Goal: Task Accomplishment & Management: Manage account settings

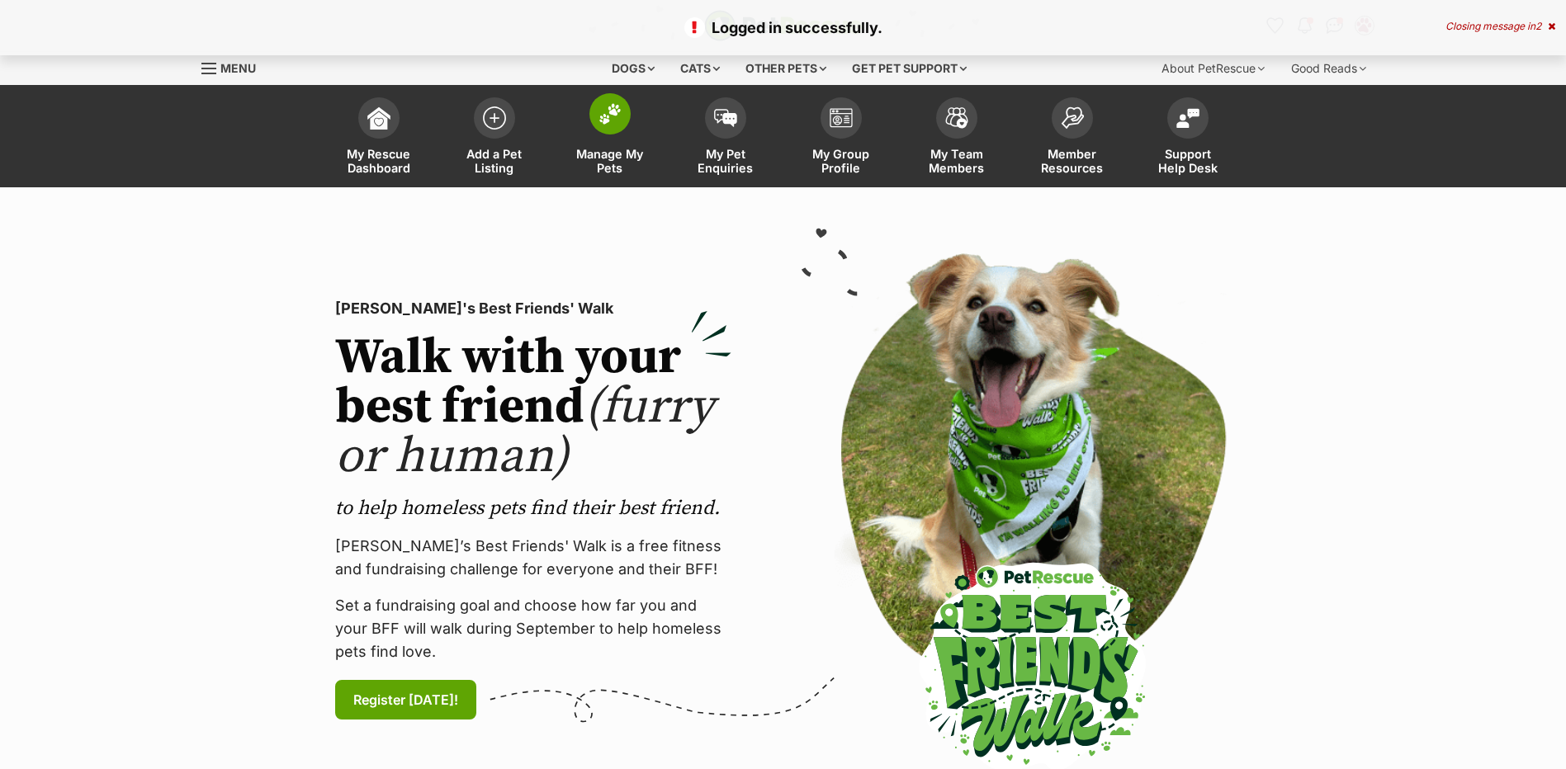
click at [608, 118] on img at bounding box center [609, 113] width 23 height 21
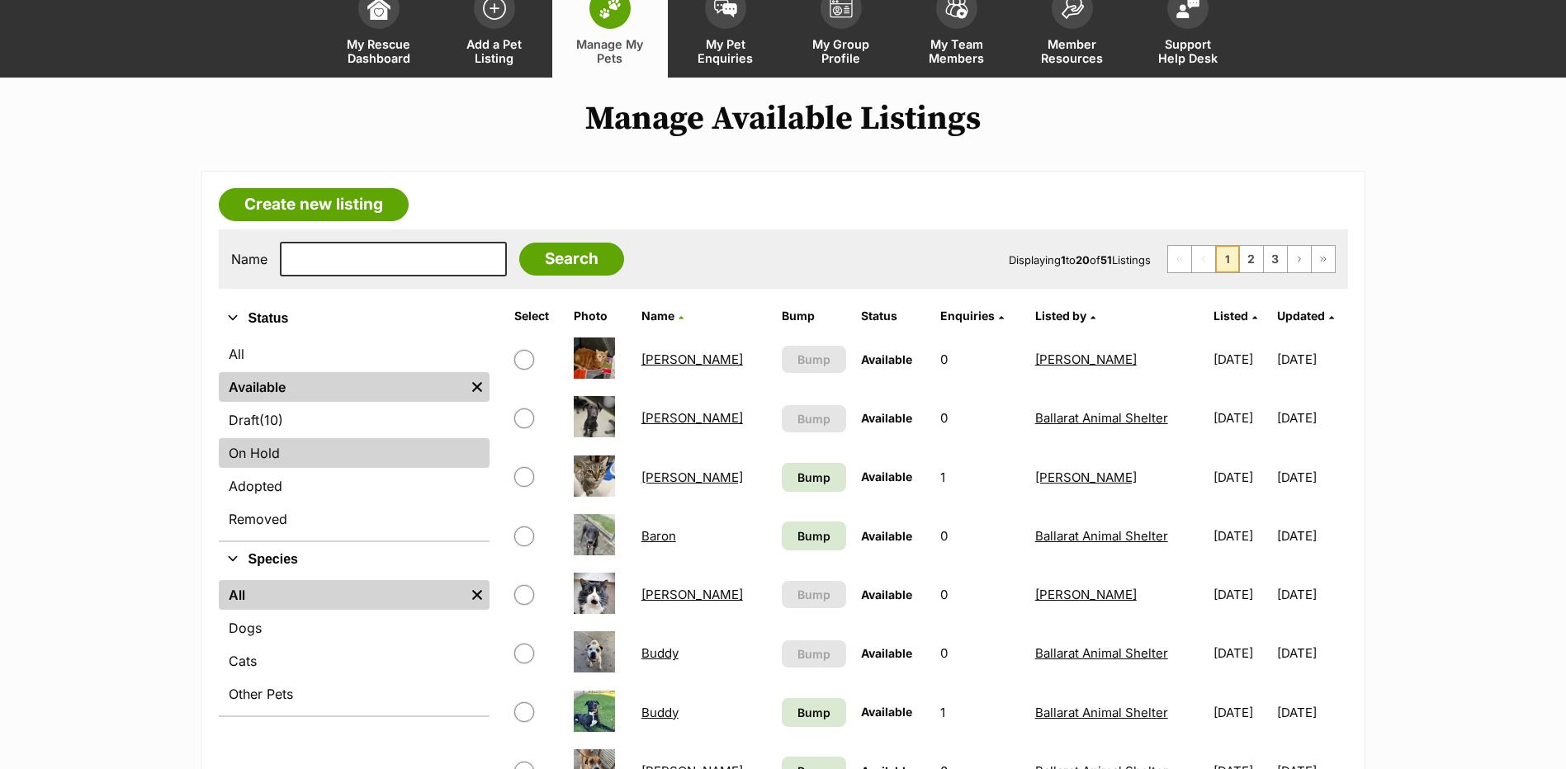
scroll to position [248, 0]
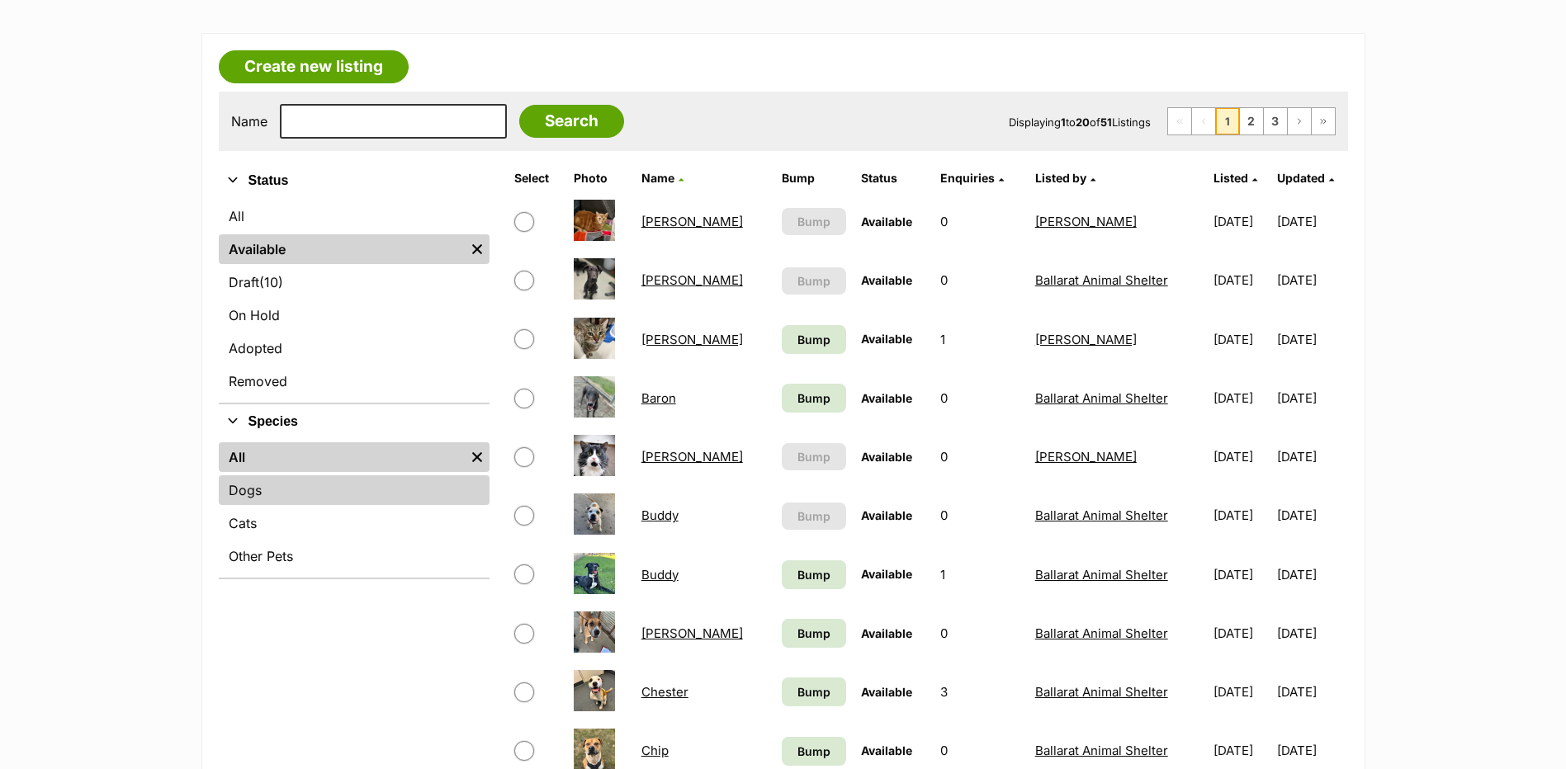
click at [285, 493] on link "Dogs" at bounding box center [354, 490] width 271 height 30
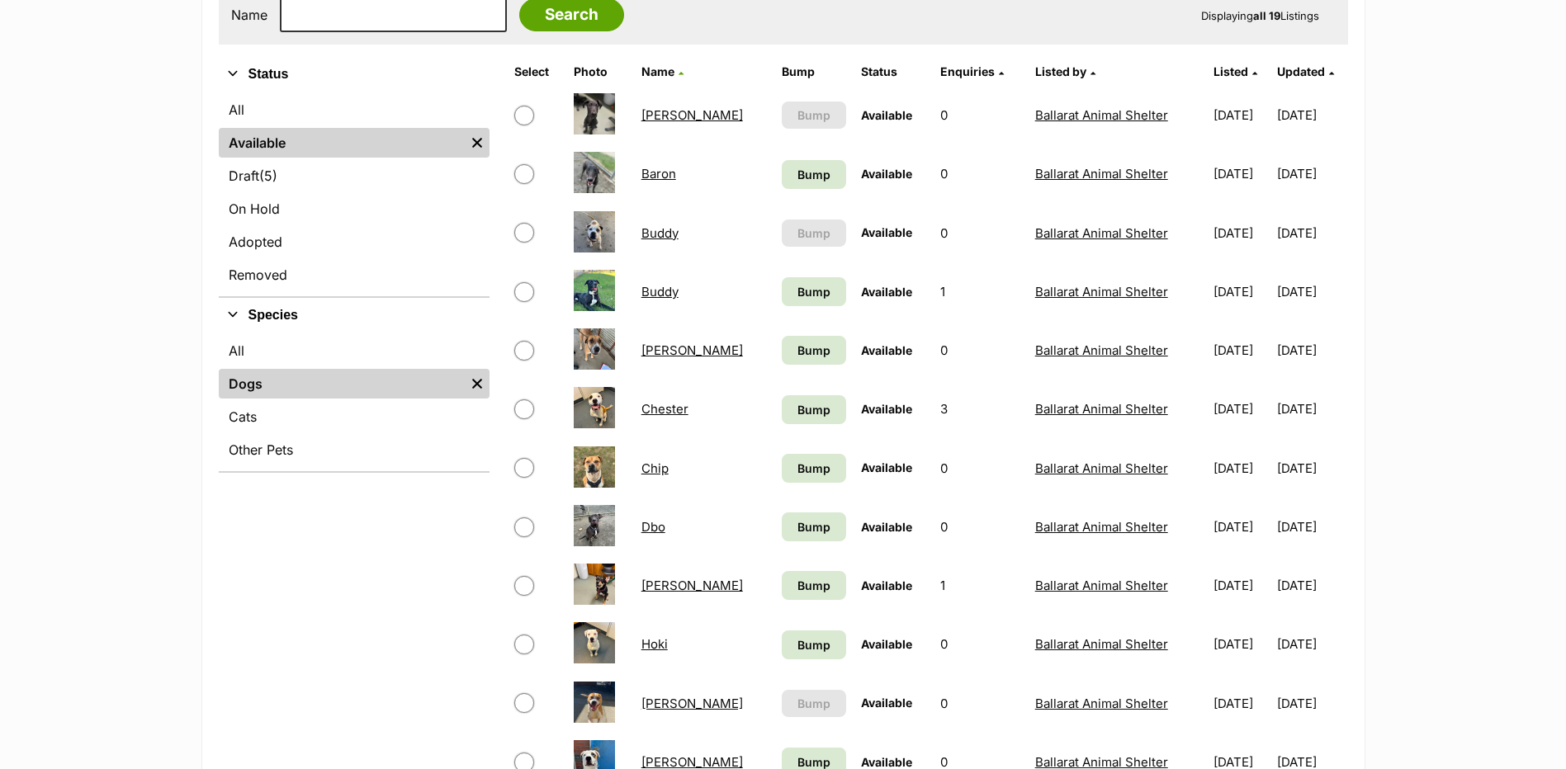
scroll to position [495, 0]
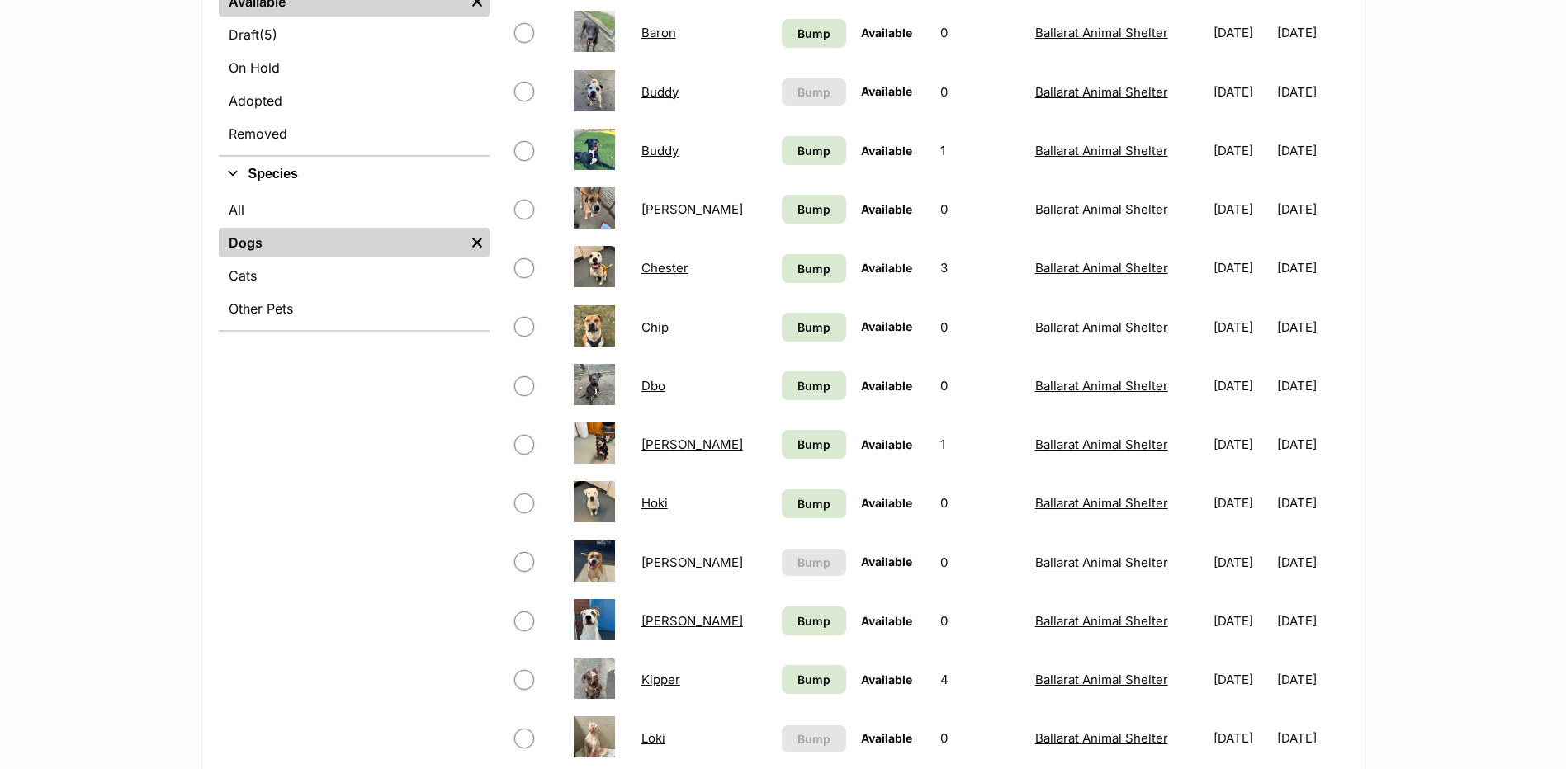
click at [668, 444] on link "Freddy" at bounding box center [692, 445] width 102 height 16
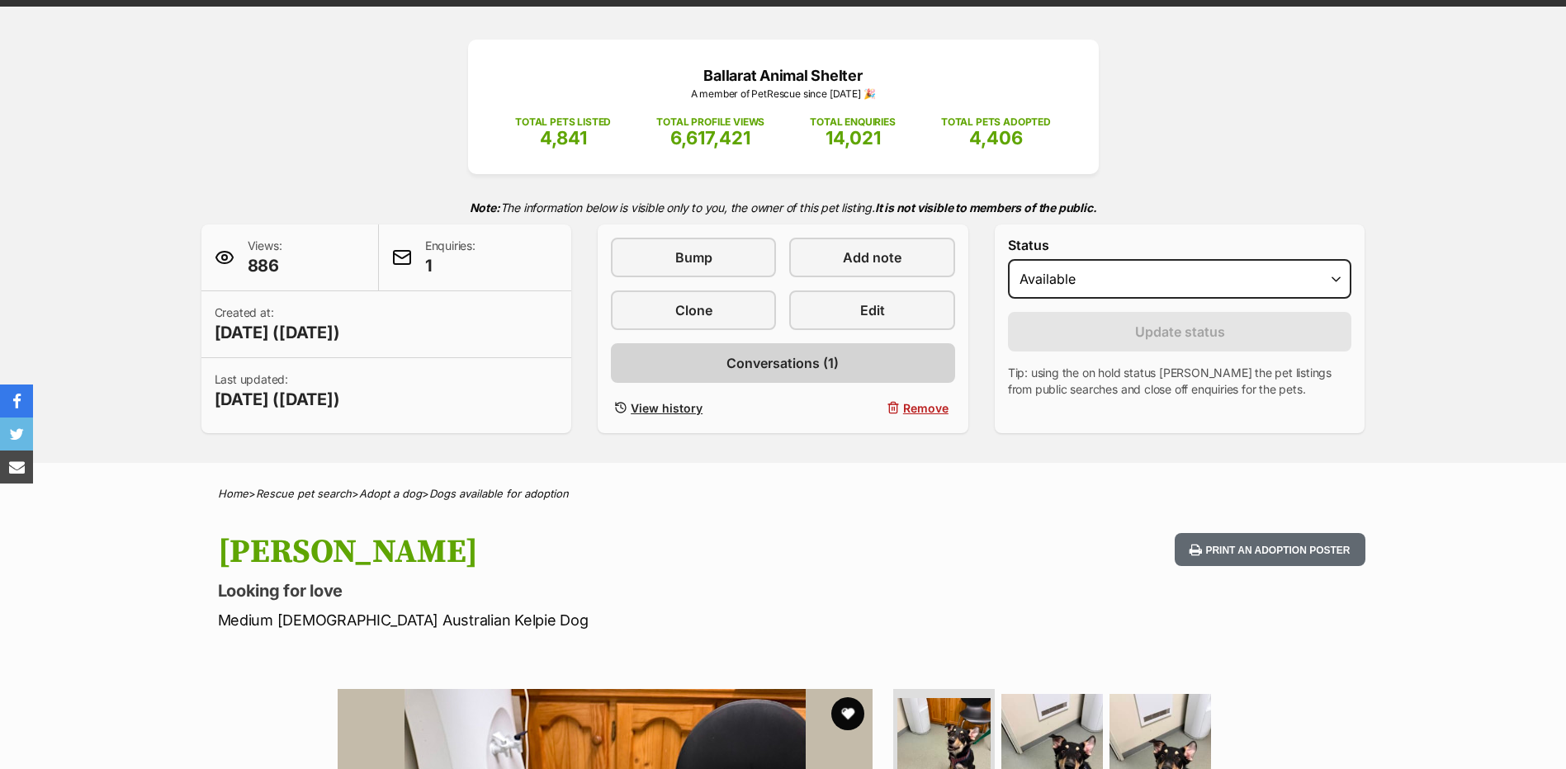
scroll to position [165, 0]
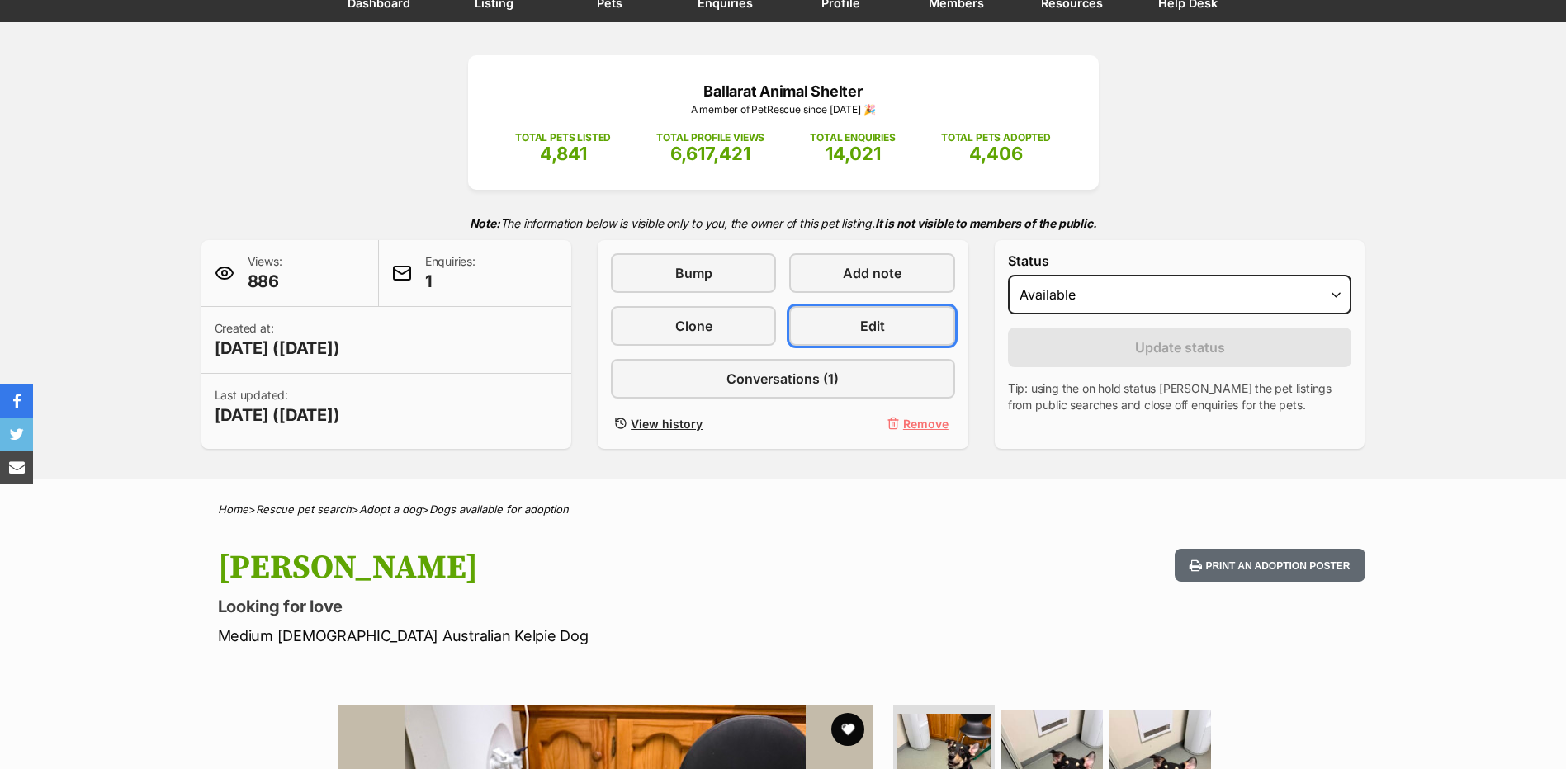
drag, startPoint x: 873, startPoint y: 332, endPoint x: 877, endPoint y: 423, distance: 91.7
click at [873, 332] on span "Edit" at bounding box center [872, 326] width 25 height 20
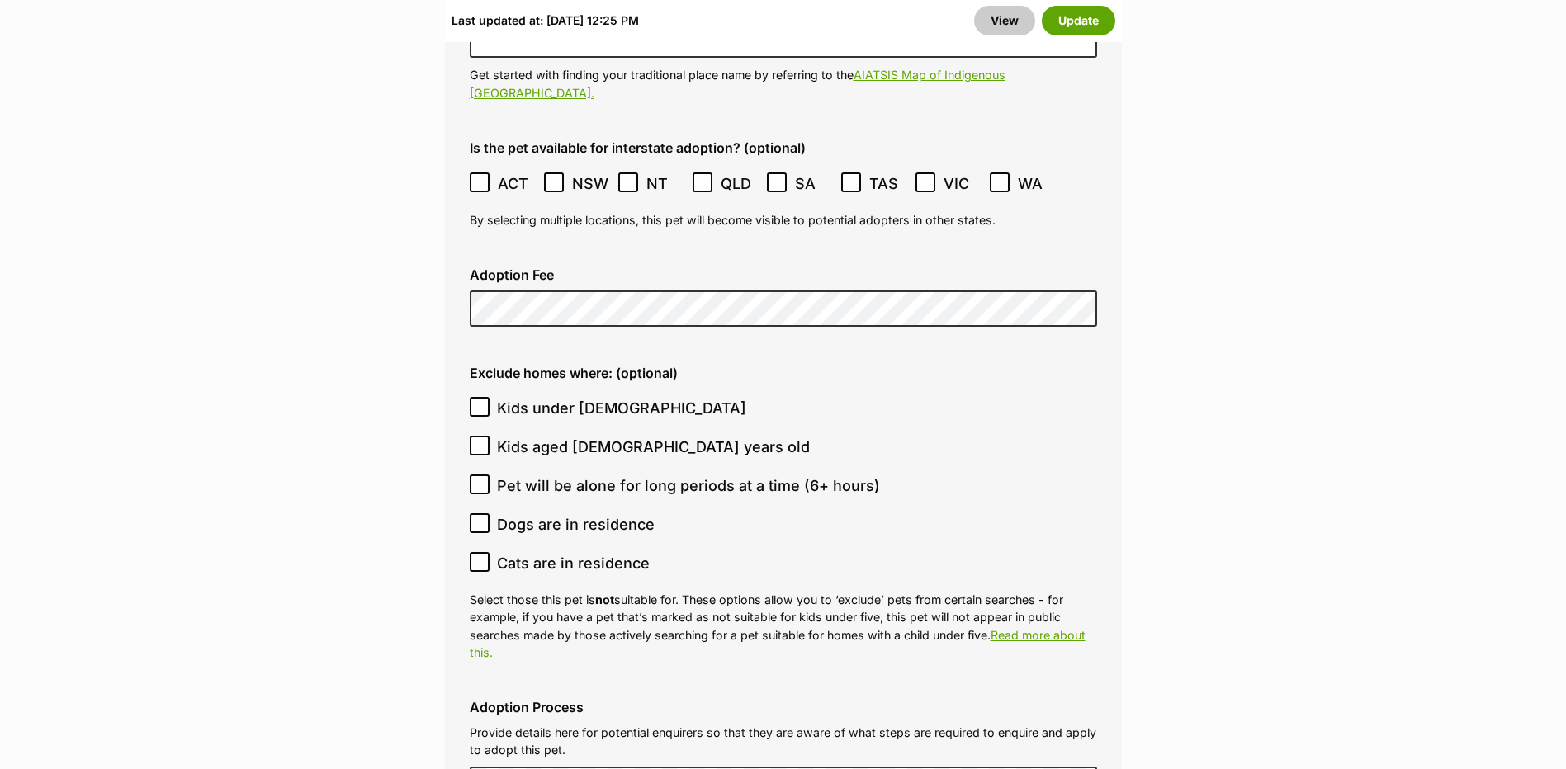
scroll to position [4623, 0]
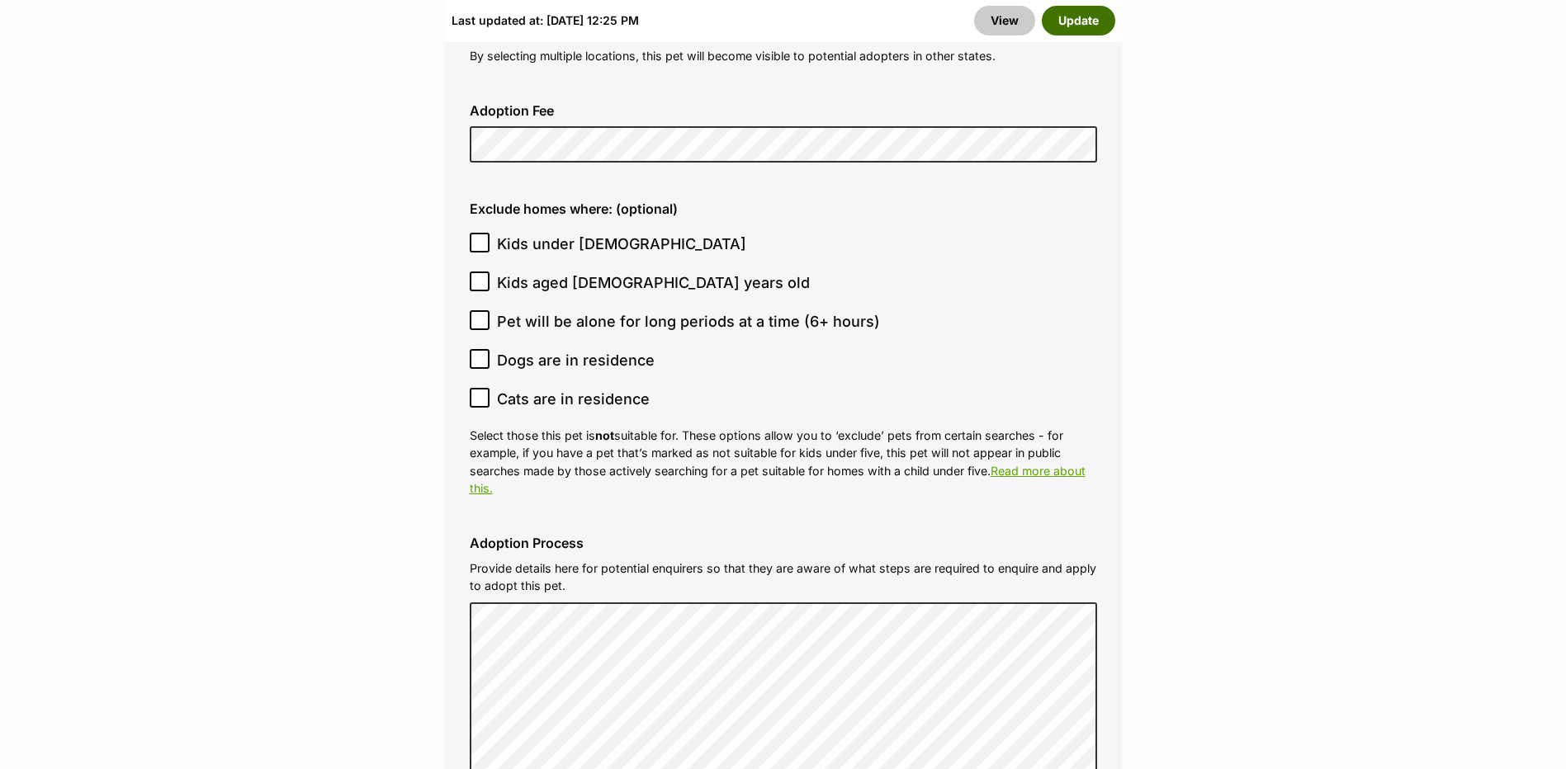
click at [1091, 19] on button "Update" at bounding box center [1078, 21] width 73 height 30
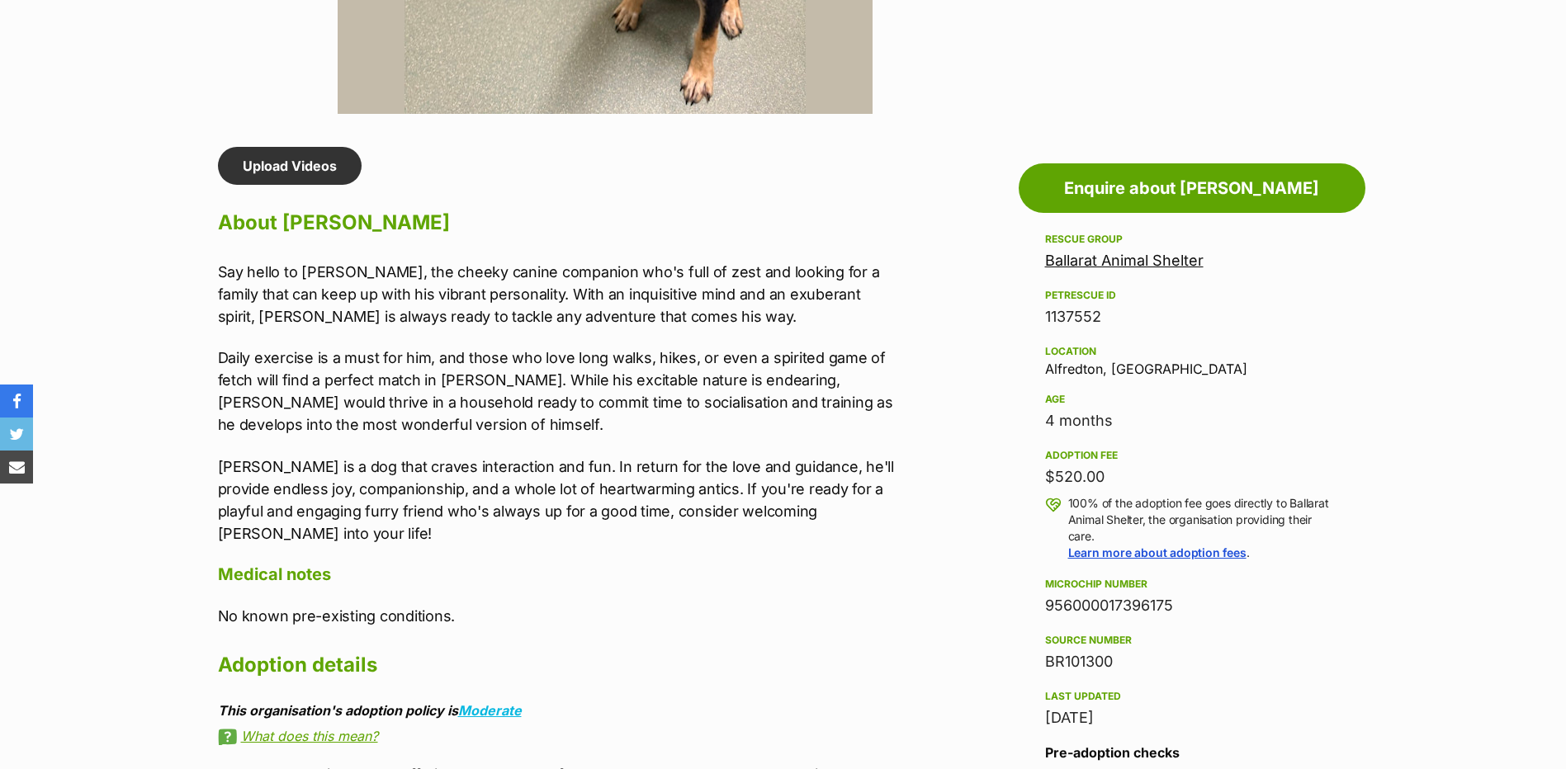
scroll to position [1403, 0]
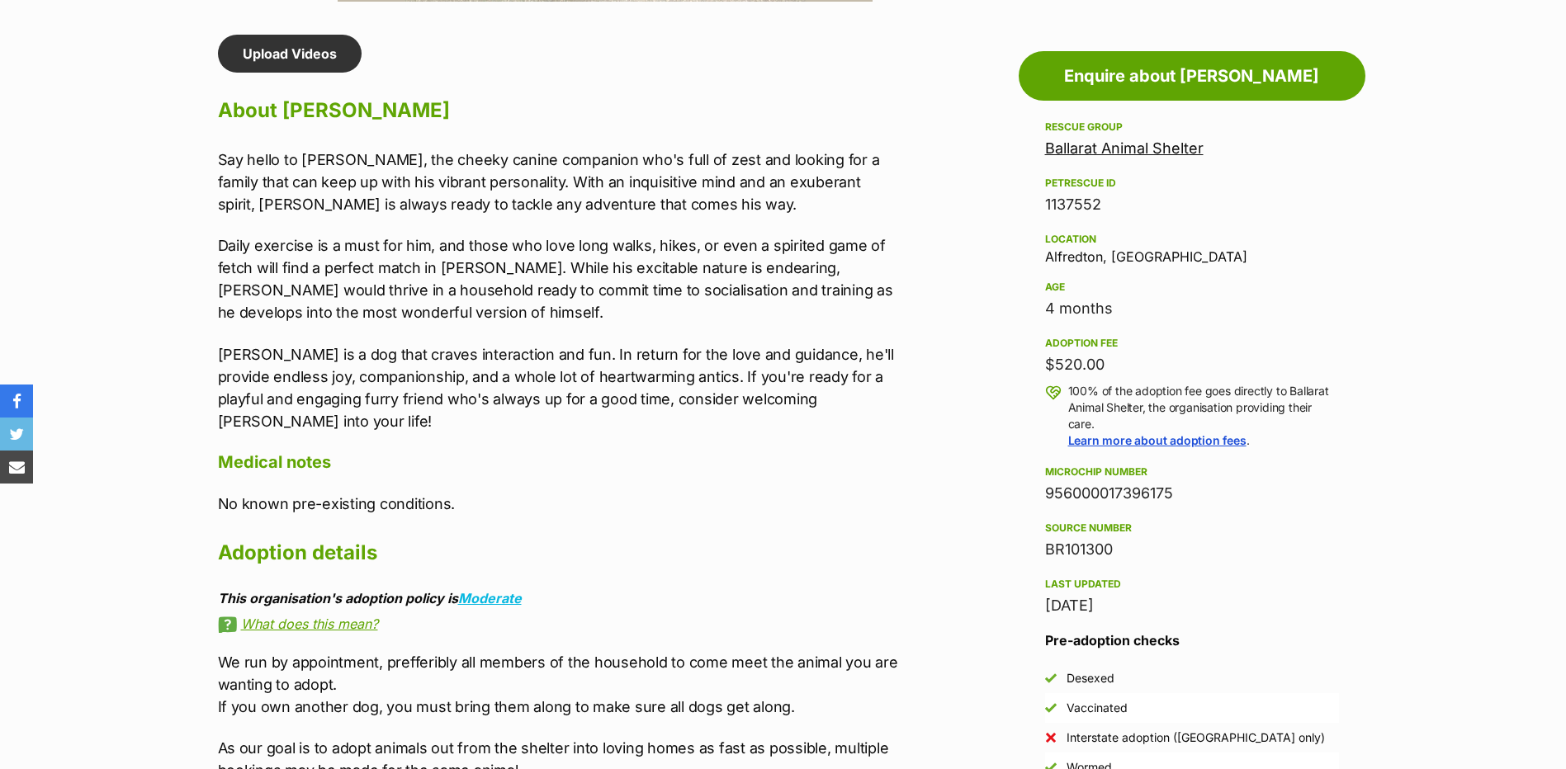
drag, startPoint x: 1043, startPoint y: 490, endPoint x: 1173, endPoint y: 494, distance: 130.5
click at [1173, 494] on aside "Rescue group Ballarat Animal Shelter PetRescue ID 1137552 Location Alfredton, V…" at bounding box center [1192, 449] width 347 height 665
copy div "956000017396175"
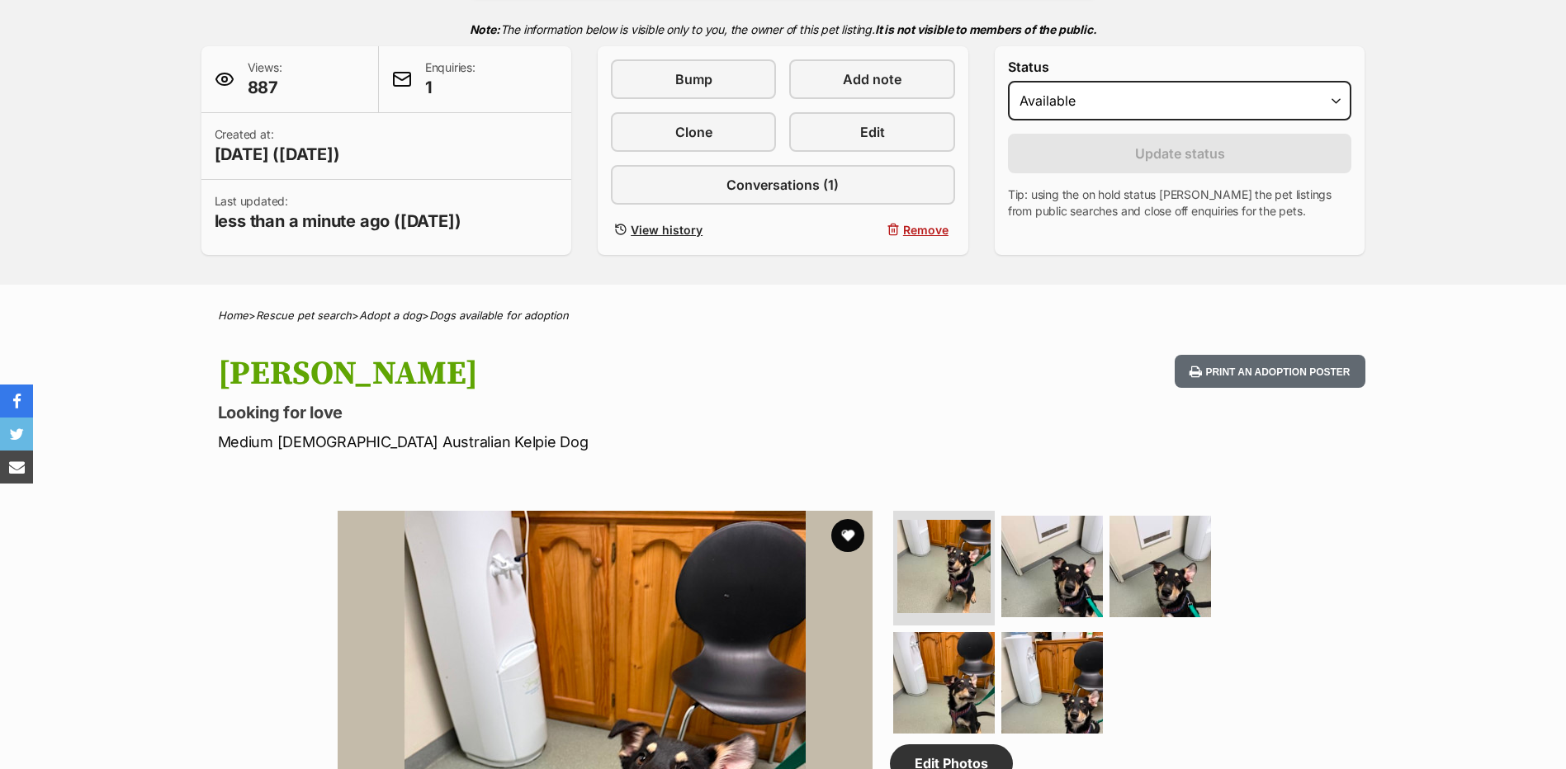
scroll to position [330, 0]
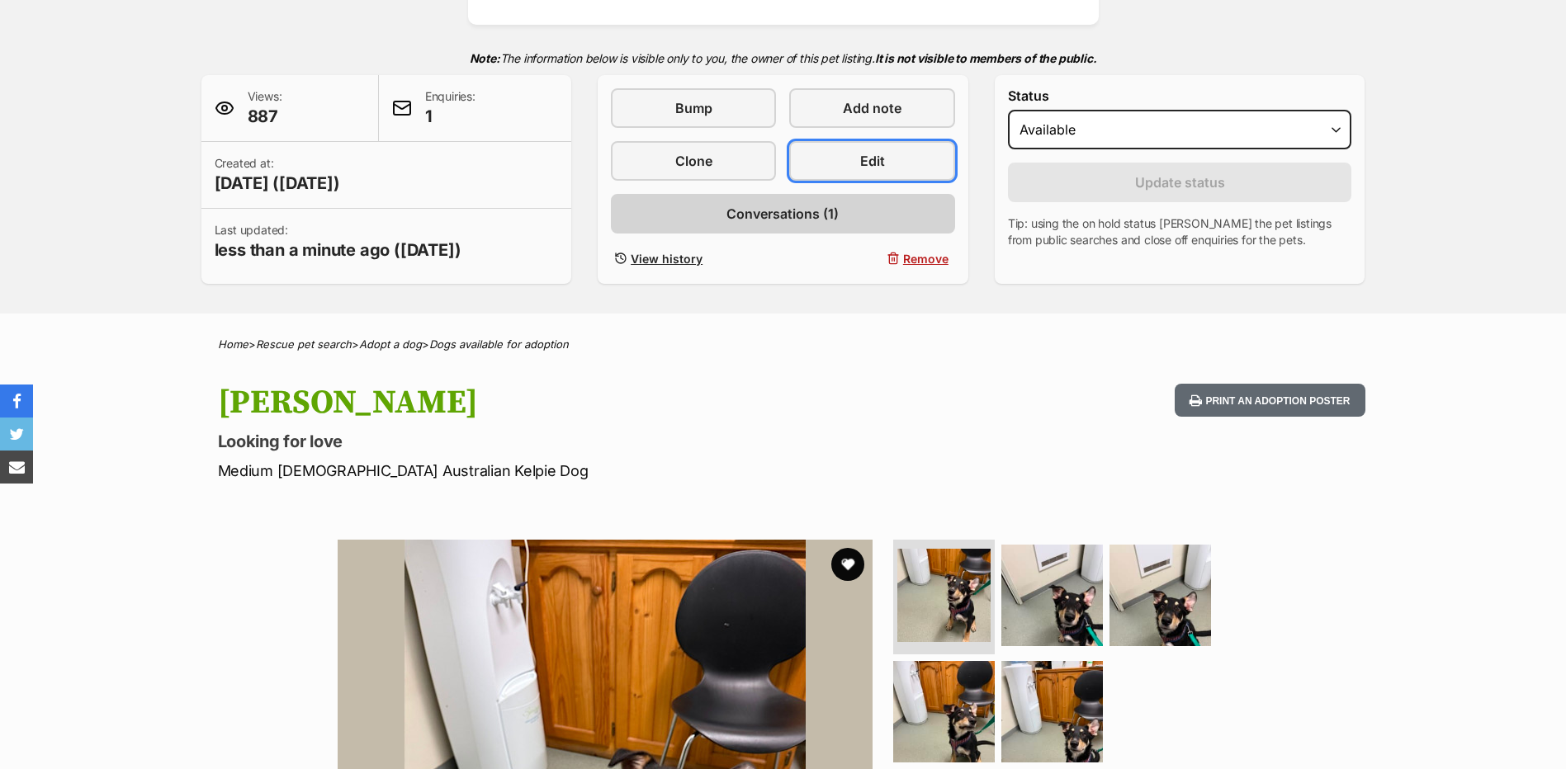
drag, startPoint x: 868, startPoint y: 163, endPoint x: 843, endPoint y: 225, distance: 67.8
click at [868, 163] on span "Edit" at bounding box center [872, 161] width 25 height 20
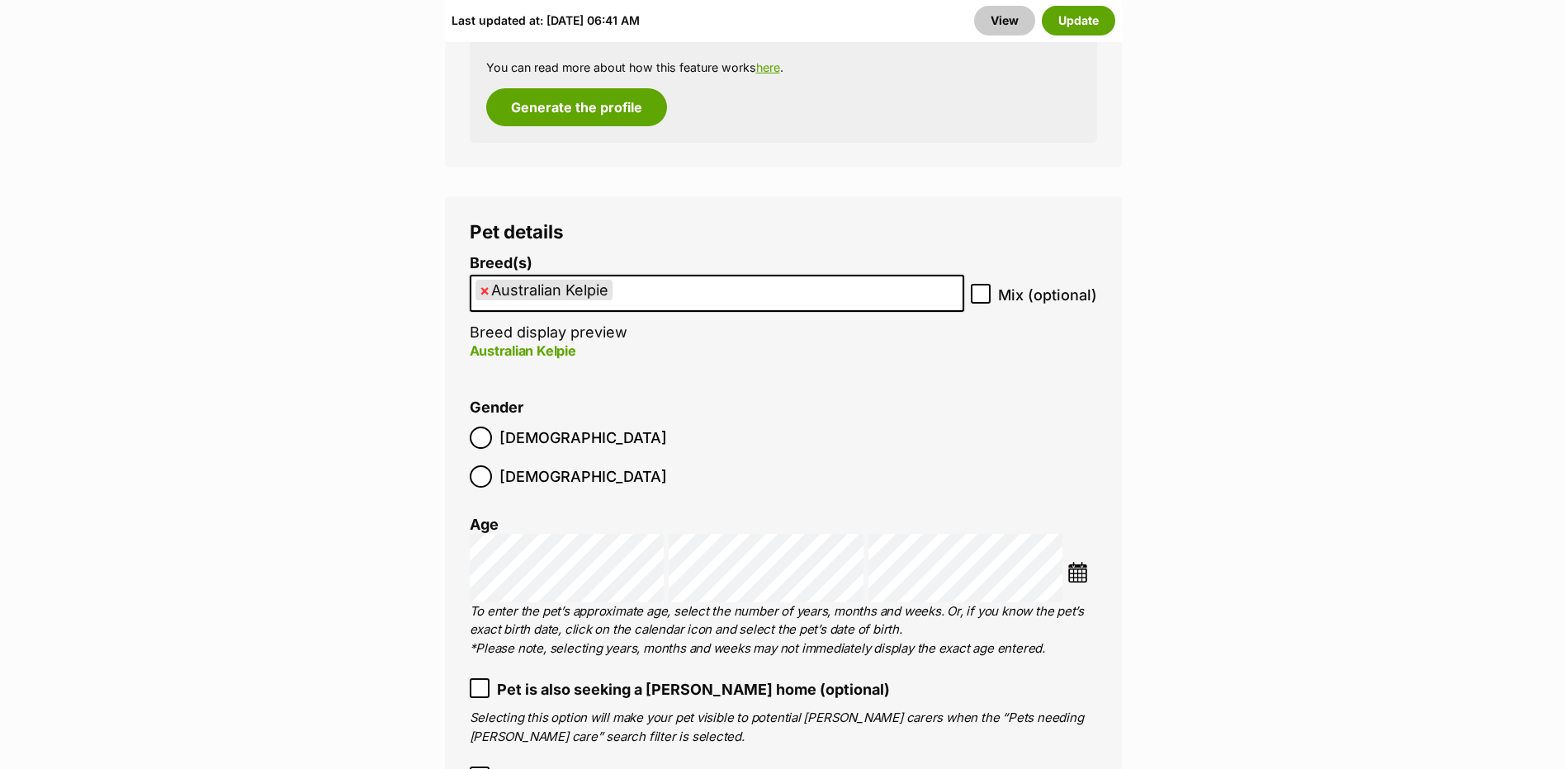
scroll to position [2394, 0]
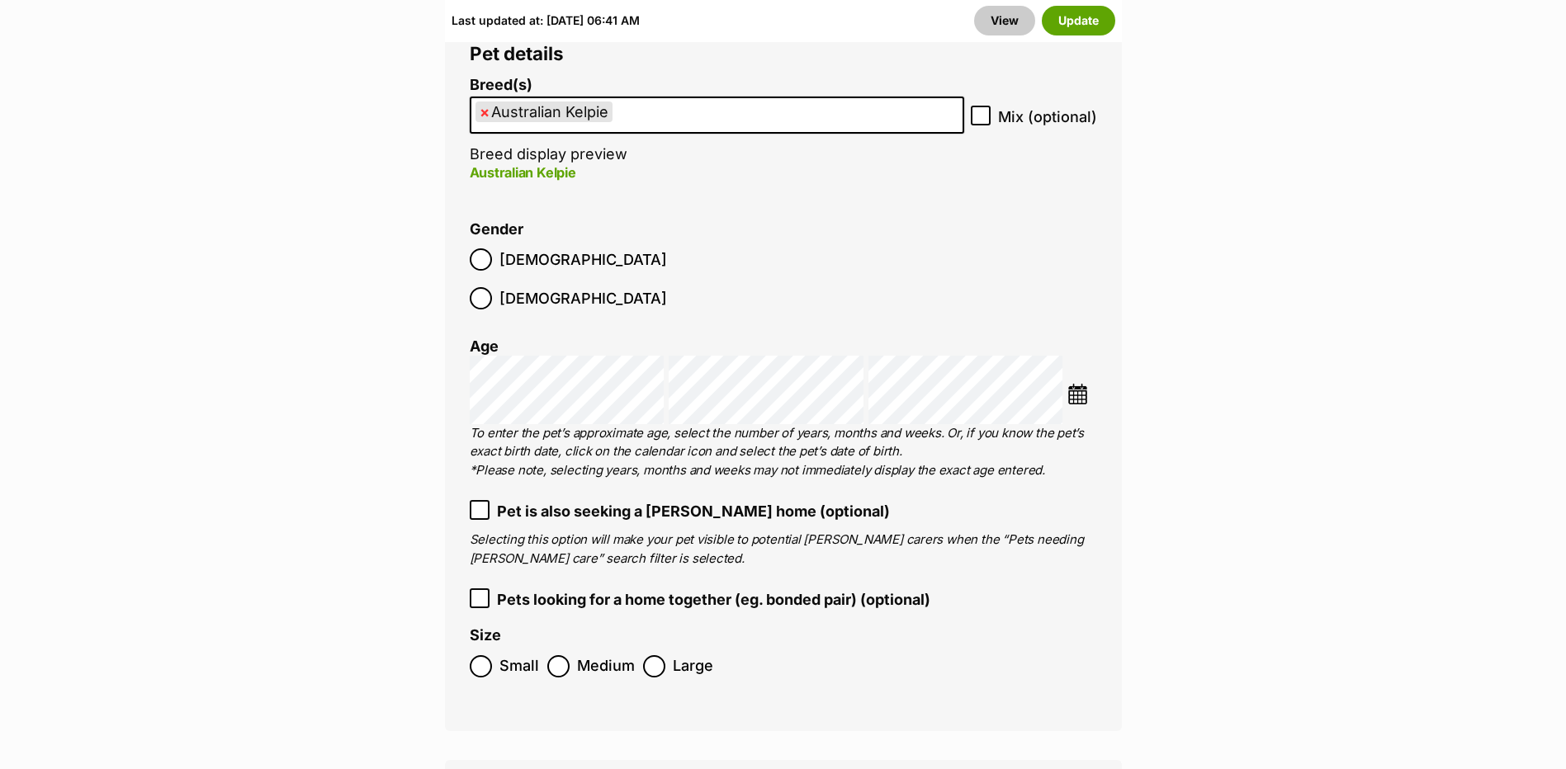
click at [1083, 384] on img at bounding box center [1077, 394] width 21 height 21
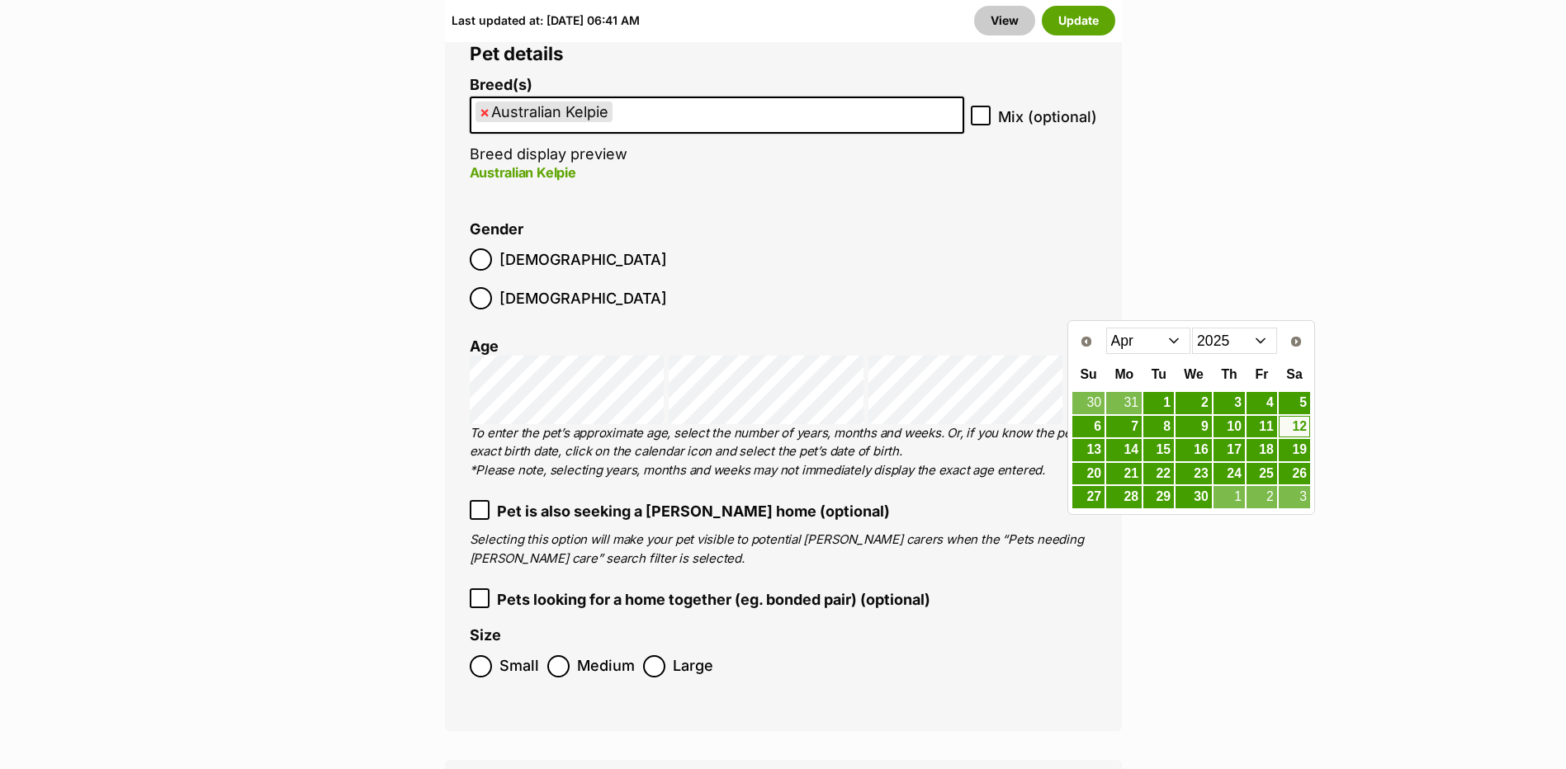
click at [1158, 334] on select "Jan Feb Mar Apr May Jun [DATE] Aug" at bounding box center [1148, 341] width 85 height 26
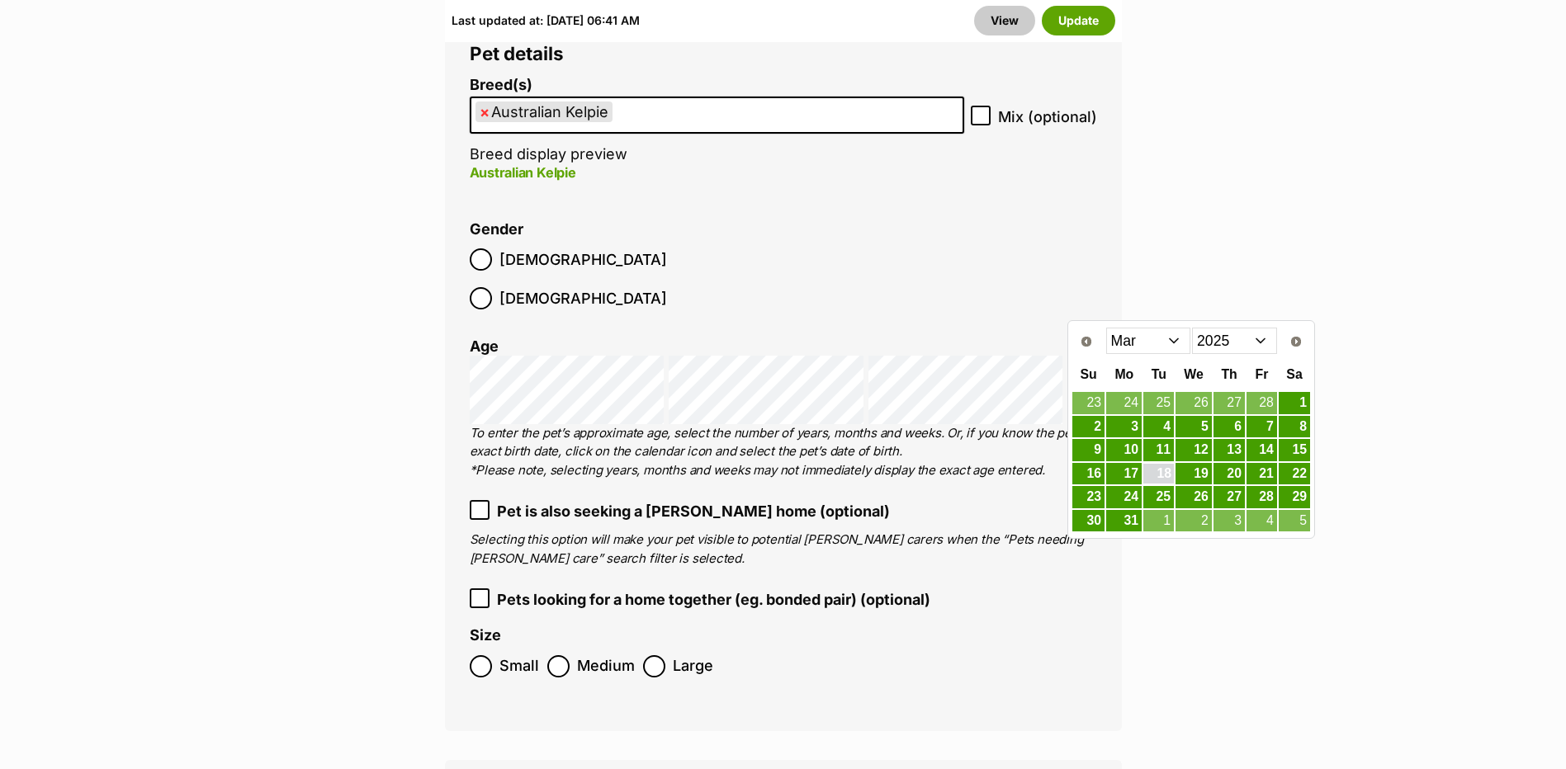
click at [1171, 465] on link "18" at bounding box center [1158, 474] width 31 height 21
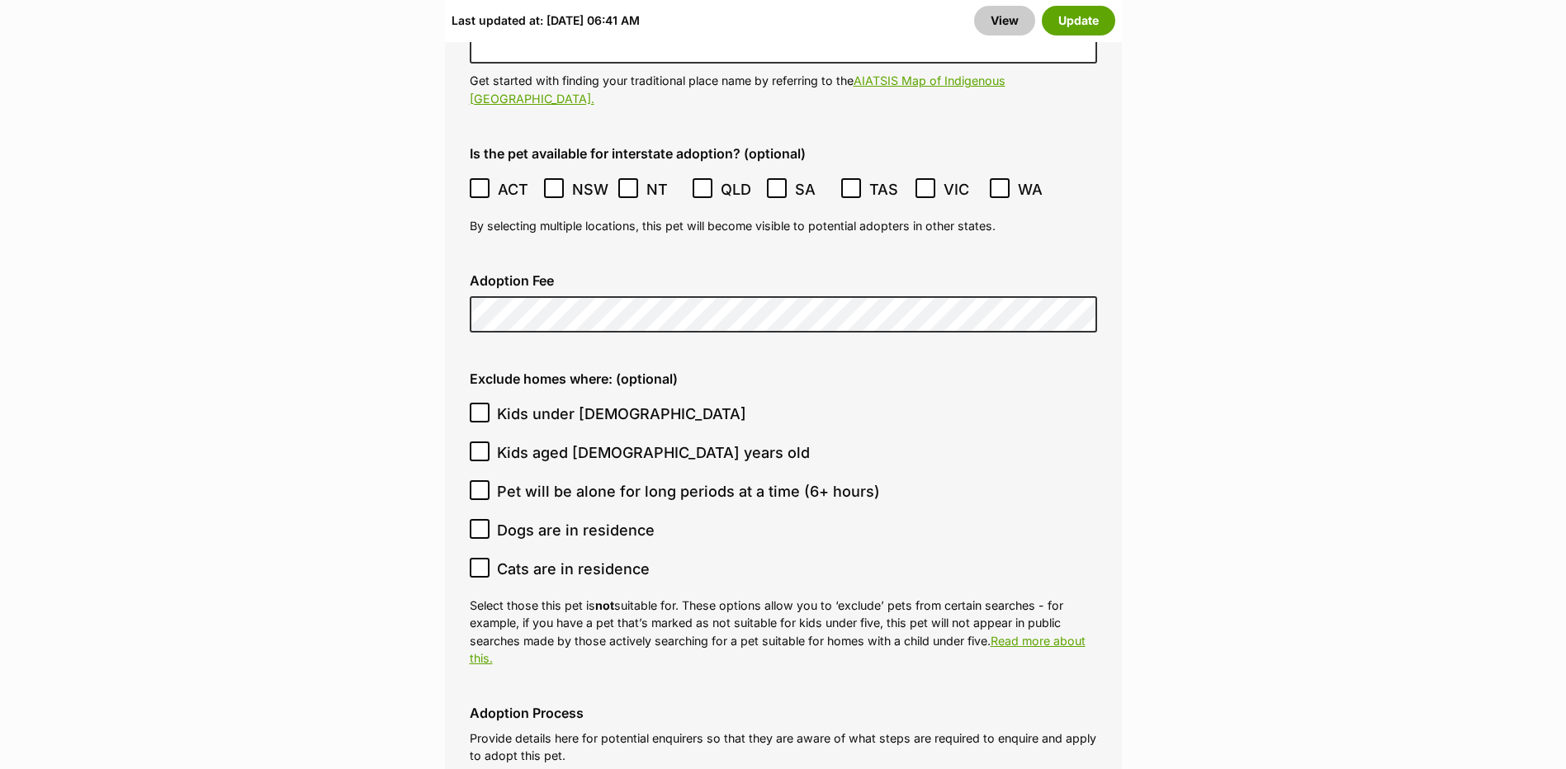
scroll to position [4458, 0]
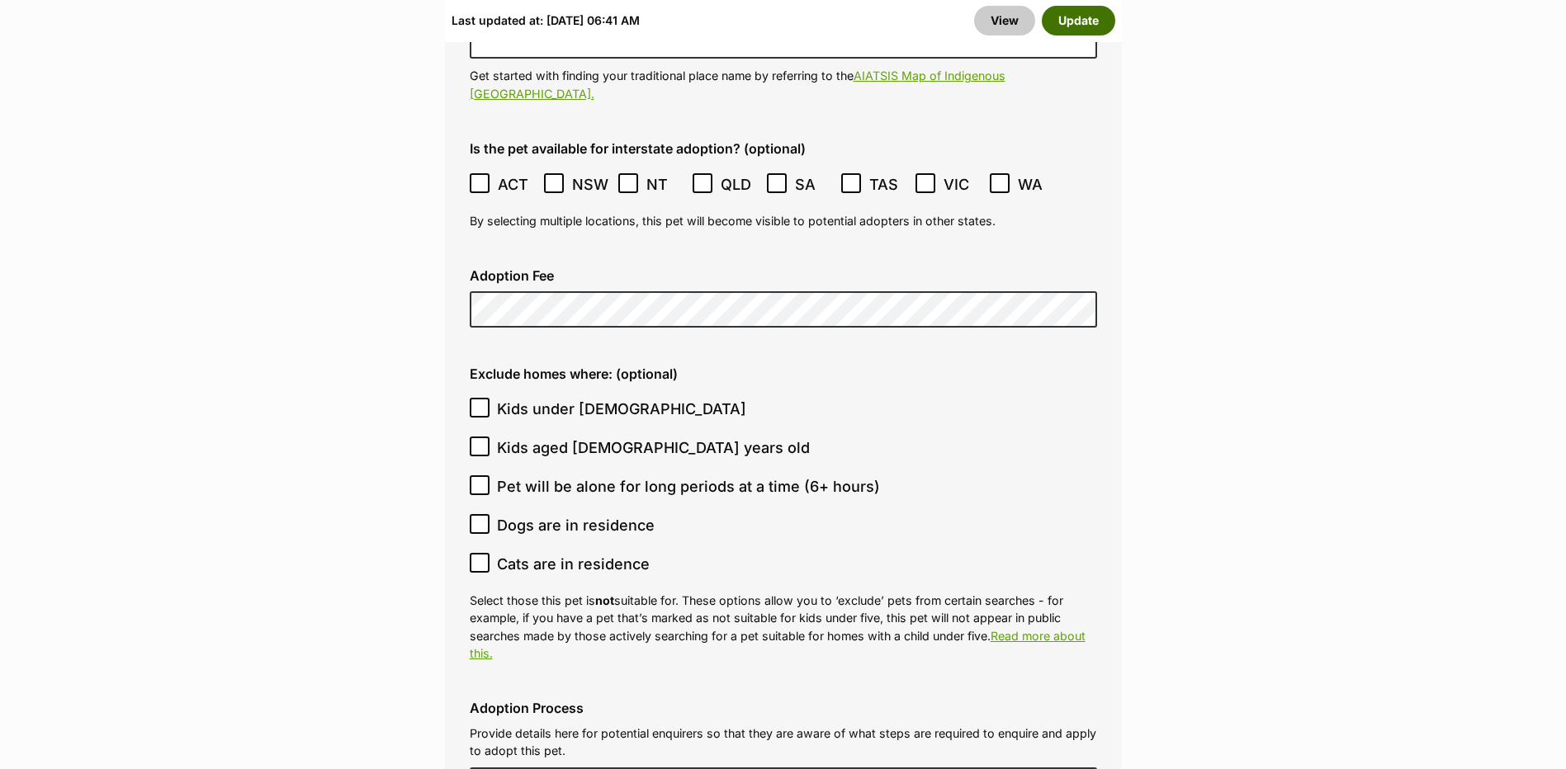
click at [1104, 23] on button "Update" at bounding box center [1078, 21] width 73 height 30
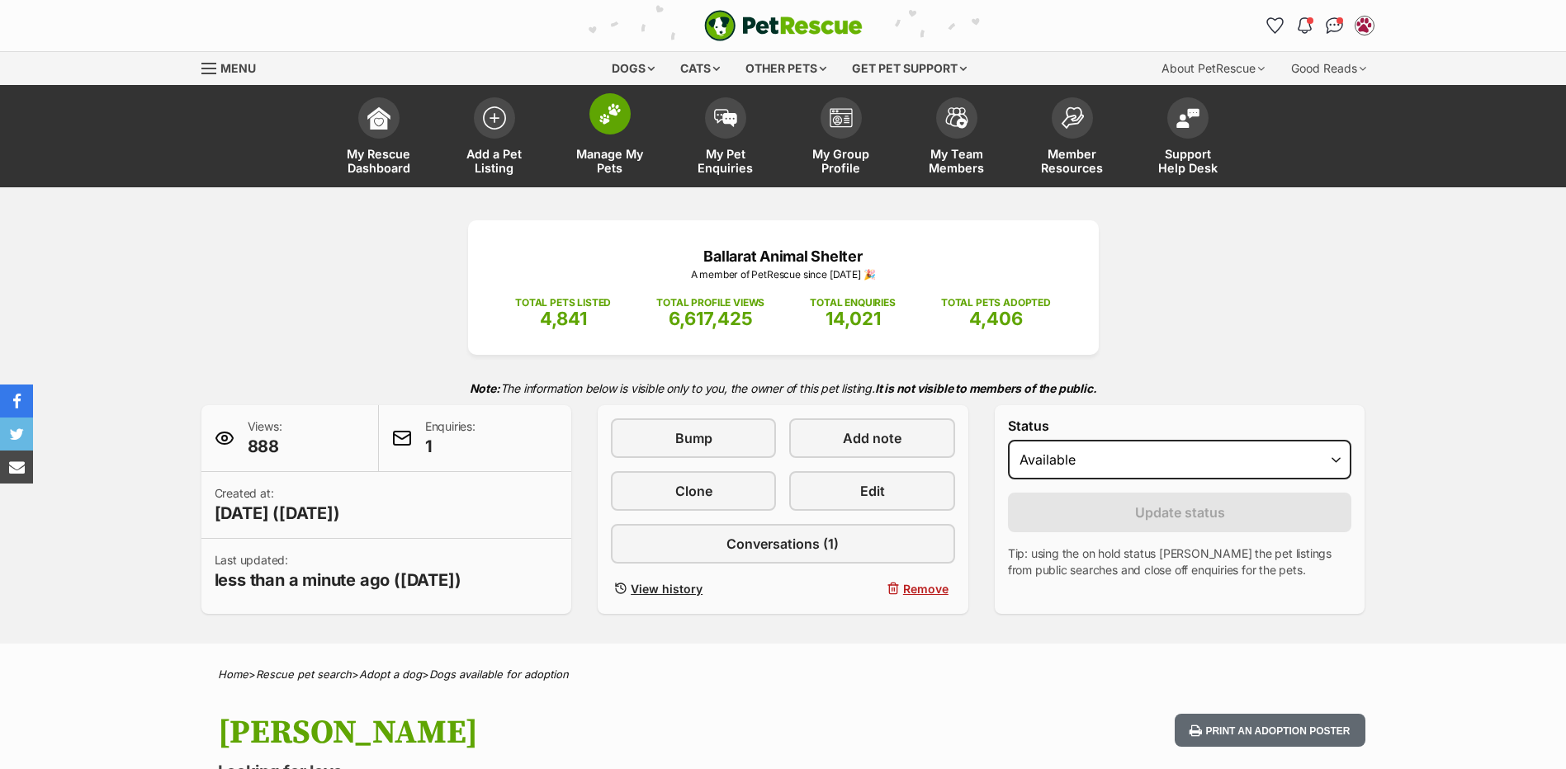
click at [609, 129] on span at bounding box center [609, 113] width 41 height 41
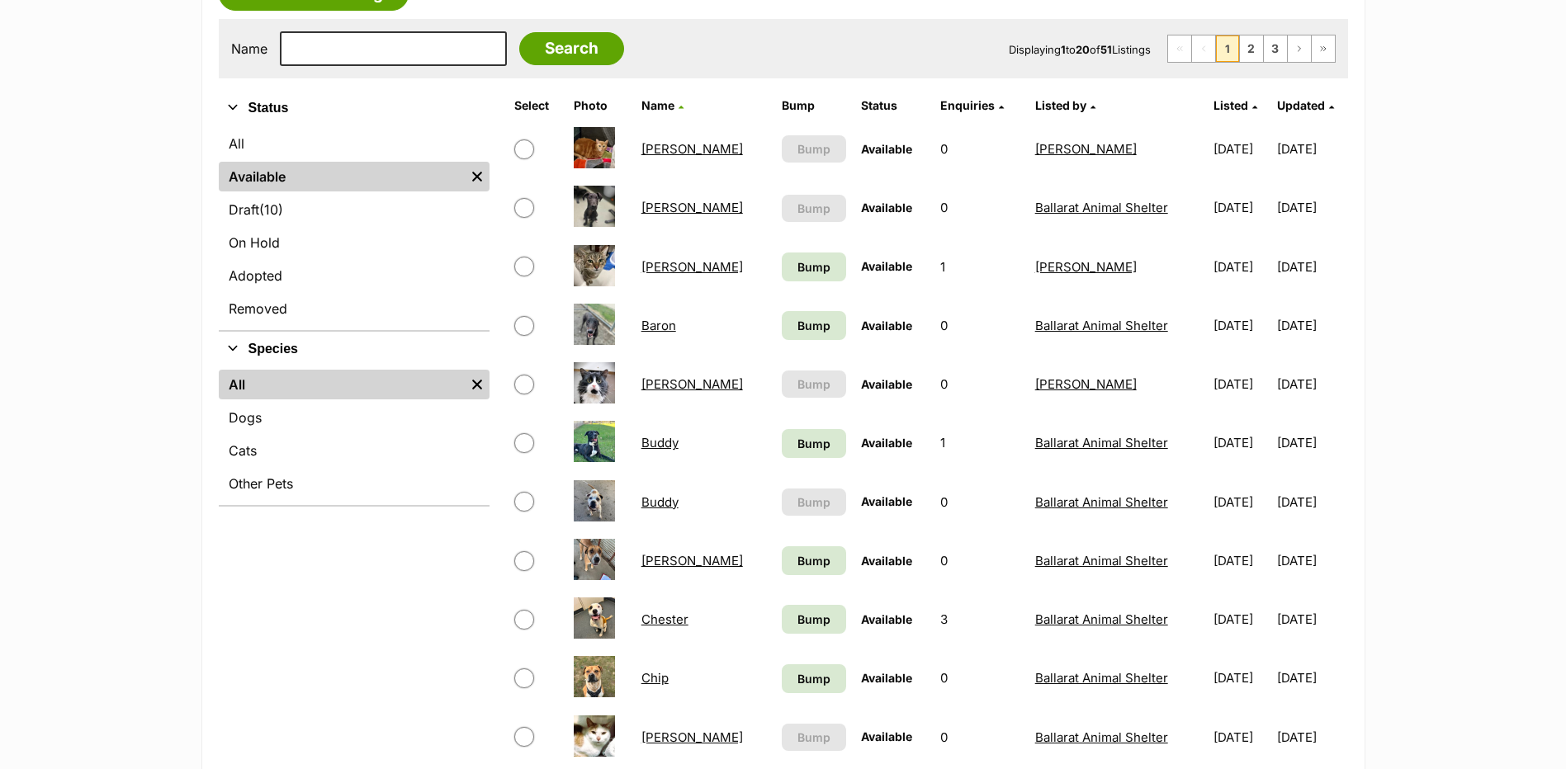
scroll to position [330, 0]
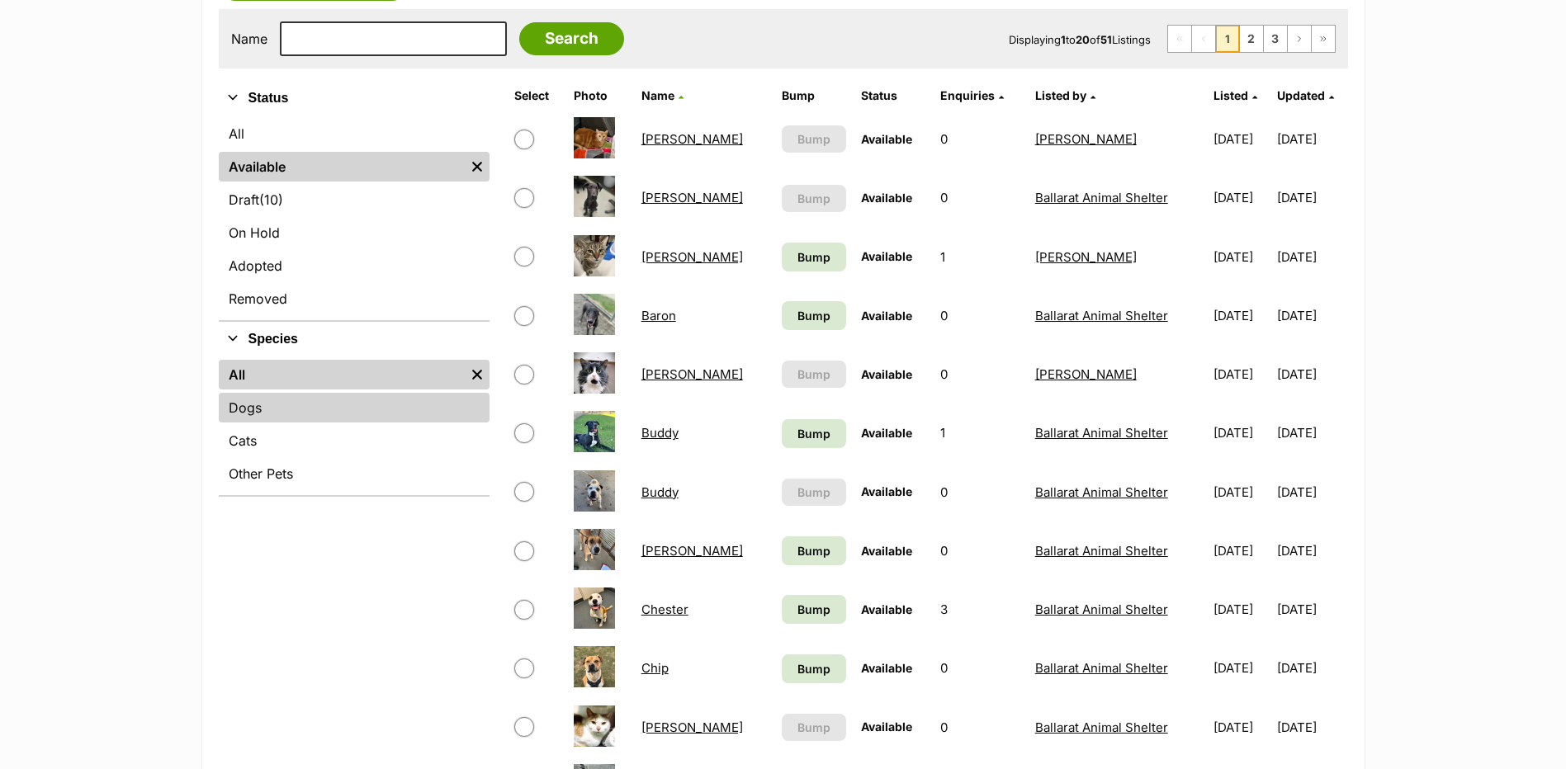
click at [257, 407] on link "Dogs" at bounding box center [354, 408] width 271 height 30
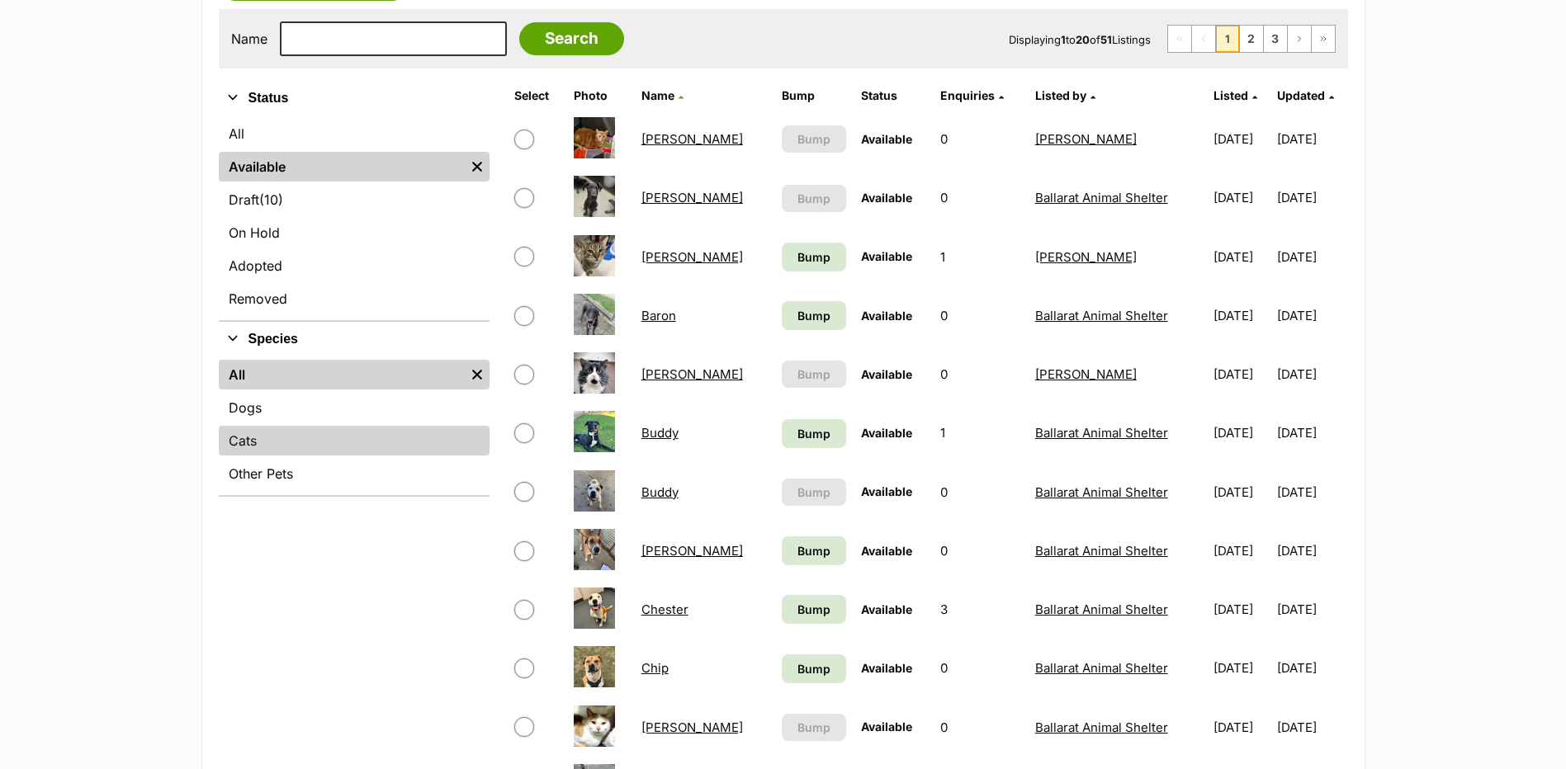
click at [282, 434] on link "Cats" at bounding box center [354, 441] width 271 height 30
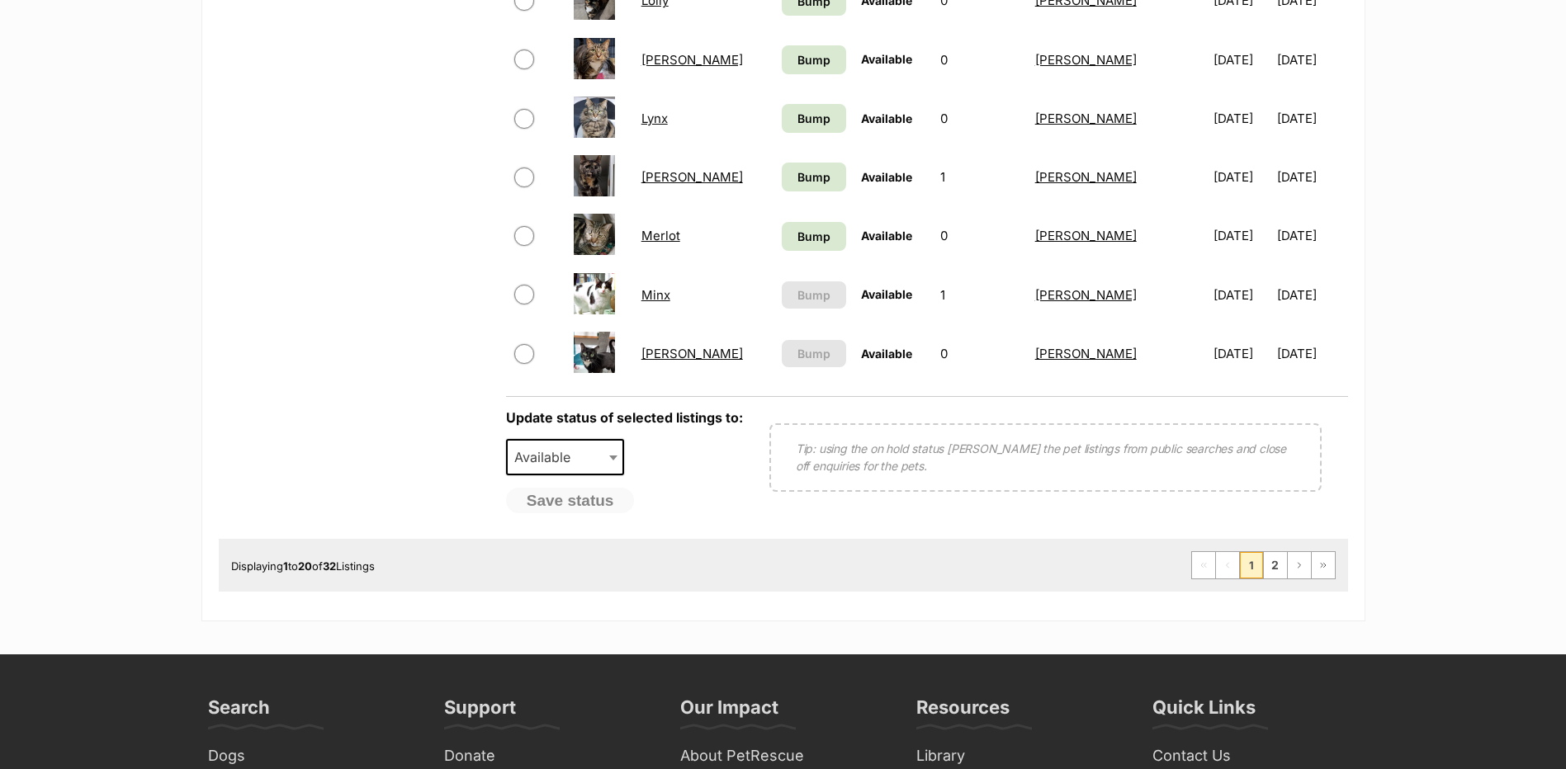
scroll to position [1238, 0]
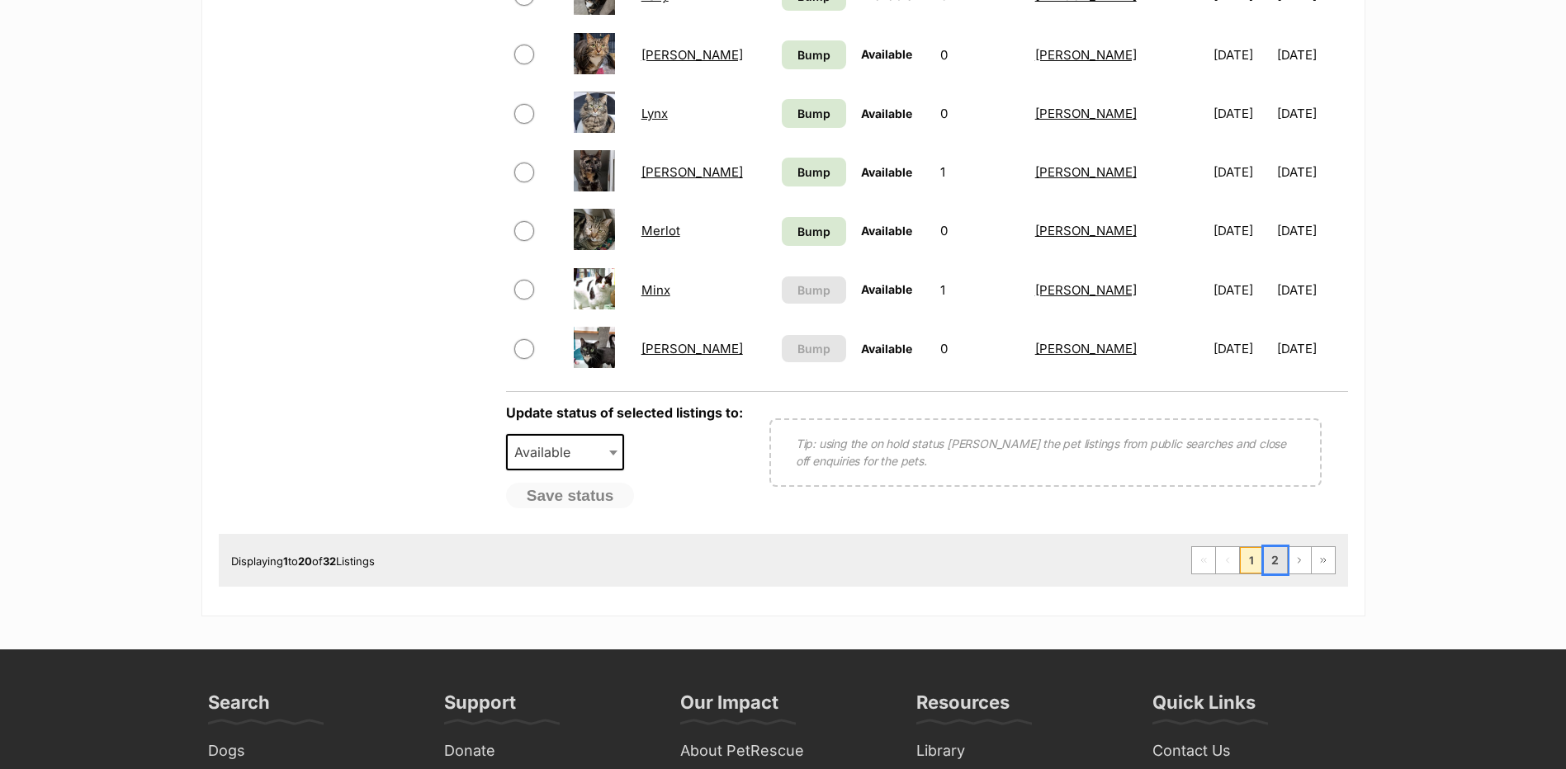
click at [1284, 559] on link "2" at bounding box center [1275, 560] width 23 height 26
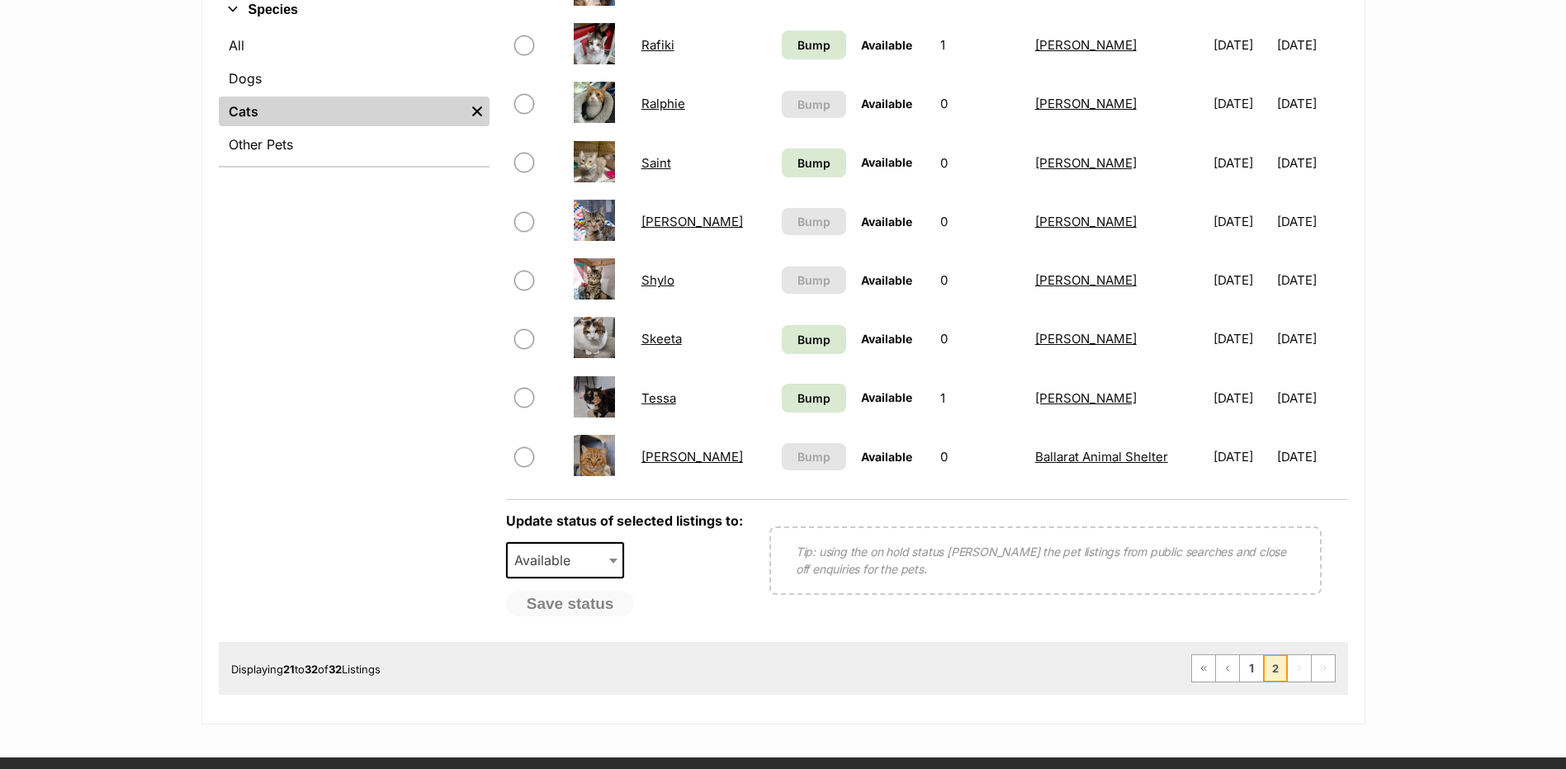
scroll to position [660, 0]
click at [1245, 677] on link "1" at bounding box center [1251, 668] width 23 height 26
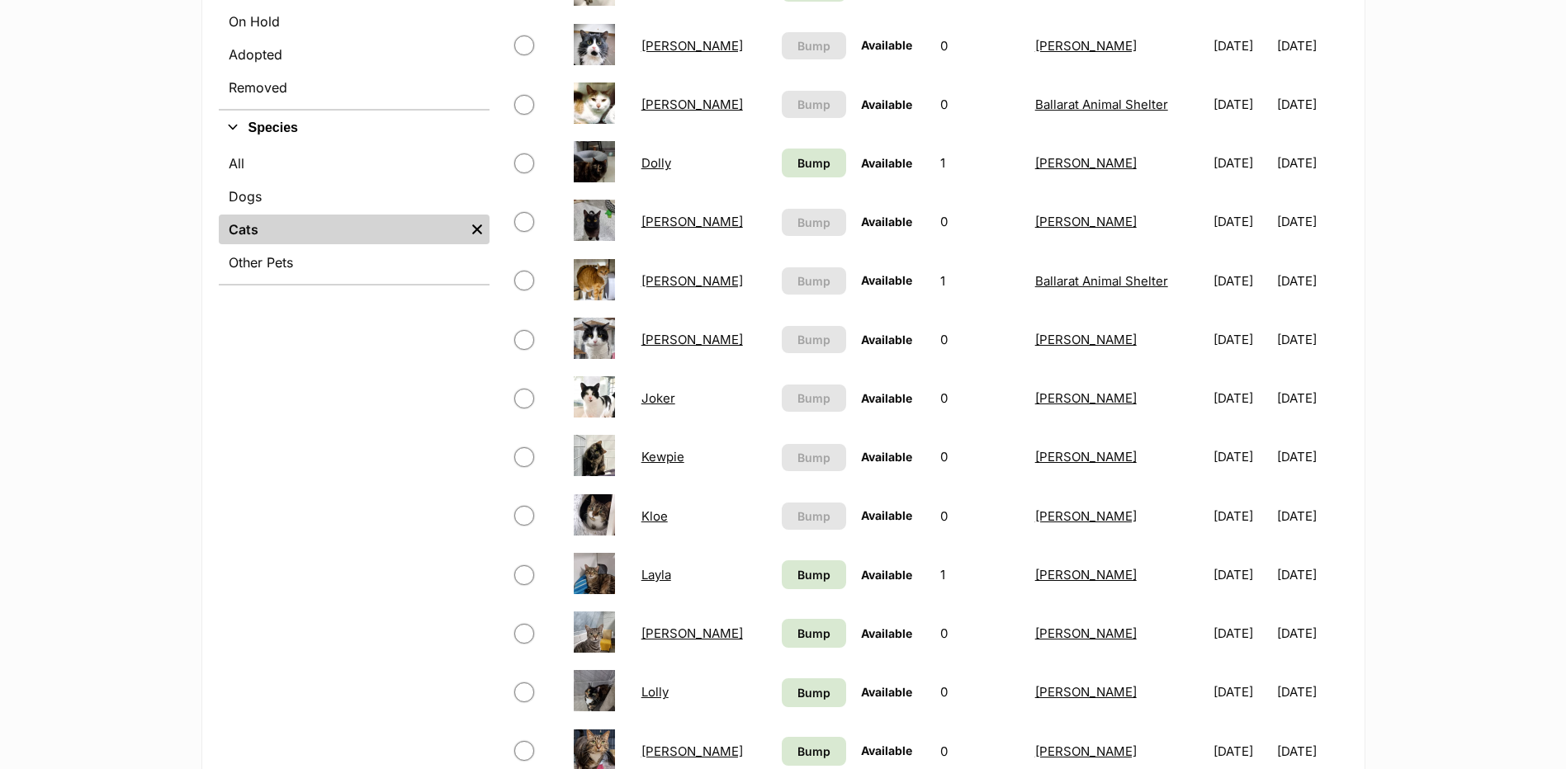
scroll to position [495, 0]
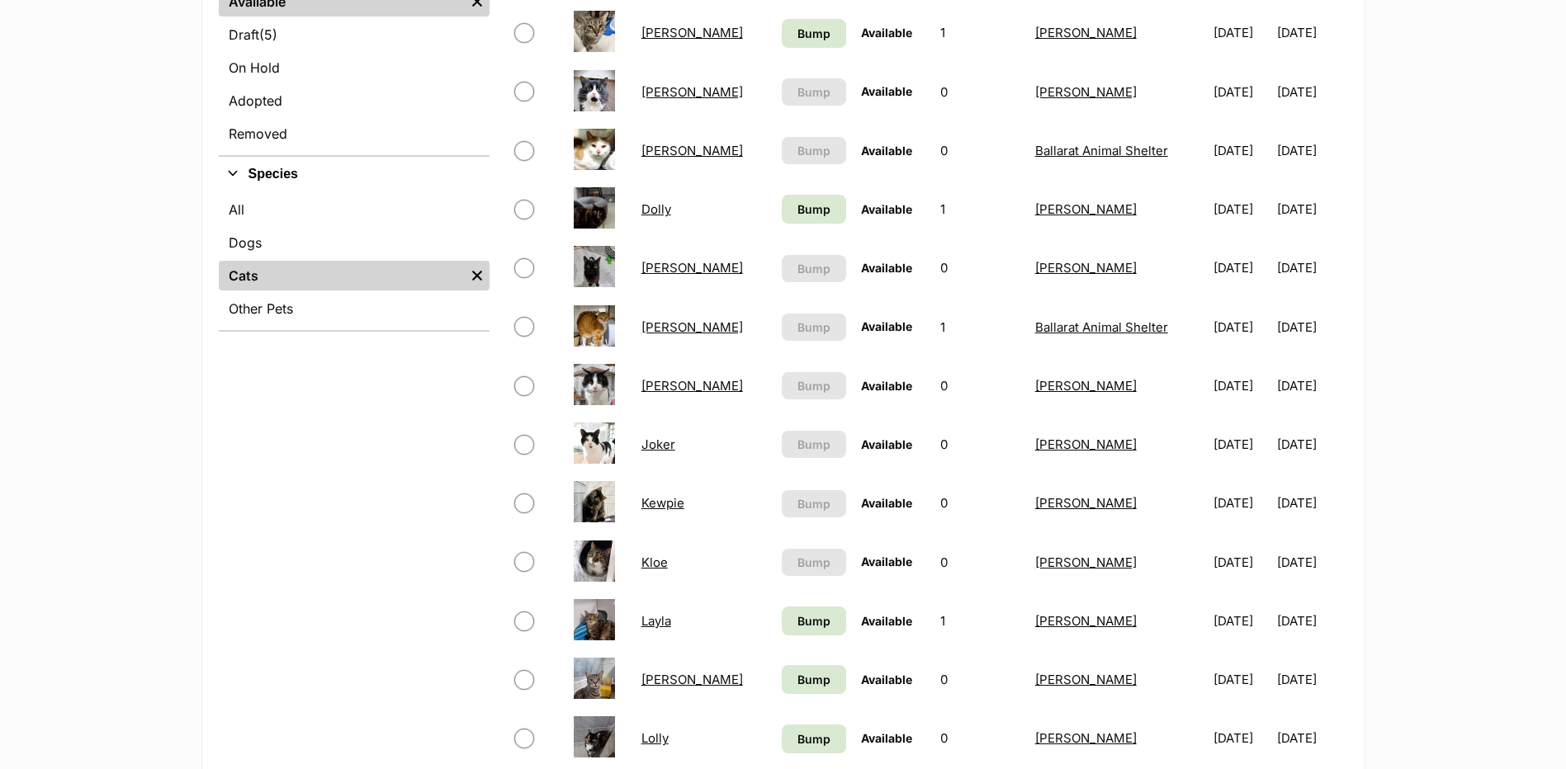
click at [663, 274] on link "[PERSON_NAME]" at bounding box center [692, 268] width 102 height 16
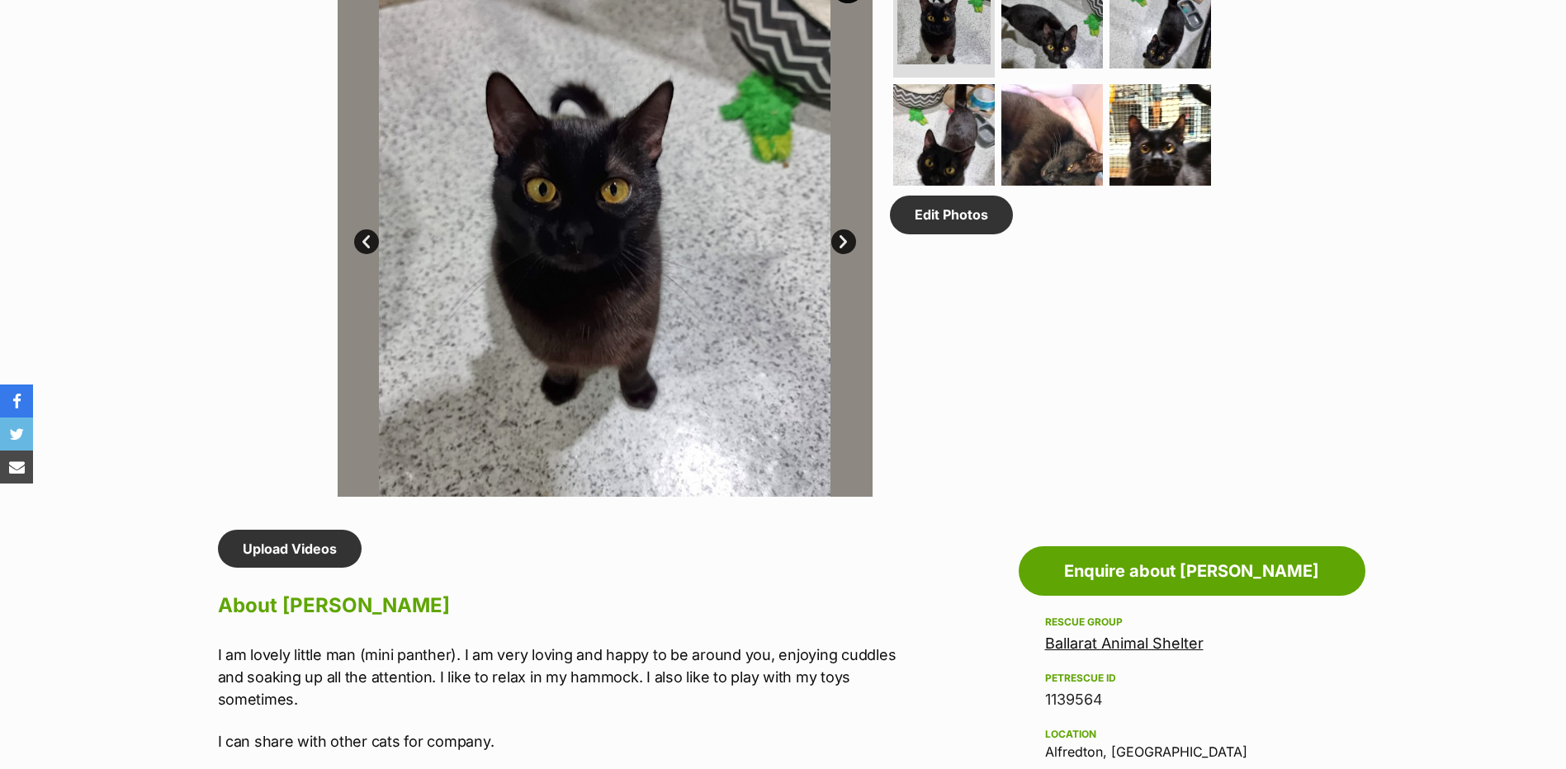
scroll to position [1403, 0]
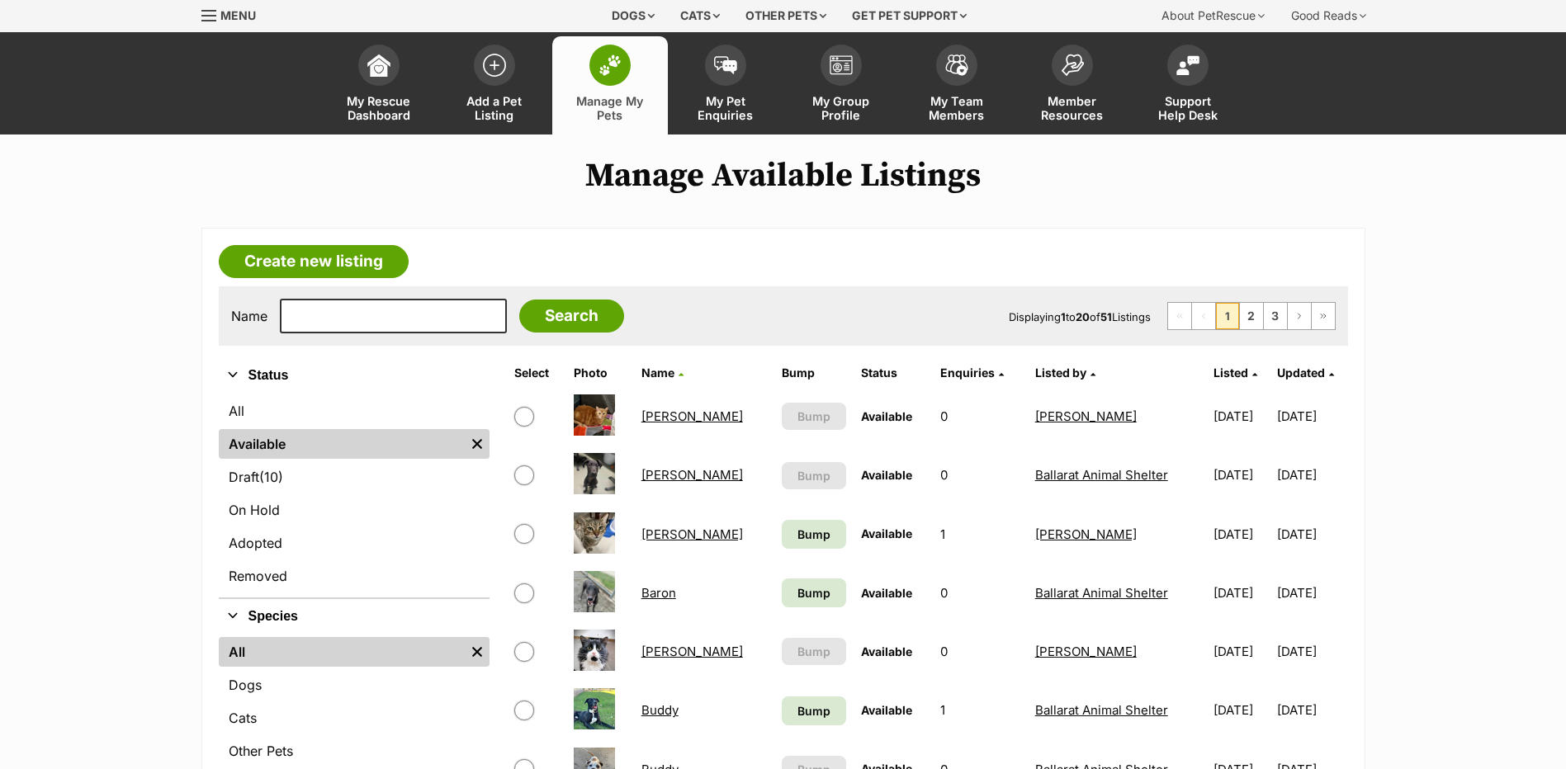
scroll to position [83, 0]
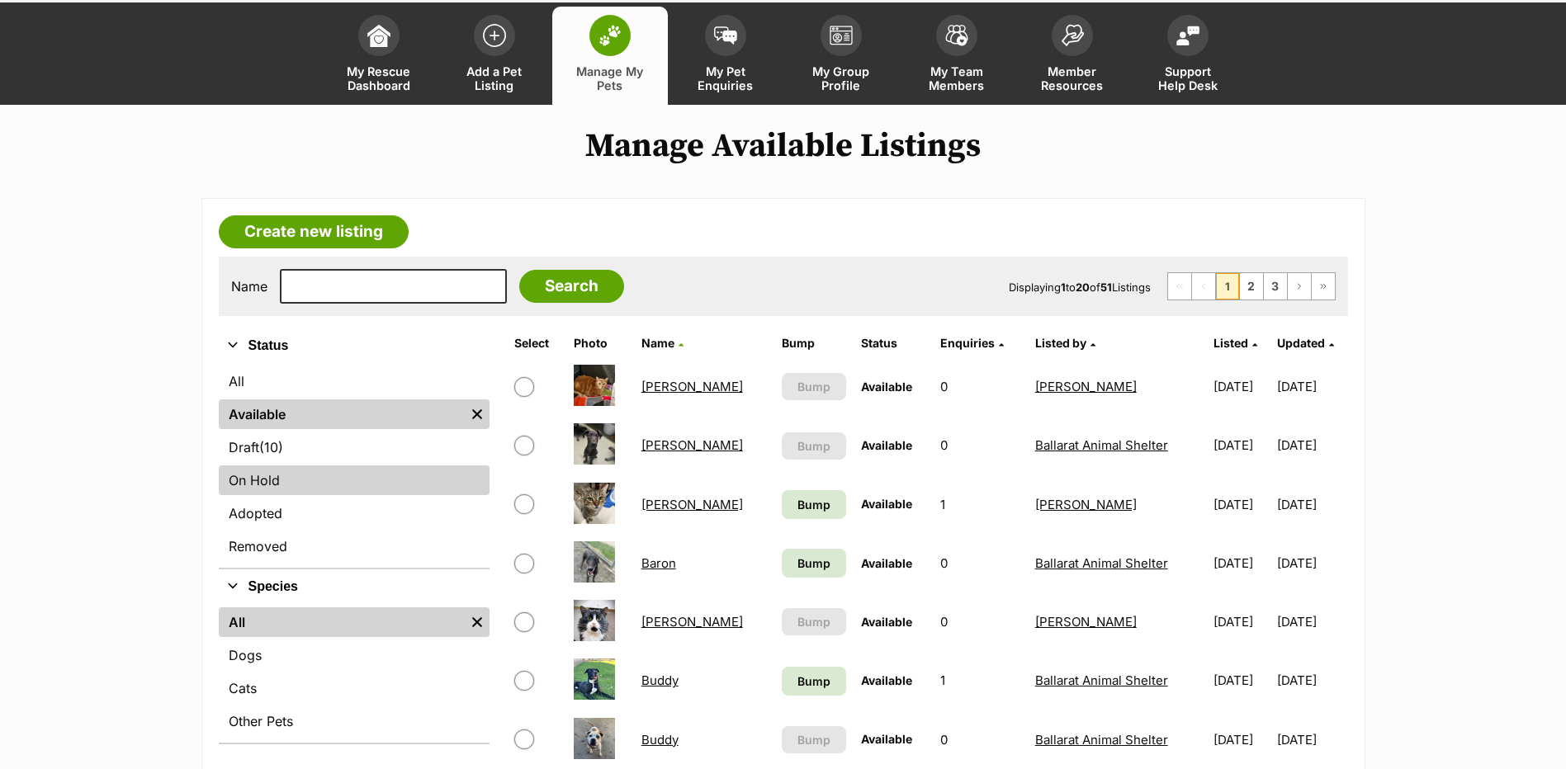
click at [303, 483] on link "On Hold" at bounding box center [354, 481] width 271 height 30
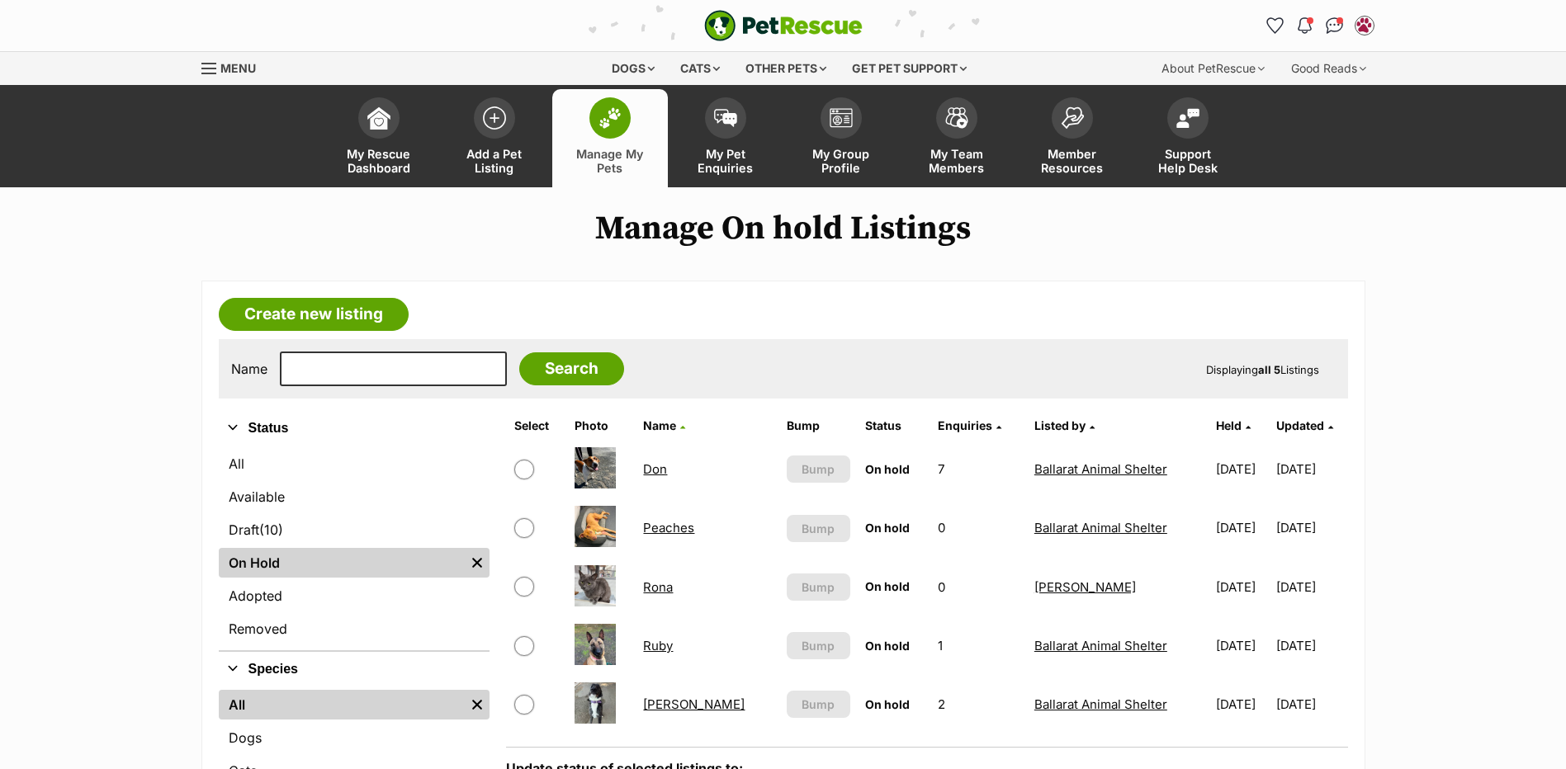
click at [664, 464] on link "Don" at bounding box center [655, 469] width 24 height 16
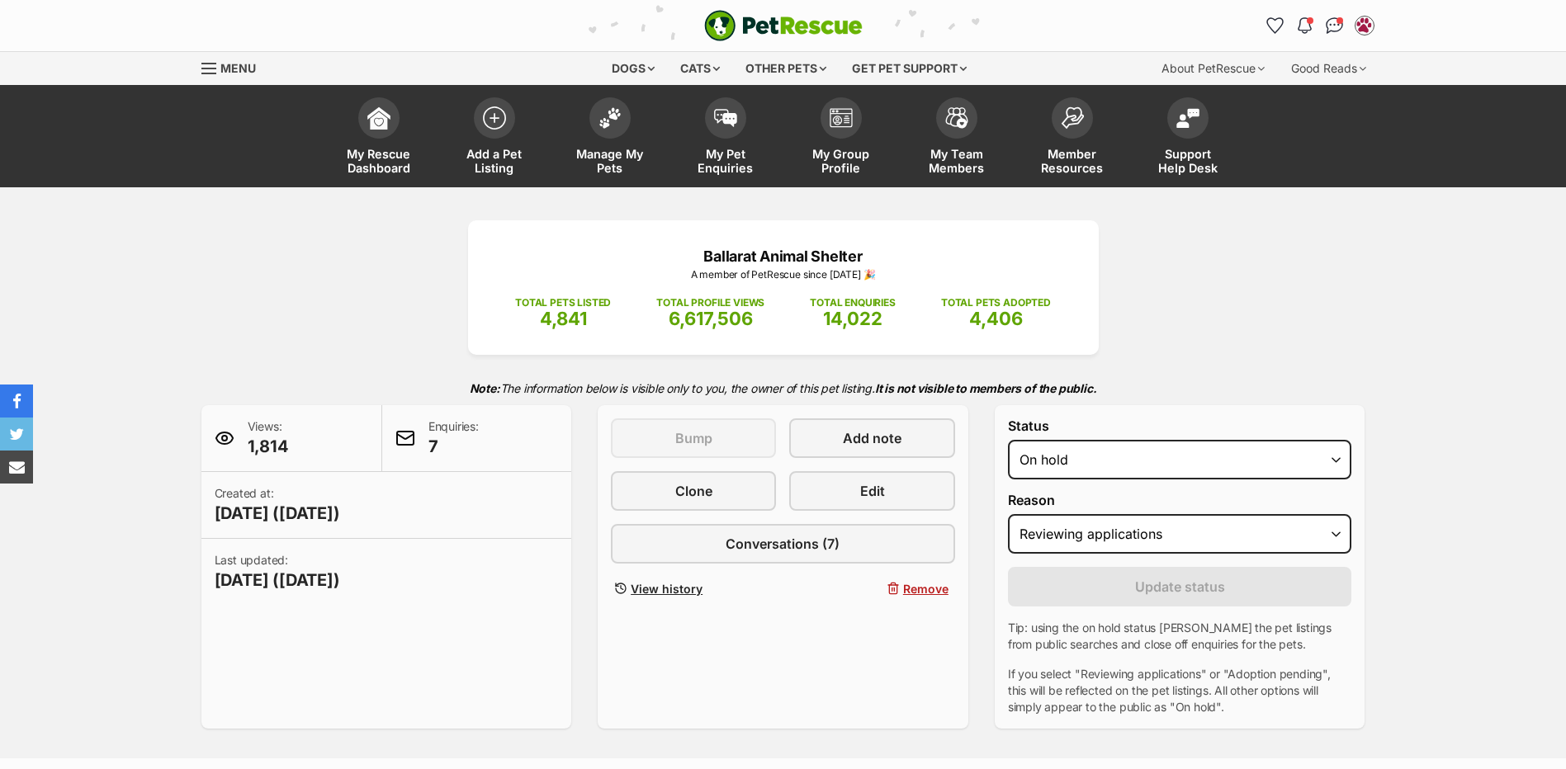
select select "reviewing_applications"
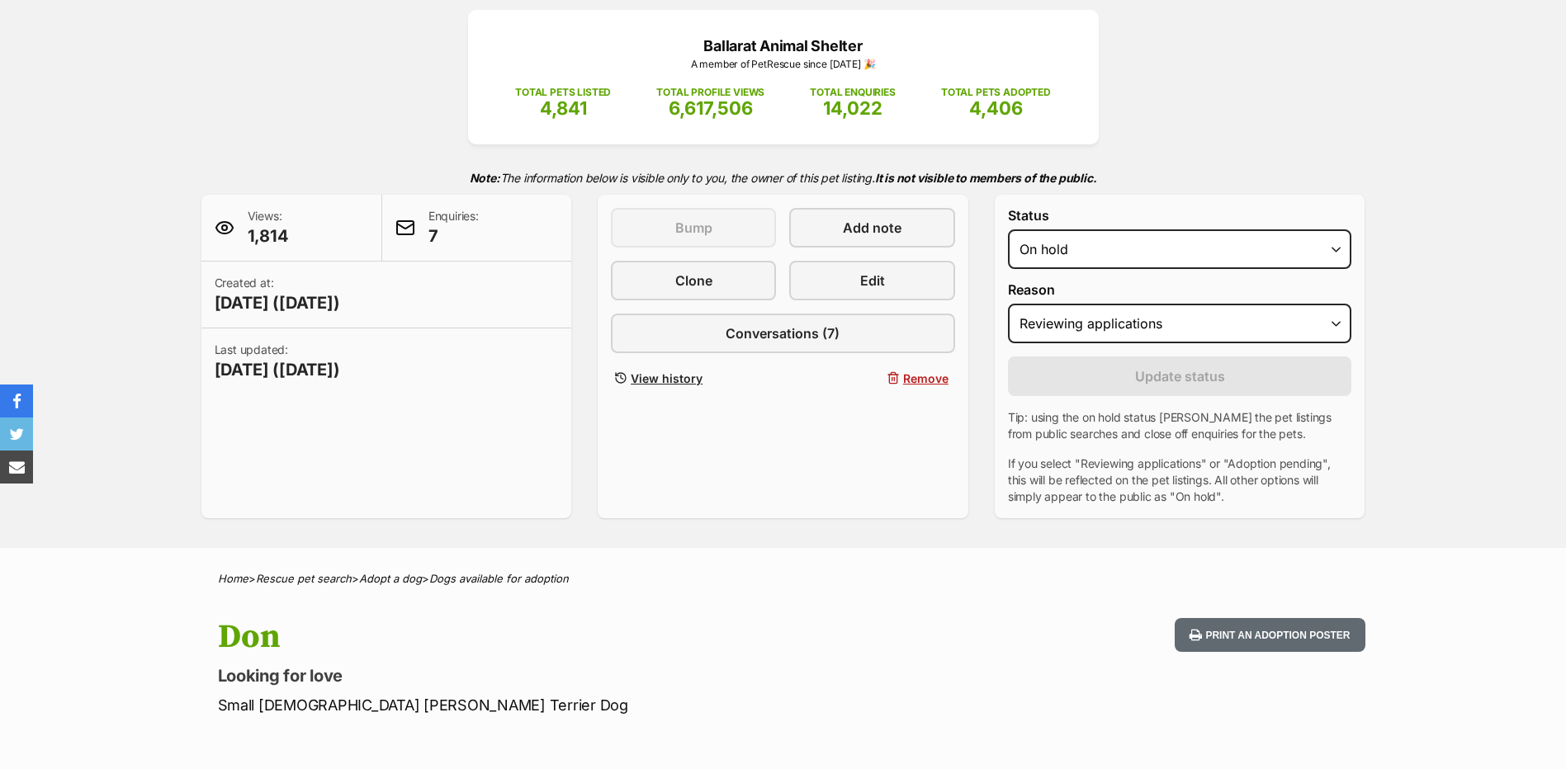
scroll to position [165, 0]
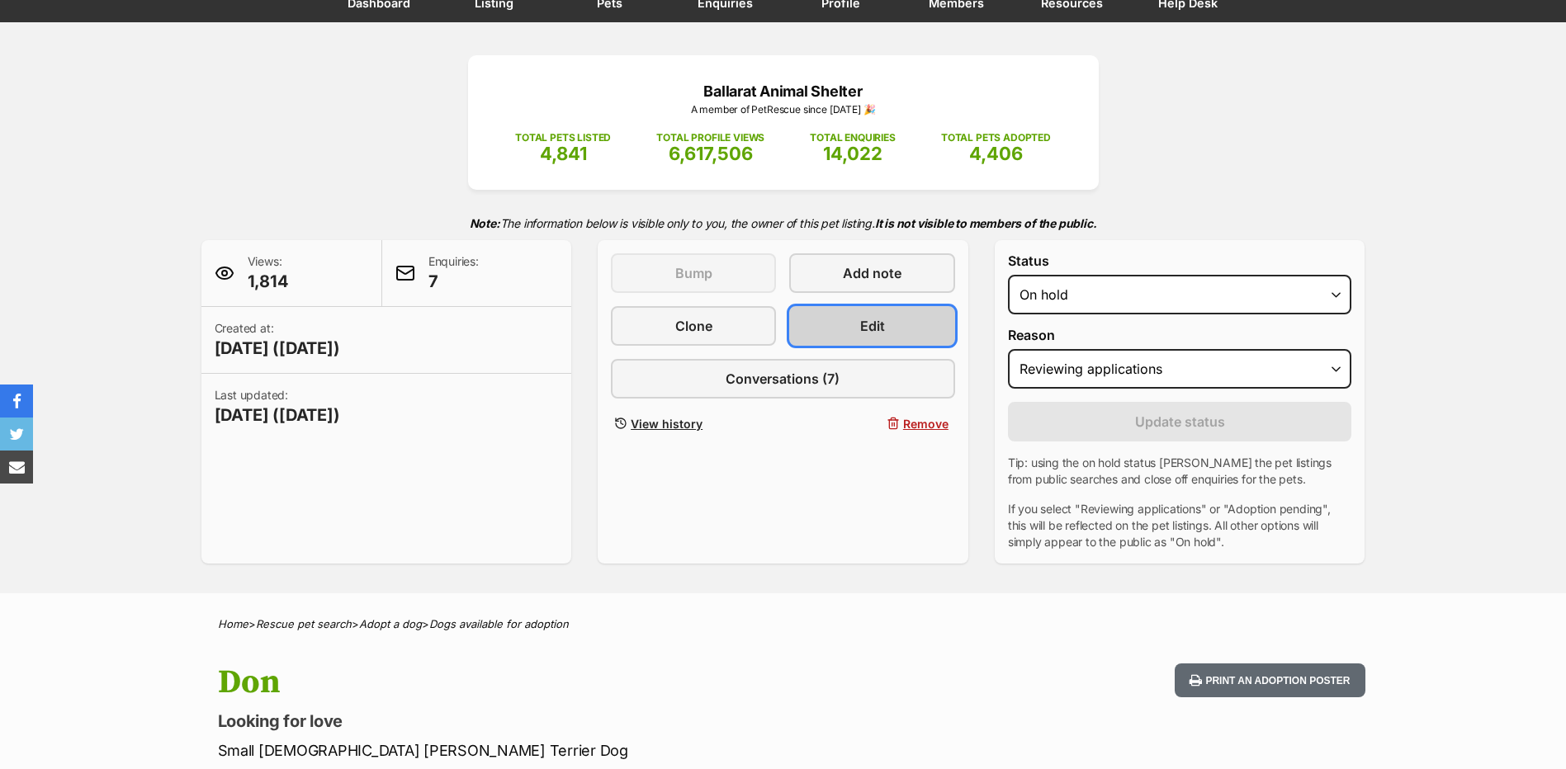
click at [901, 319] on link "Edit" at bounding box center [871, 326] width 165 height 40
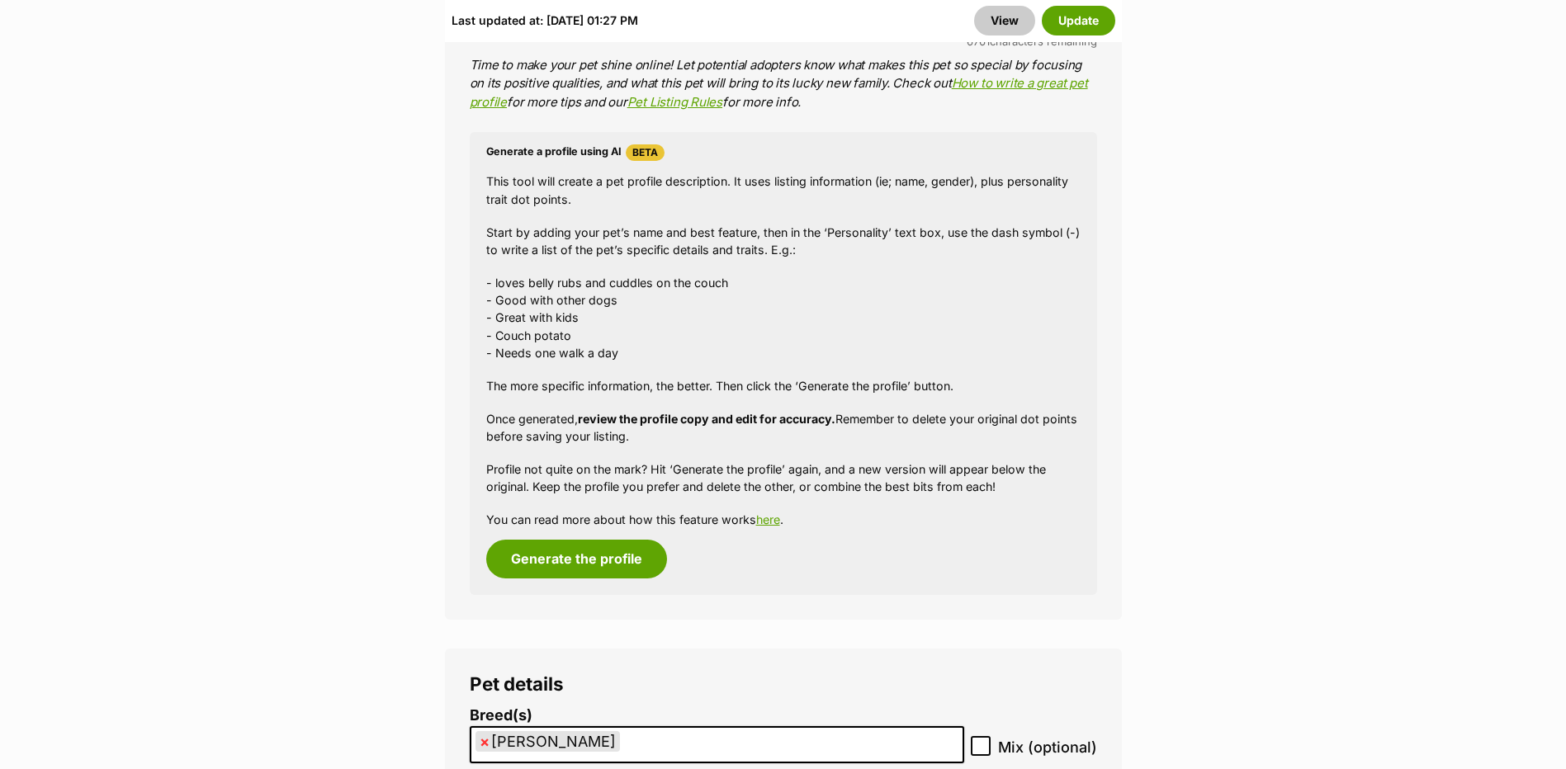
scroll to position [1899, 0]
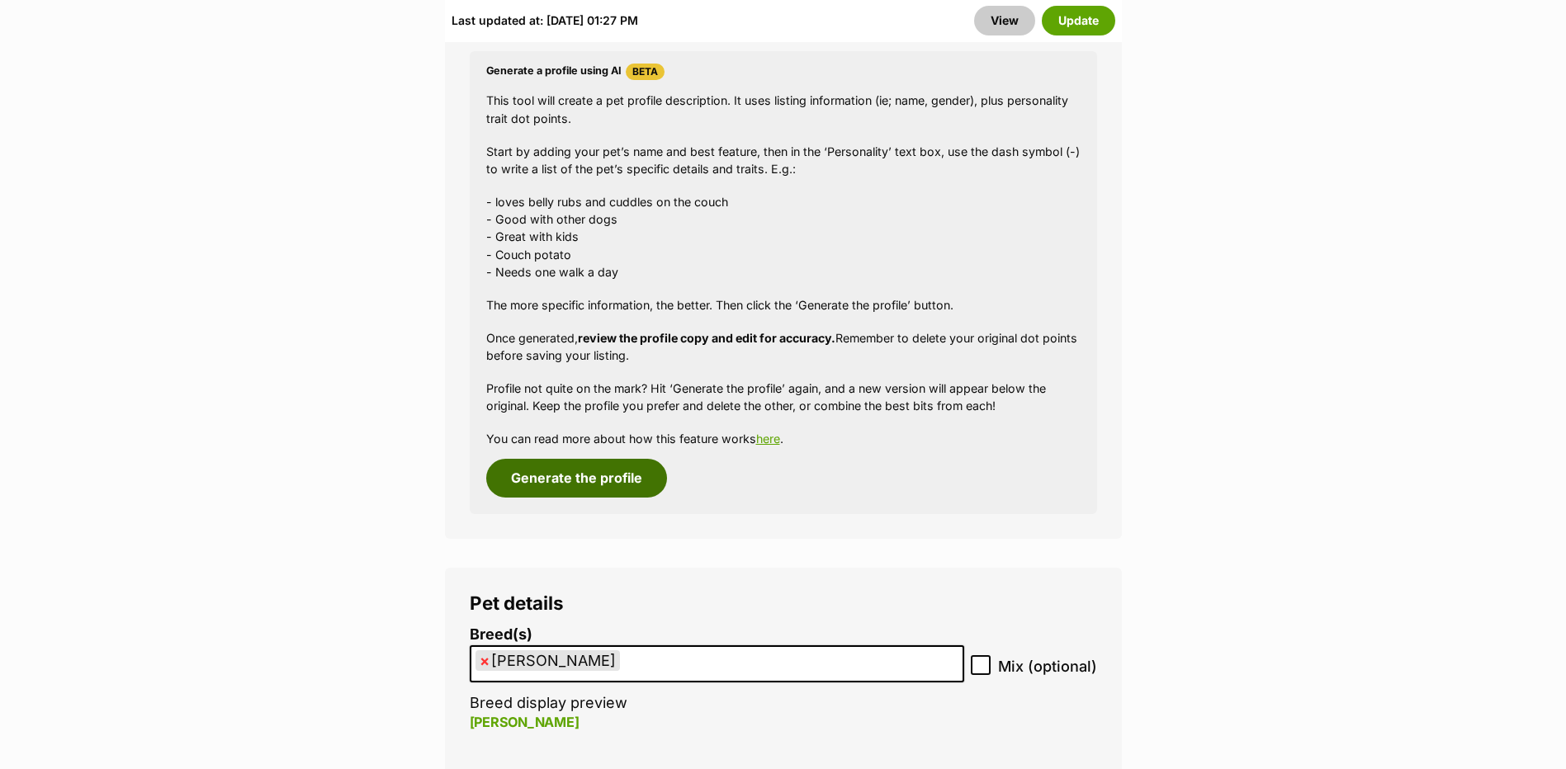
click at [601, 481] on button "Generate the profile" at bounding box center [576, 478] width 181 height 38
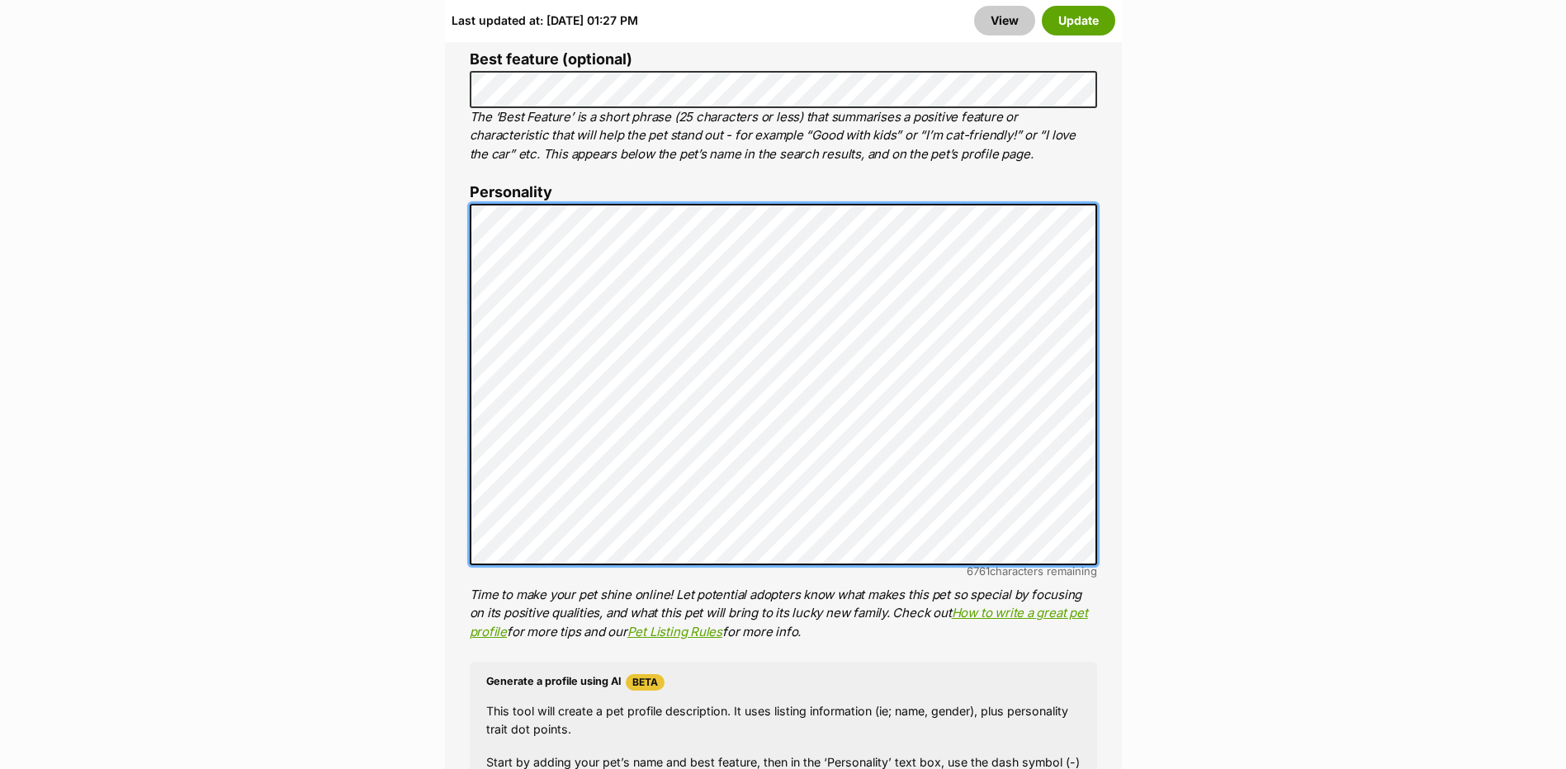
scroll to position [0, 0]
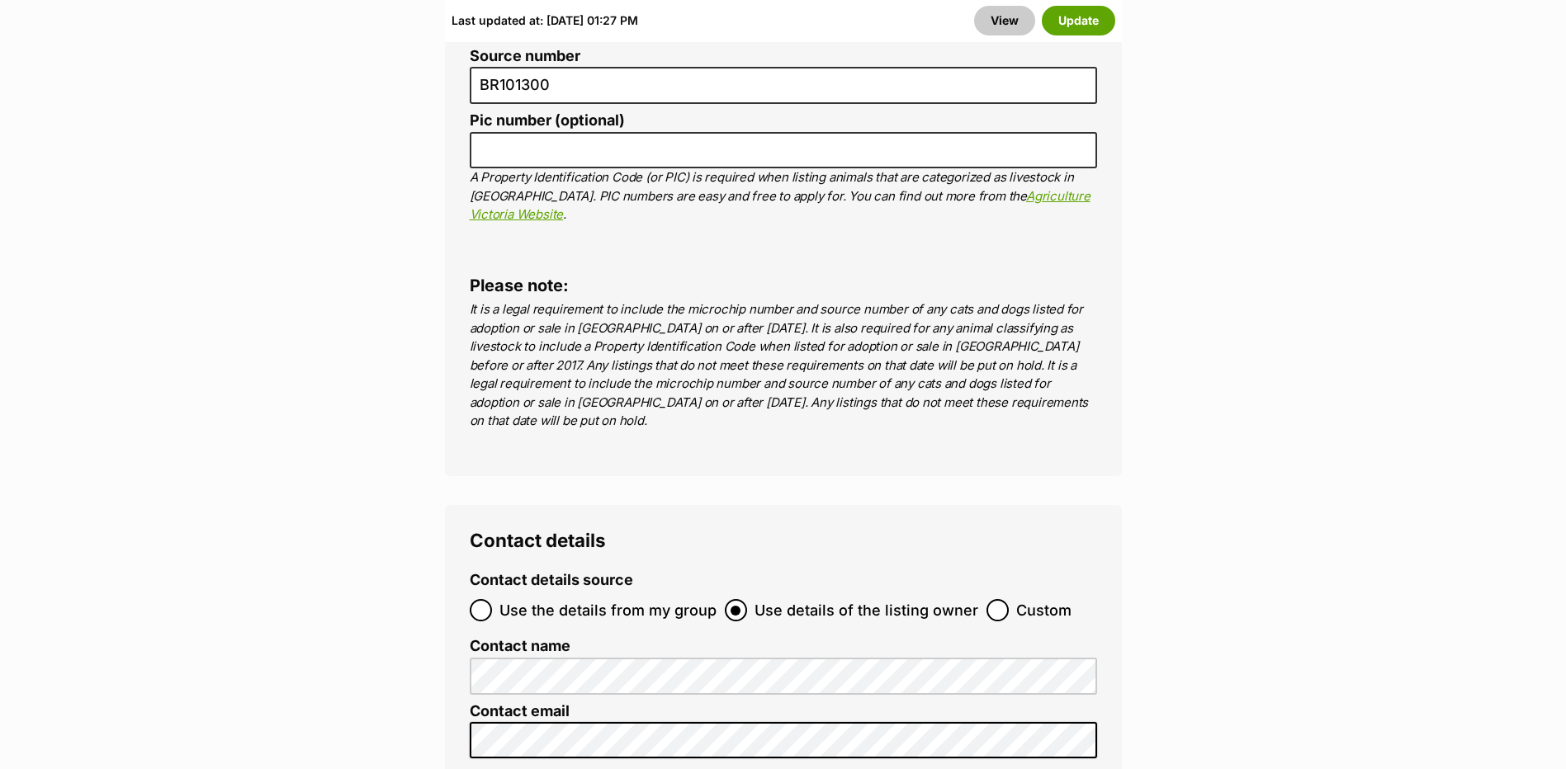
scroll to position [6653, 0]
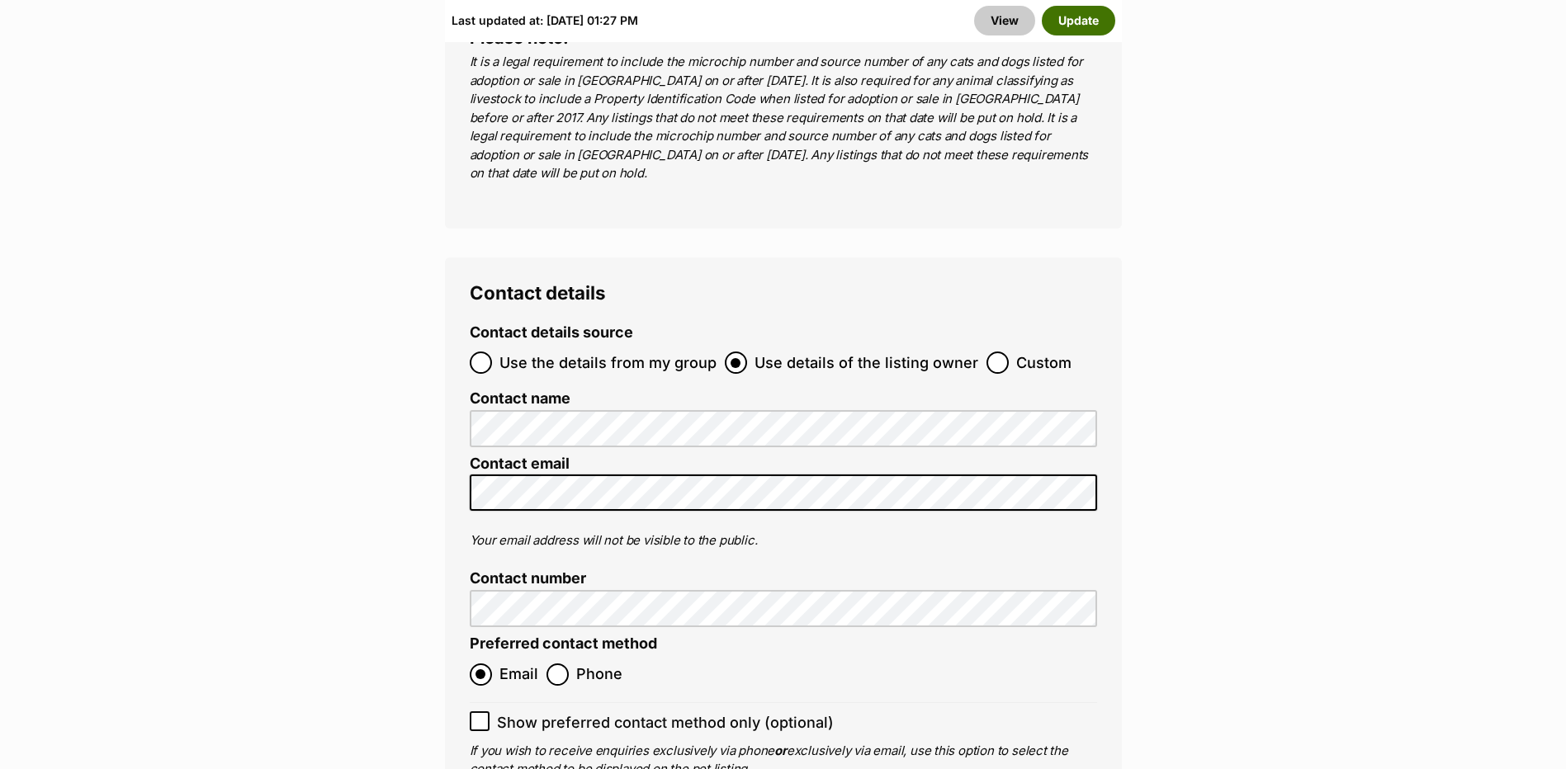
click at [1100, 17] on button "Update" at bounding box center [1078, 21] width 73 height 30
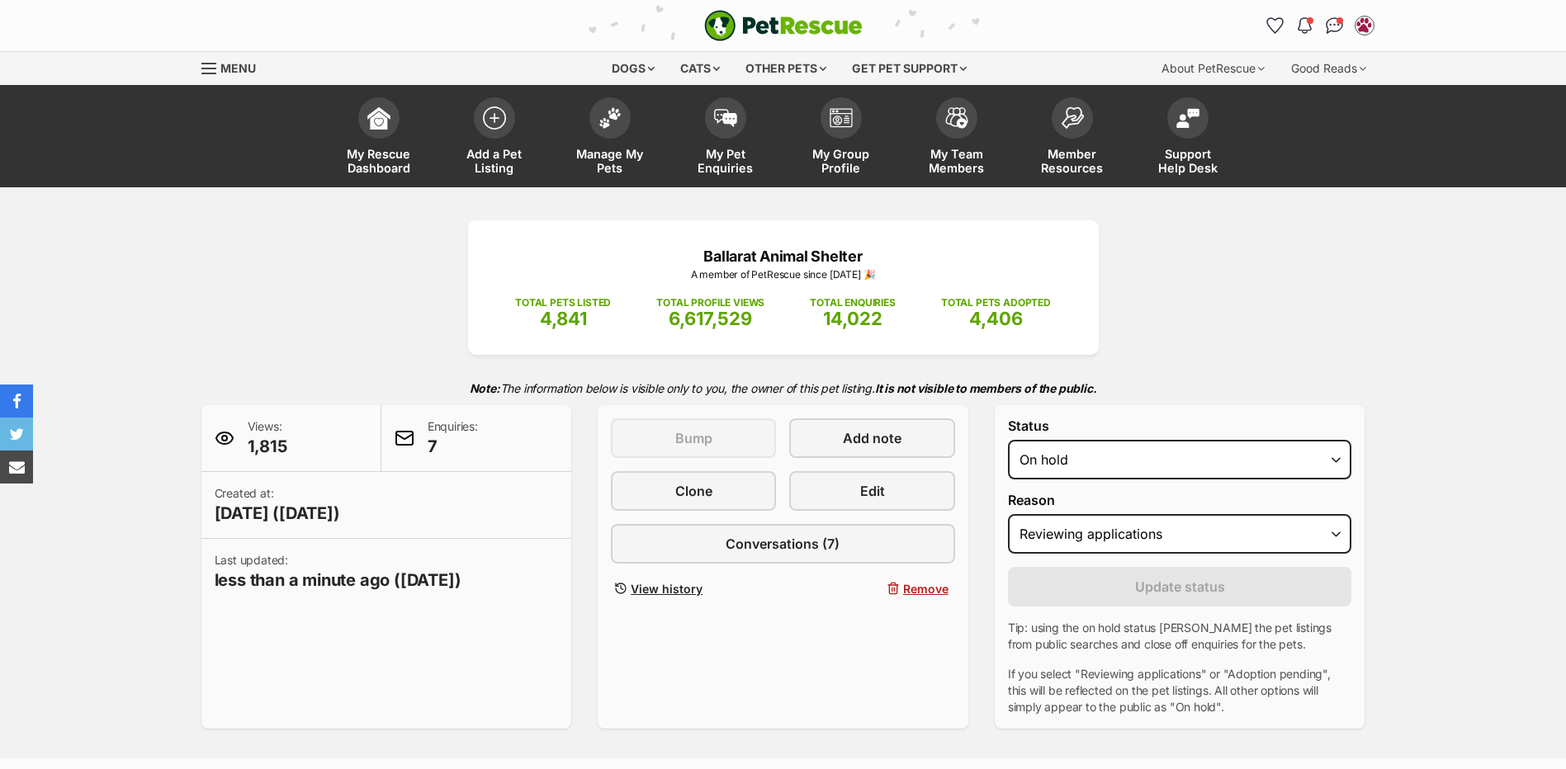
select select "reviewing_applications"
click at [1339, 28] on img "Conversations" at bounding box center [1334, 25] width 22 height 21
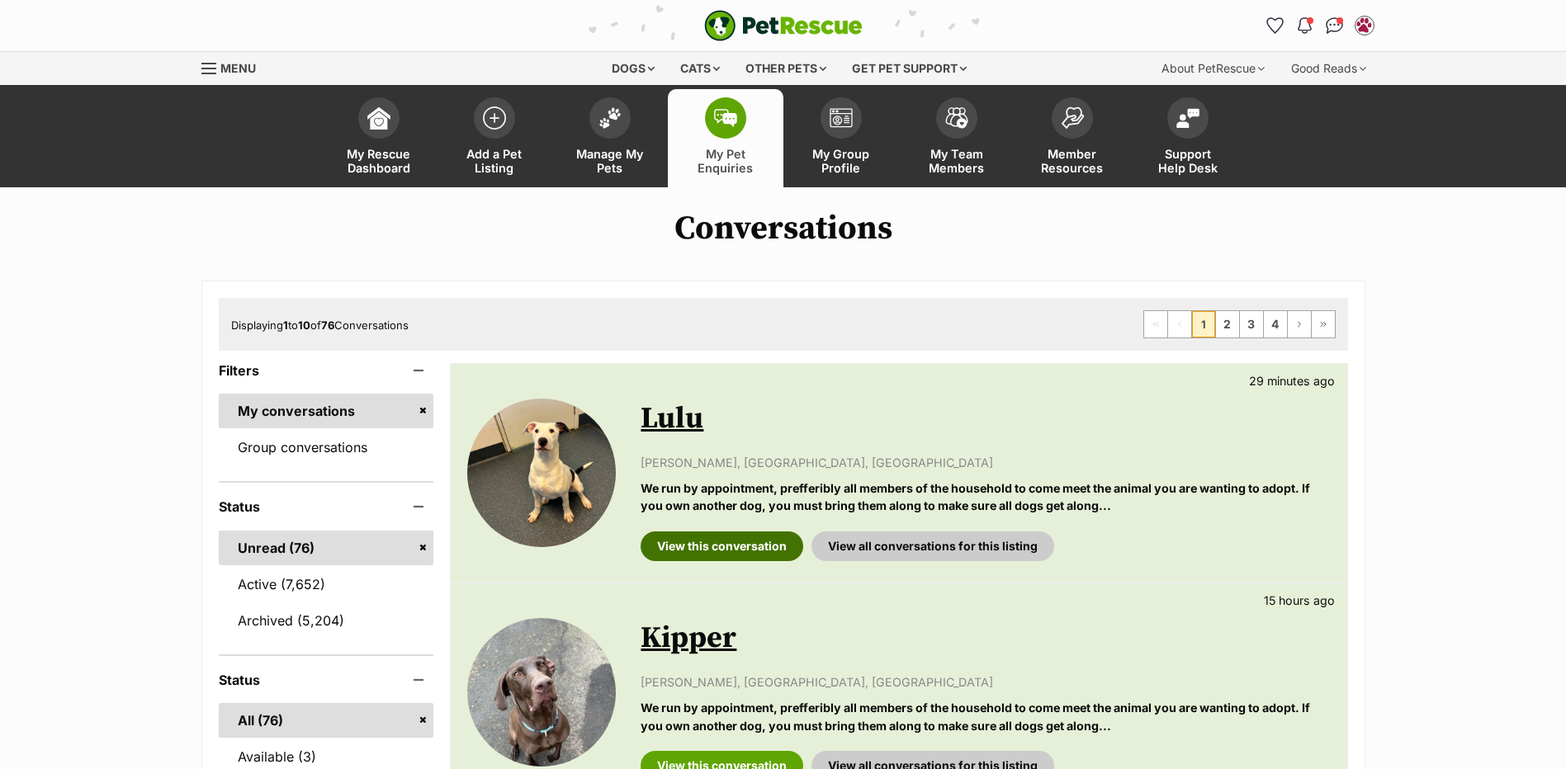
drag, startPoint x: 700, startPoint y: 542, endPoint x: 1067, endPoint y: 515, distance: 367.5
click at [700, 542] on link "View this conversation" at bounding box center [722, 547] width 163 height 30
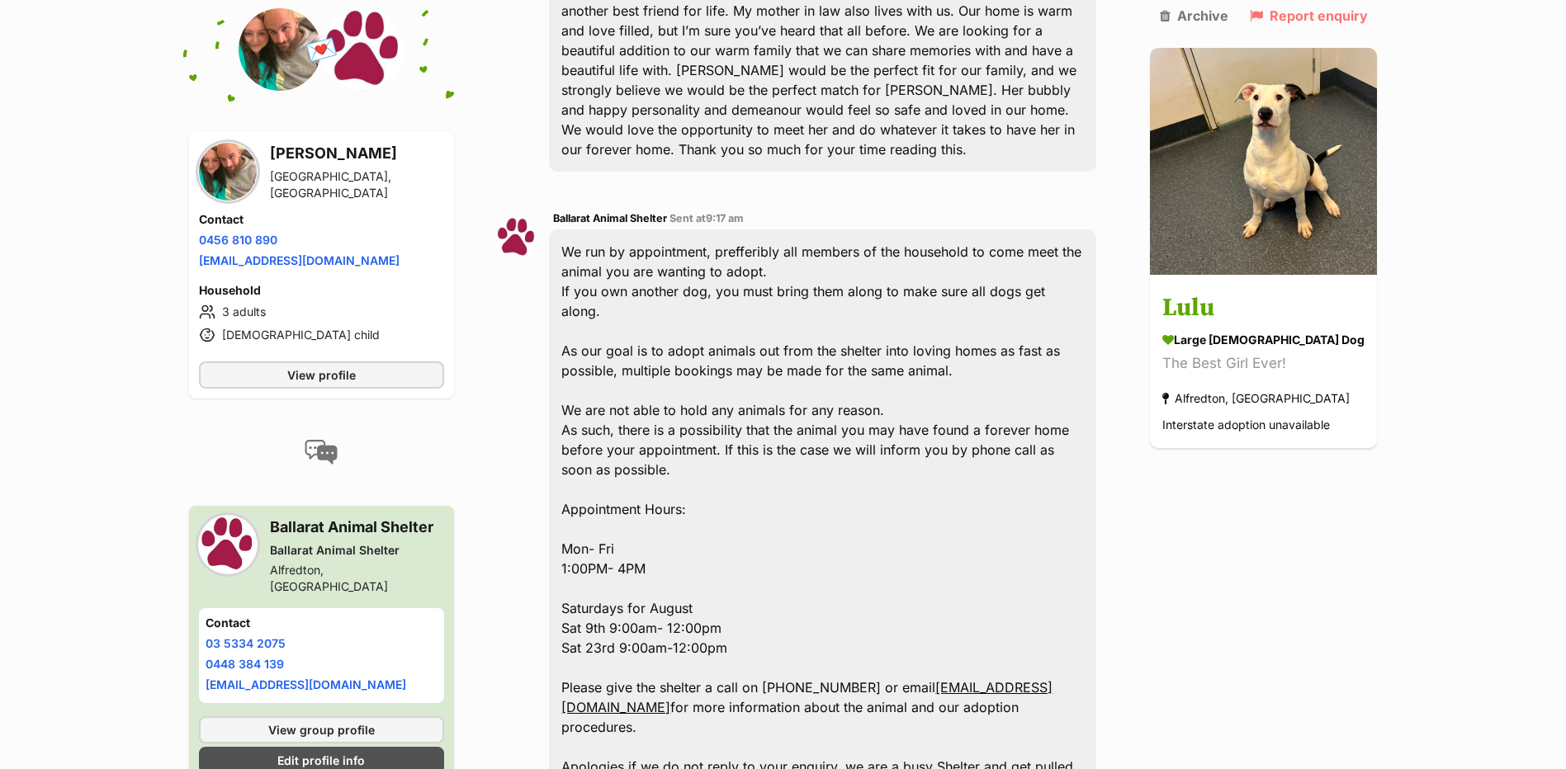
scroll to position [825, 0]
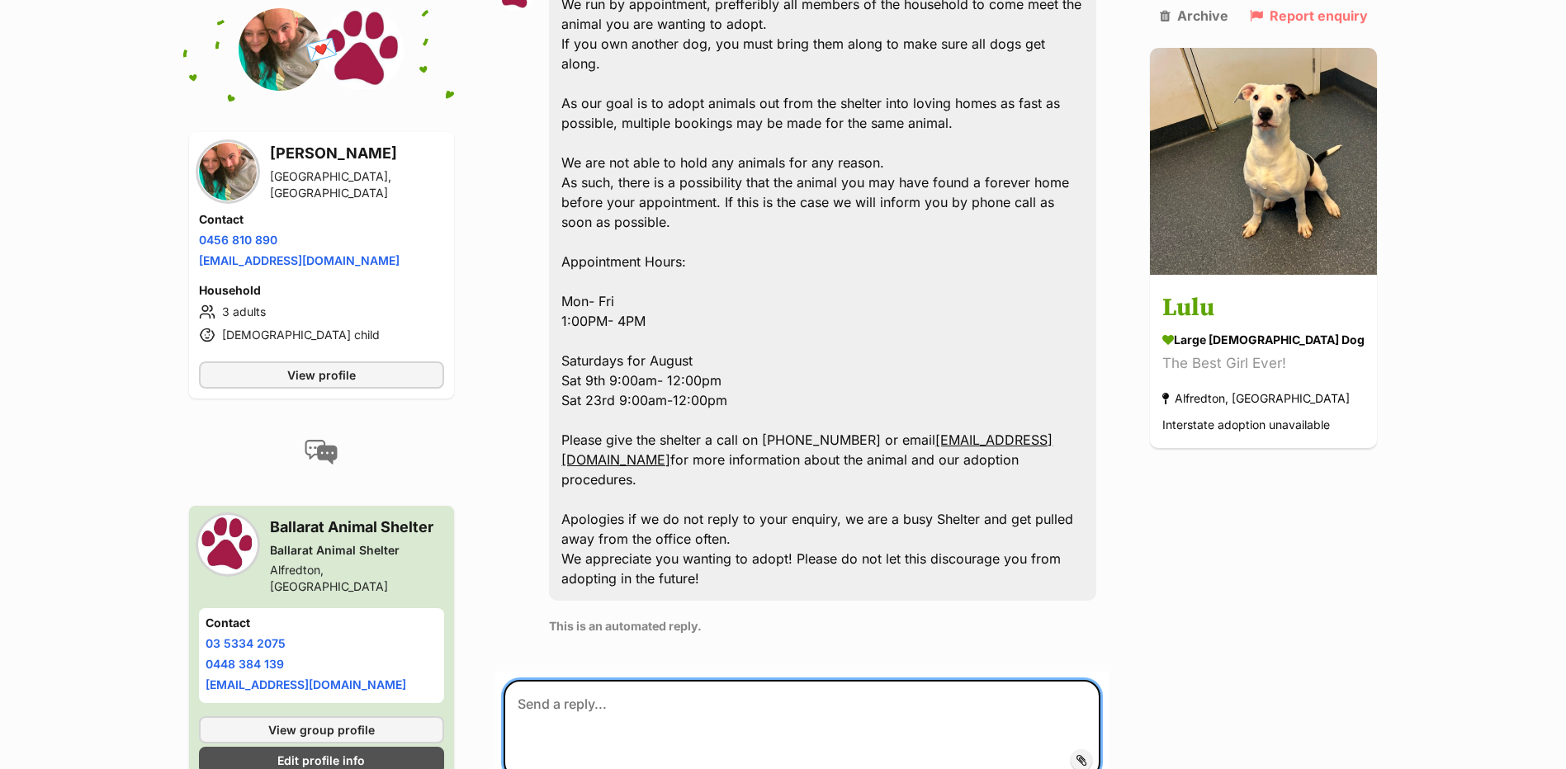
click at [587, 680] on textarea at bounding box center [802, 729] width 597 height 99
click at [558, 680] on textarea "Hello, We trad to give you a call but couldn't" at bounding box center [802, 729] width 597 height 99
click at [563, 680] on textarea "Hello, We trad to give you a call but couldn't" at bounding box center [802, 729] width 597 height 99
click at [801, 680] on textarea "Hello, We trend to give you a call but couldn't" at bounding box center [802, 729] width 597 height 99
click at [557, 680] on textarea "Hello, We trend to give you a call but couldn't" at bounding box center [802, 729] width 597 height 99
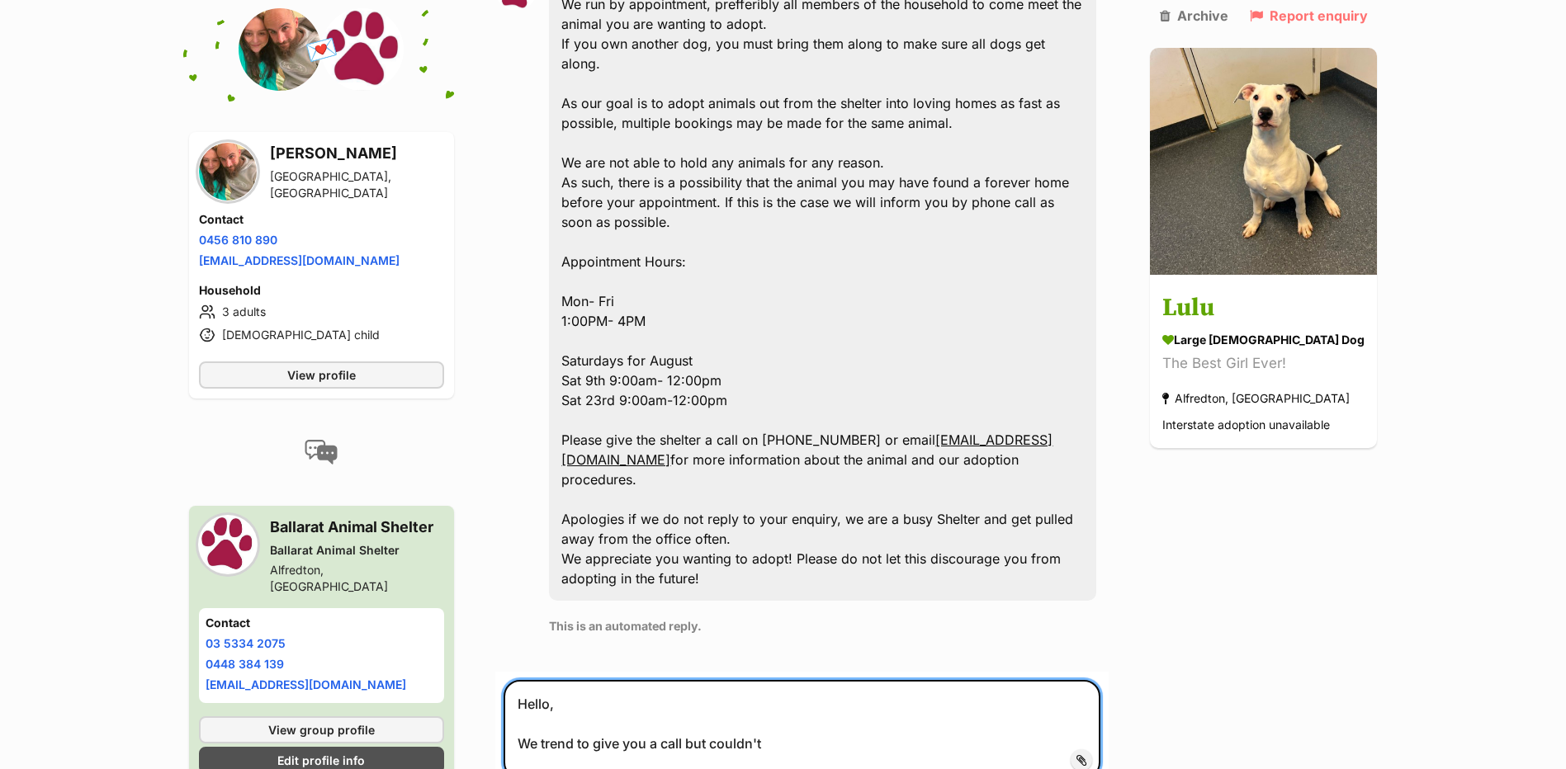
click at [557, 680] on textarea "Hello, We trend to give you a call but couldn't" at bounding box center [802, 729] width 597 height 99
click at [795, 680] on textarea "Hello, We tried to give you a call but couldn't" at bounding box center [802, 729] width 597 height 99
click at [1097, 680] on textarea "Hello, We tried to give you a call but couldn't leave a message. We would love …" at bounding box center [802, 729] width 597 height 99
click at [824, 680] on textarea "Hello, We tried to give you a call but couldn't leave a message. We would love …" at bounding box center [802, 733] width 597 height 107
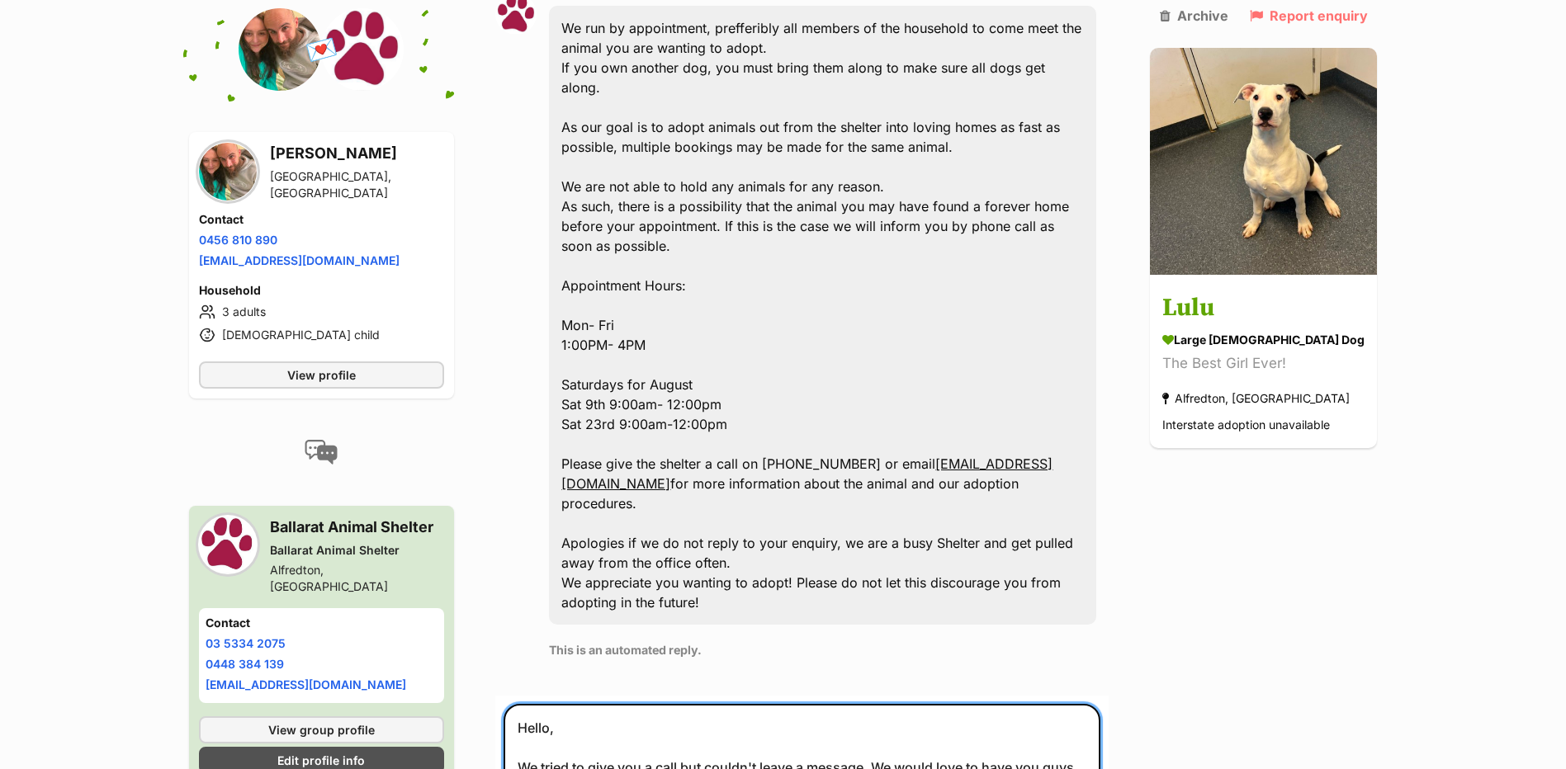
scroll to position [991, 0]
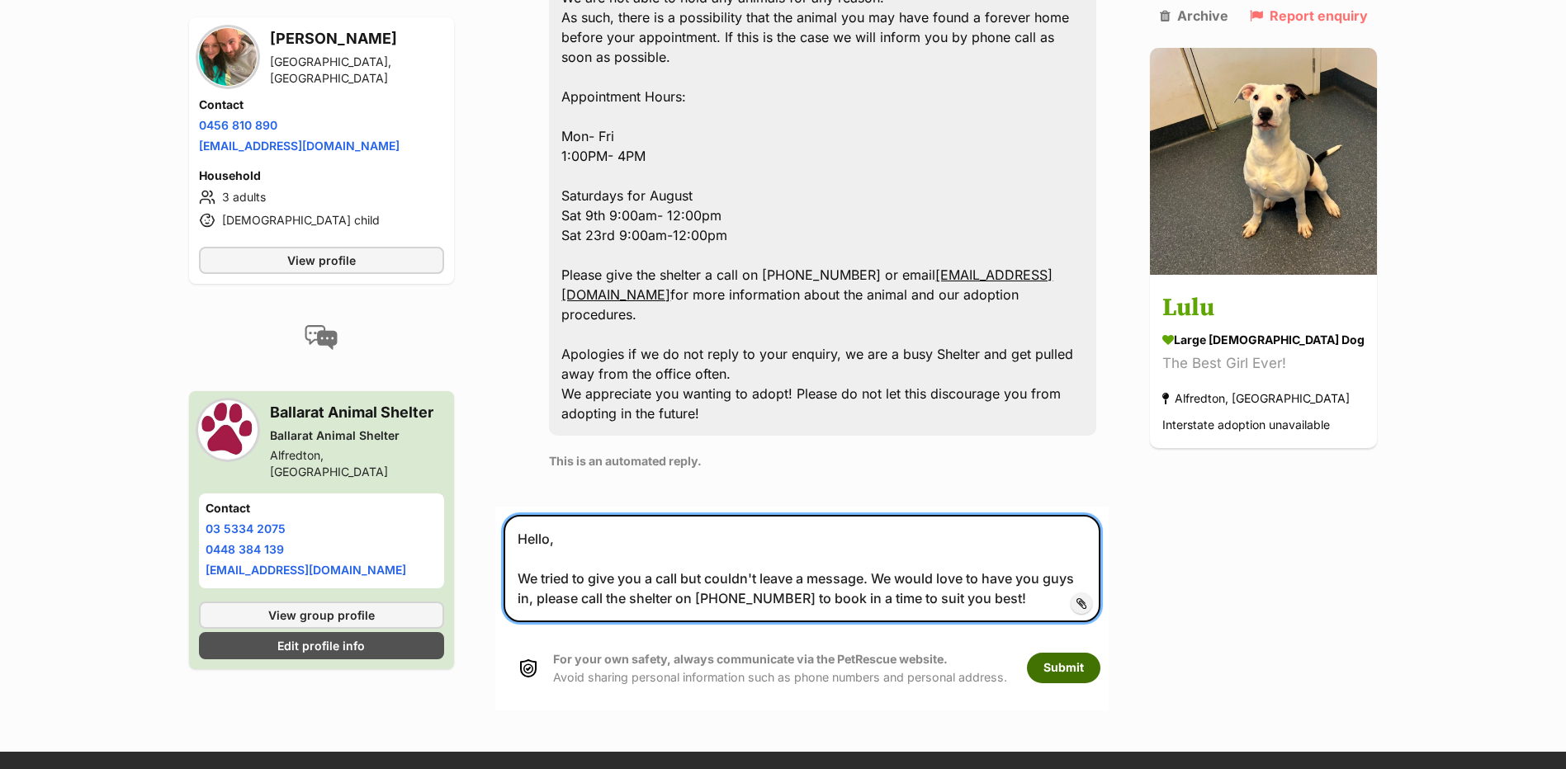
type textarea "Hello, We tried to give you a call but couldn't leave a message. We would love …"
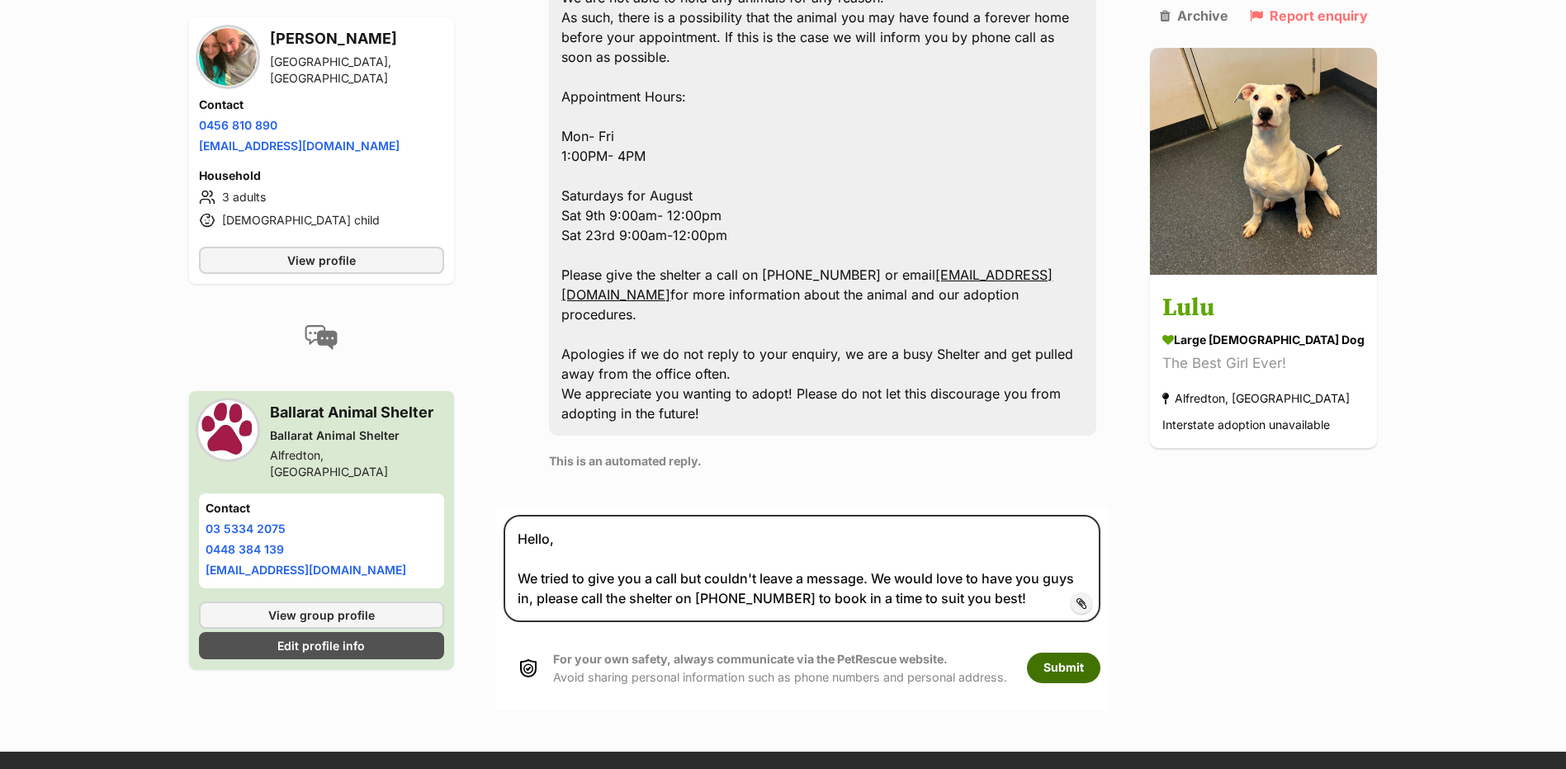
click at [1100, 653] on button "Submit" at bounding box center [1063, 668] width 73 height 30
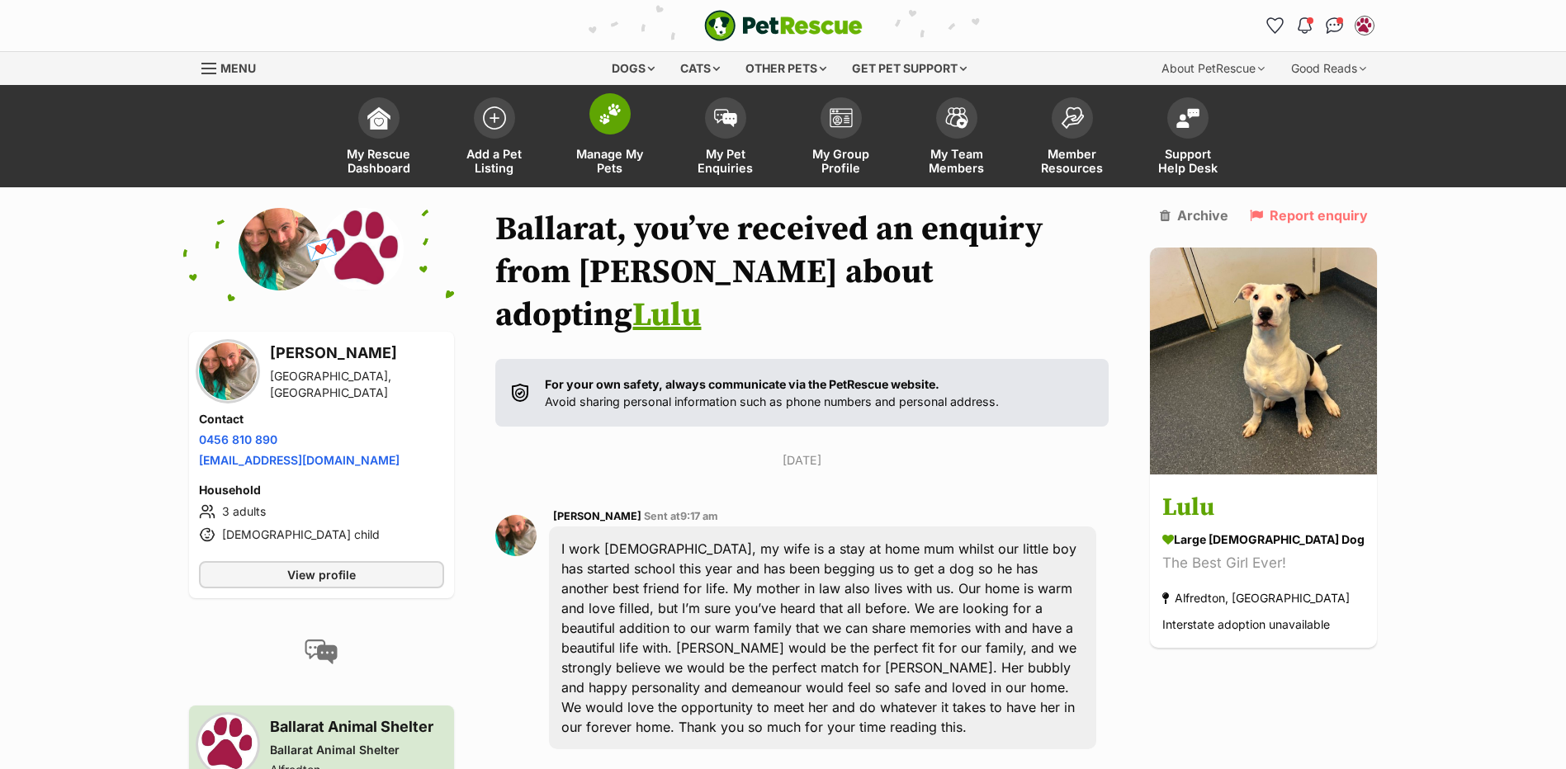
click at [666, 116] on link "Manage My Pets" at bounding box center [610, 138] width 116 height 98
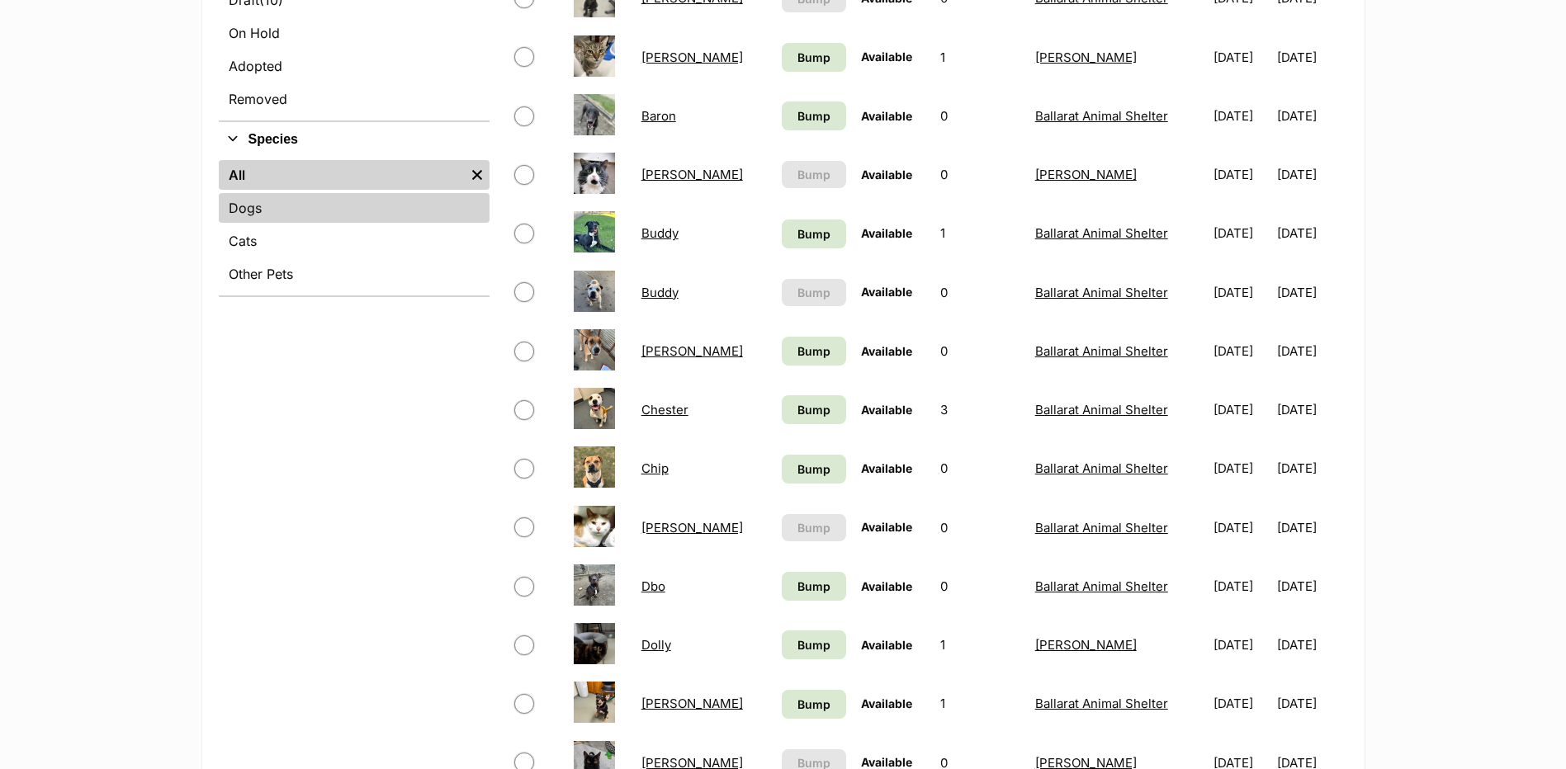
scroll to position [330, 0]
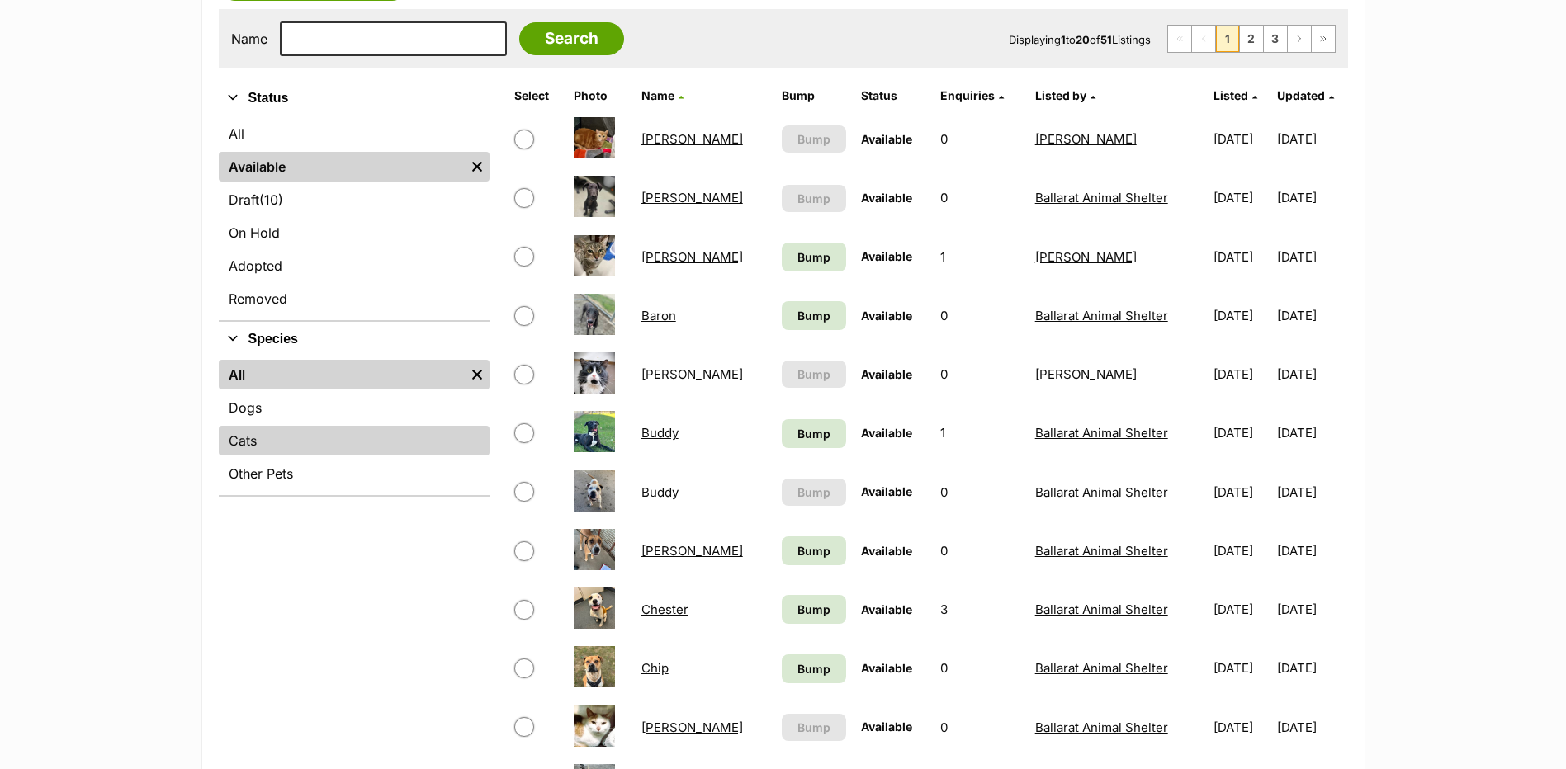
click at [305, 431] on link "Cats" at bounding box center [354, 441] width 271 height 30
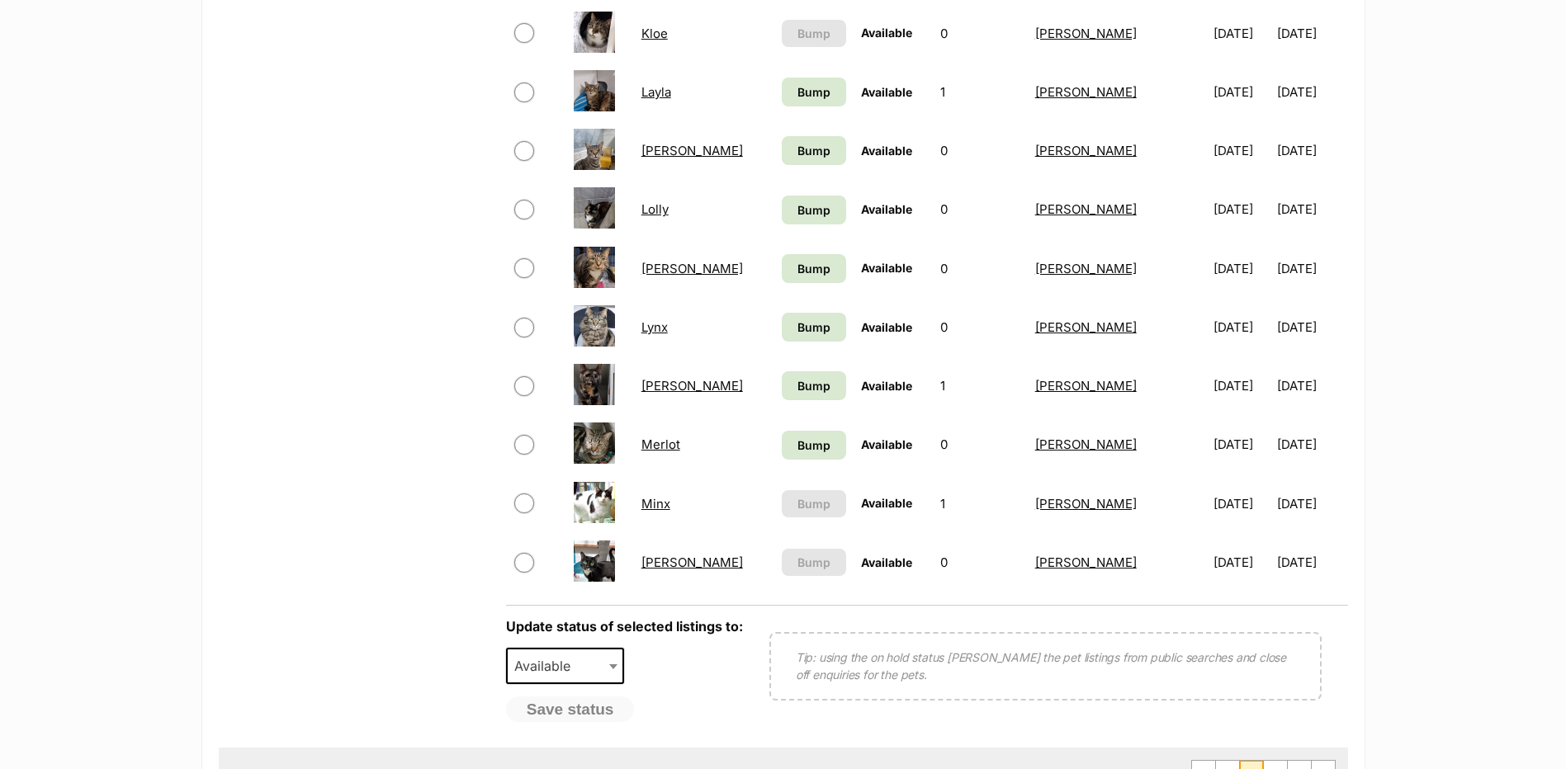
scroll to position [1156, 0]
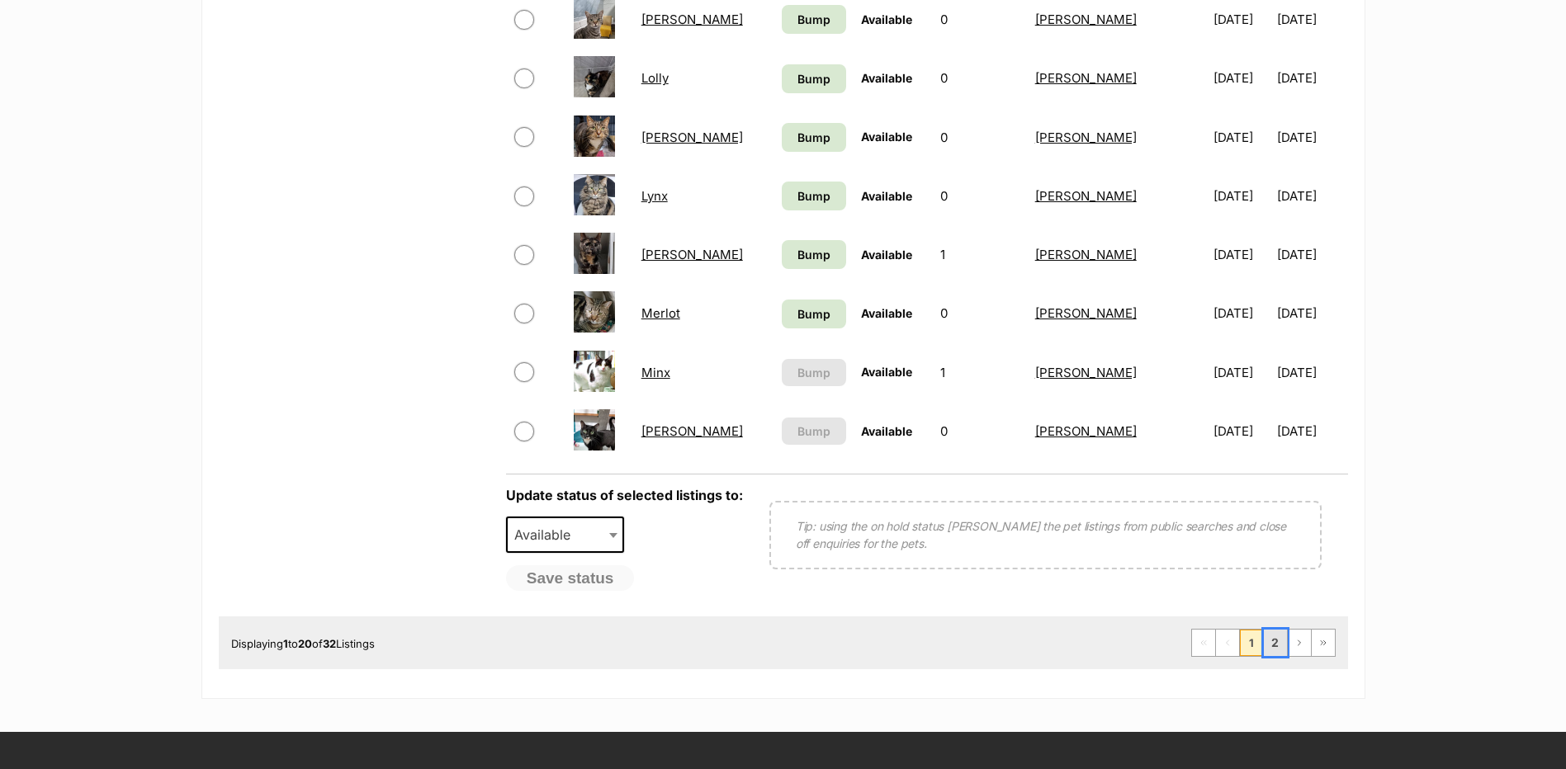
click at [1268, 642] on link "2" at bounding box center [1275, 643] width 23 height 26
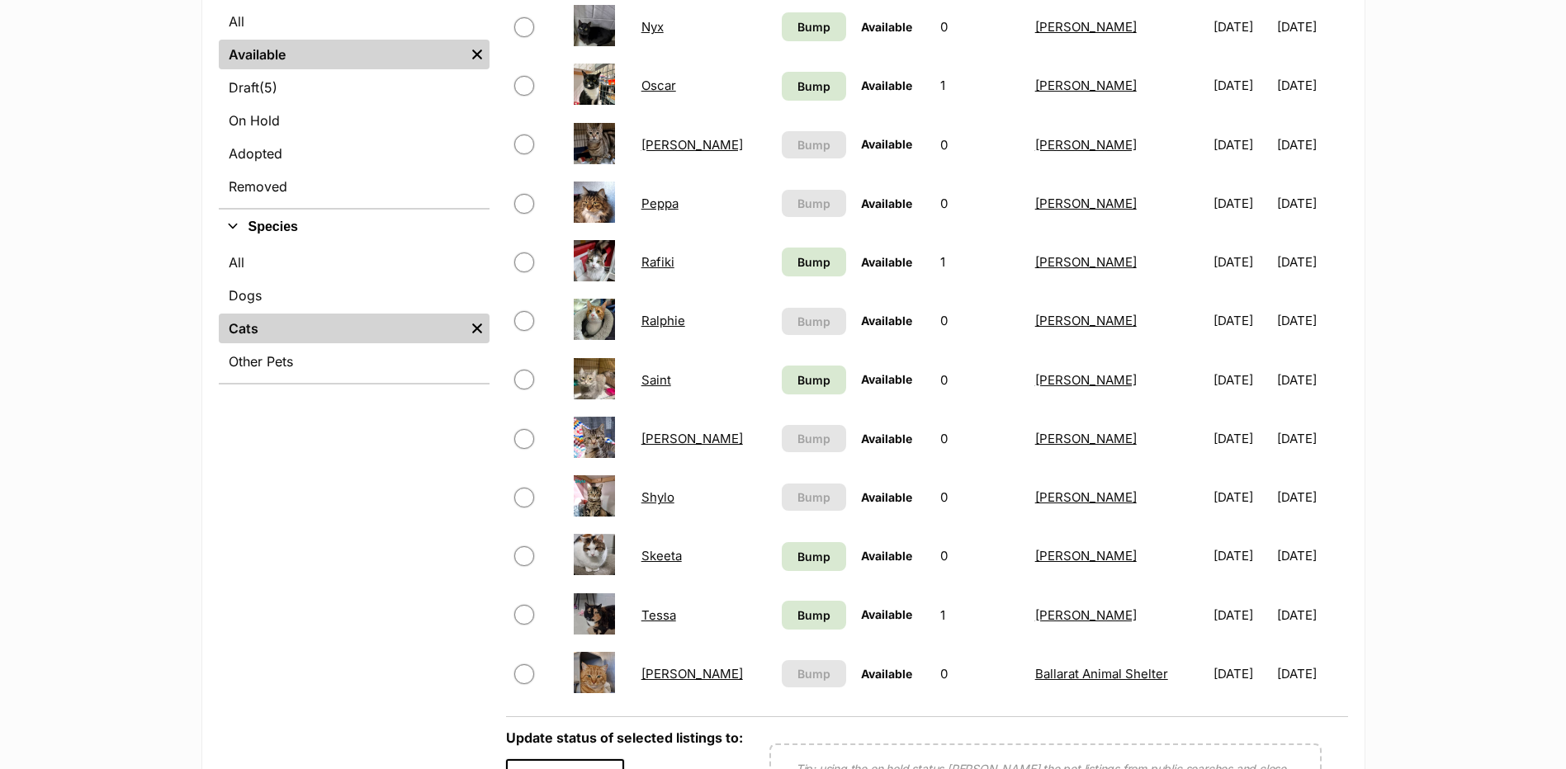
scroll to position [413, 0]
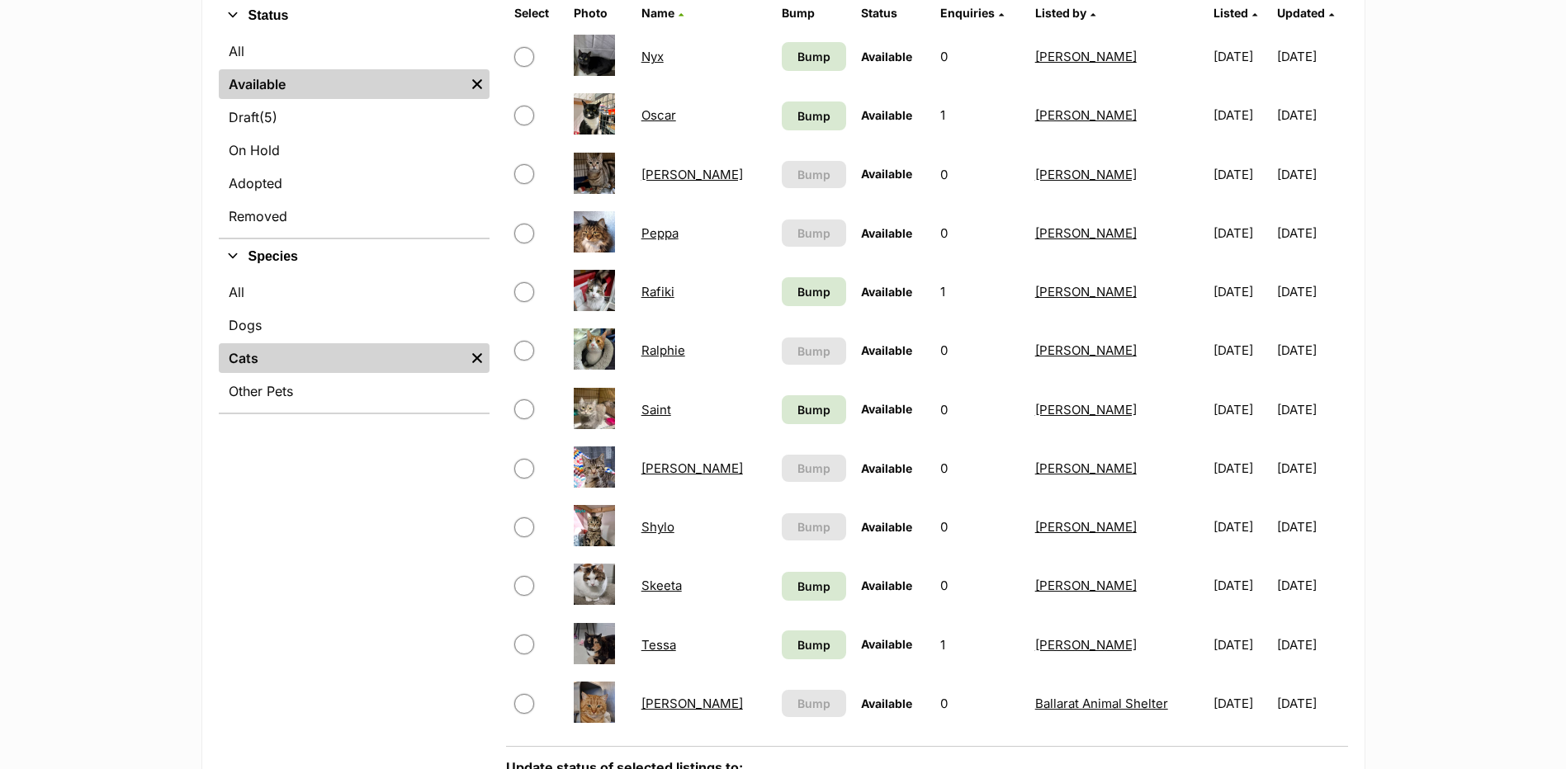
click at [660, 292] on link "Rafiki" at bounding box center [657, 292] width 33 height 16
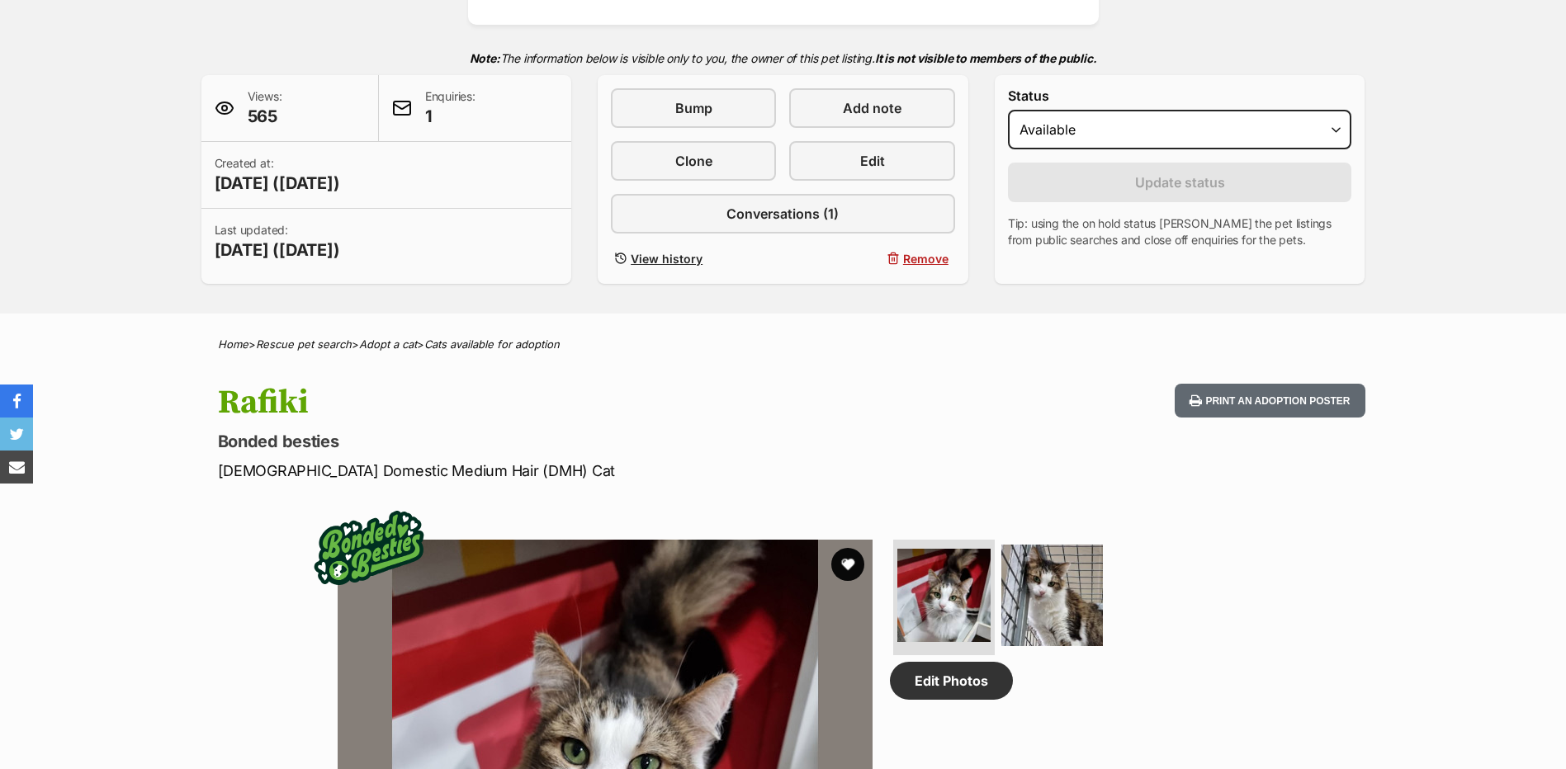
scroll to position [743, 0]
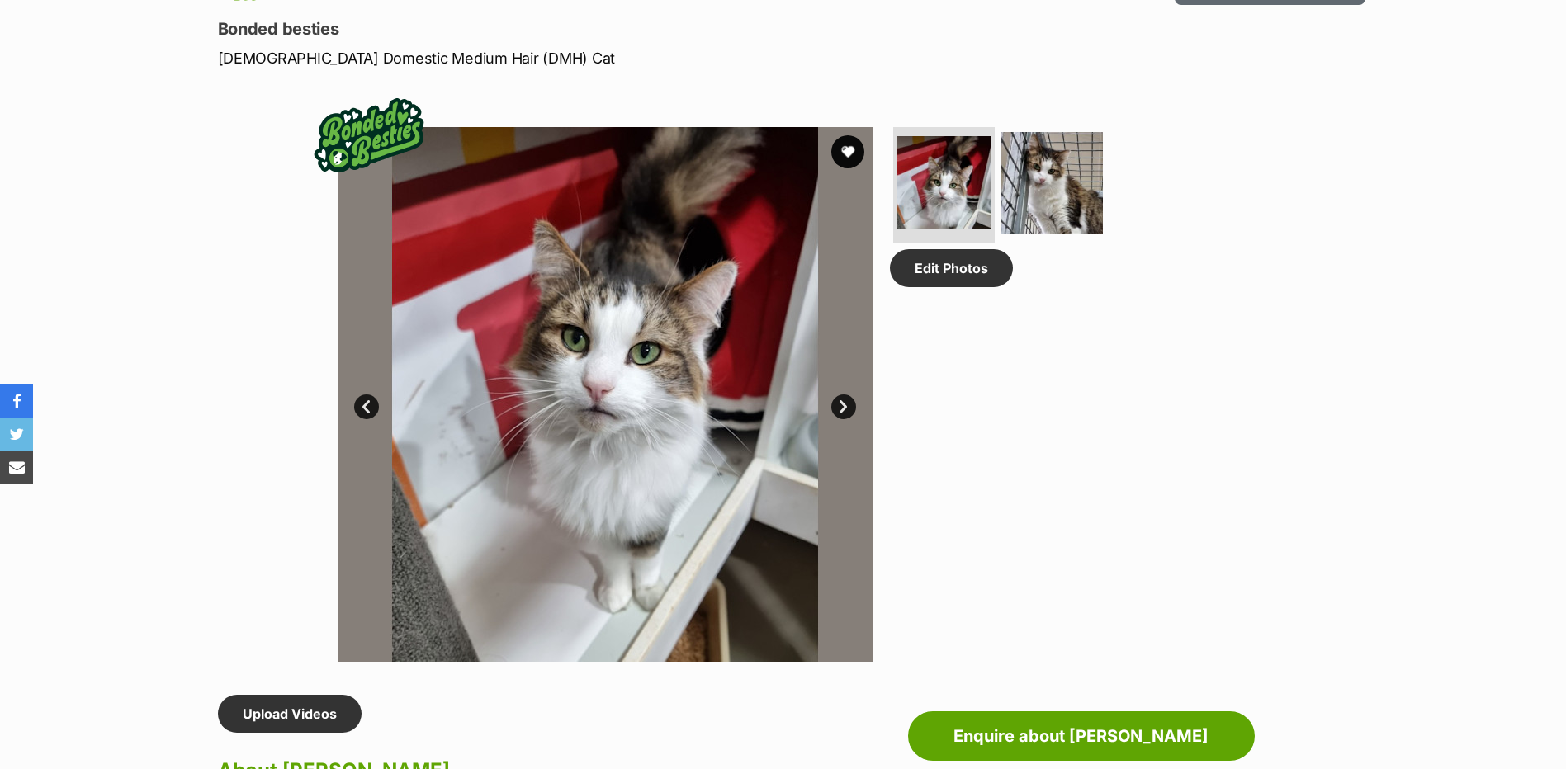
click at [850, 404] on link "Next" at bounding box center [843, 407] width 25 height 25
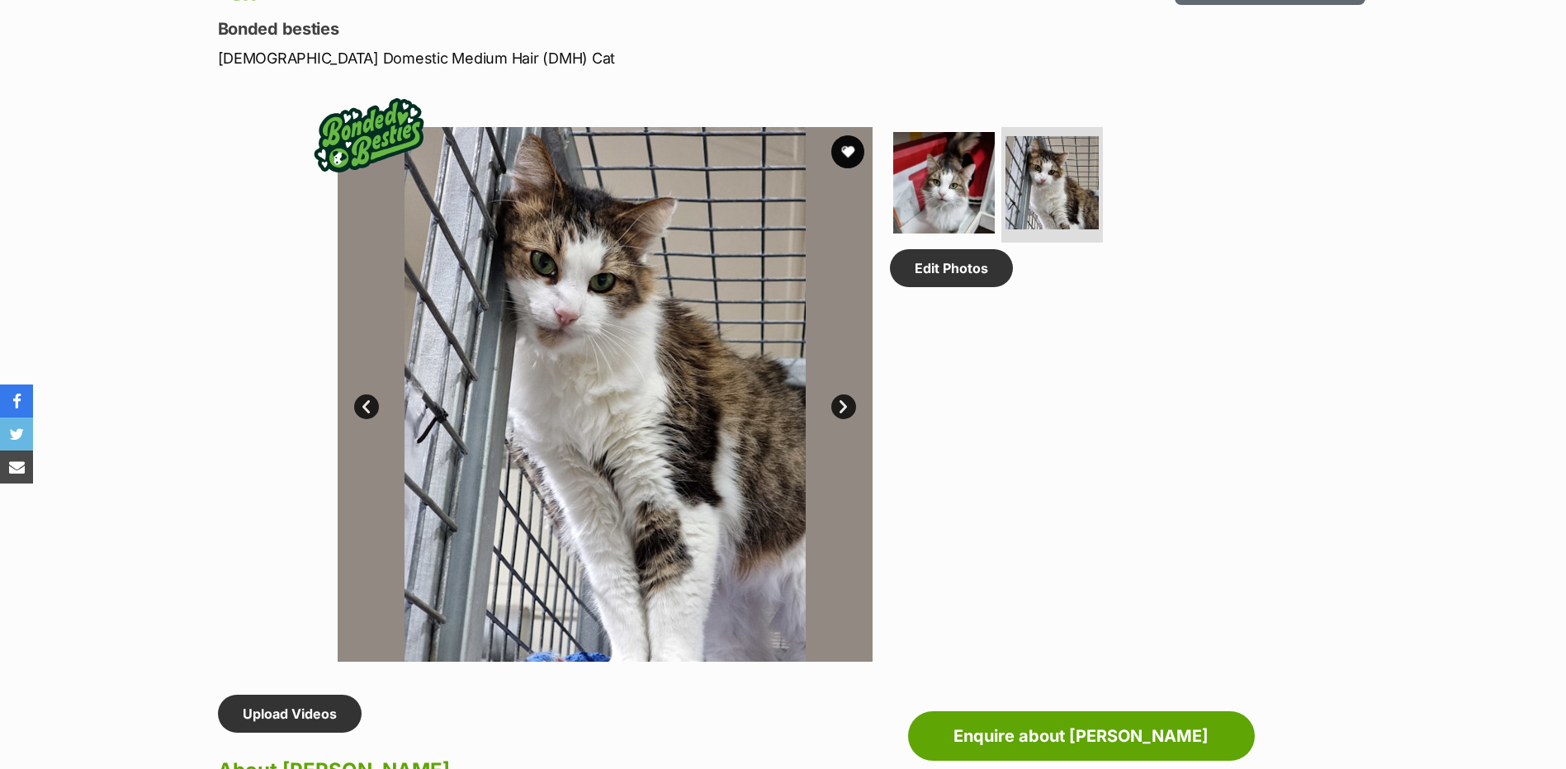
scroll to position [0, 0]
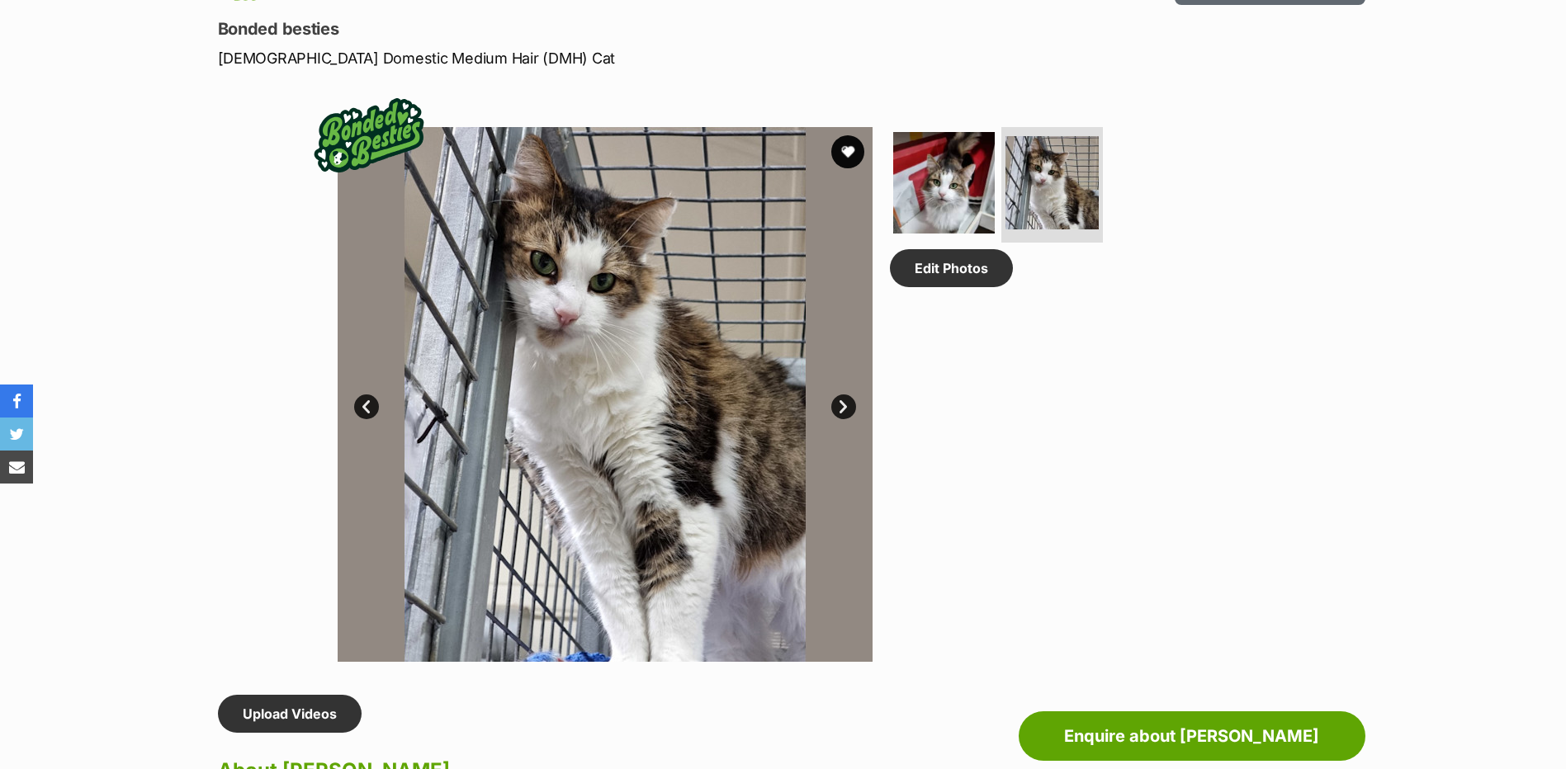
click at [357, 400] on link "Prev" at bounding box center [366, 407] width 25 height 25
